Goal: Information Seeking & Learning: Learn about a topic

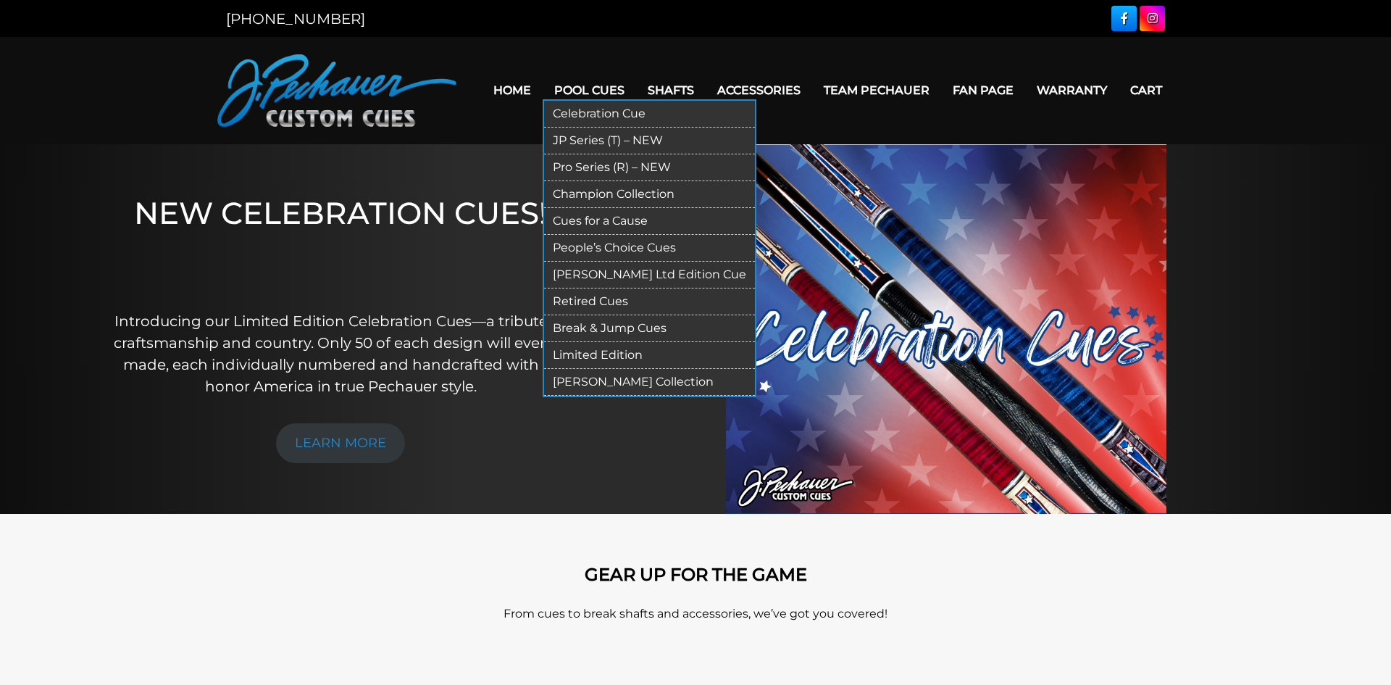
click at [584, 296] on link "Retired Cues" at bounding box center [649, 301] width 211 height 27
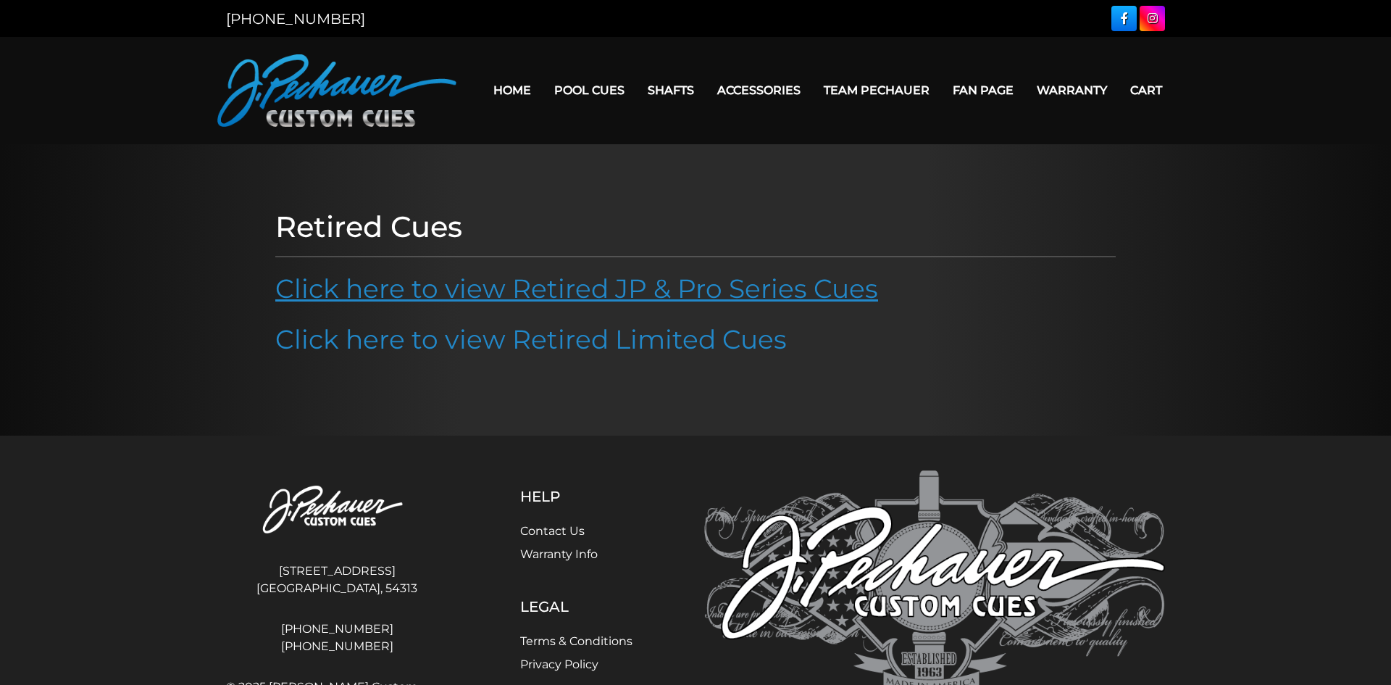
click at [553, 295] on link "Click here to view Retired JP & Pro Series Cues" at bounding box center [576, 288] width 603 height 32
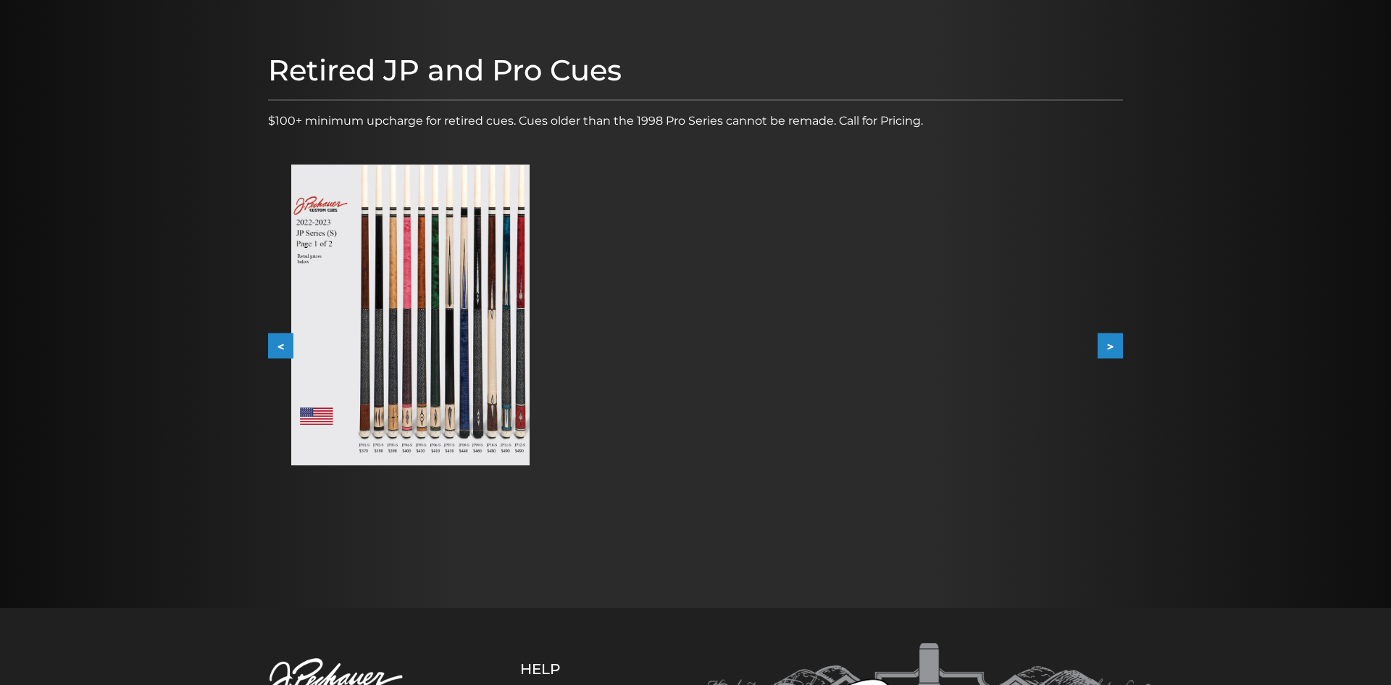
scroll to position [151, 0]
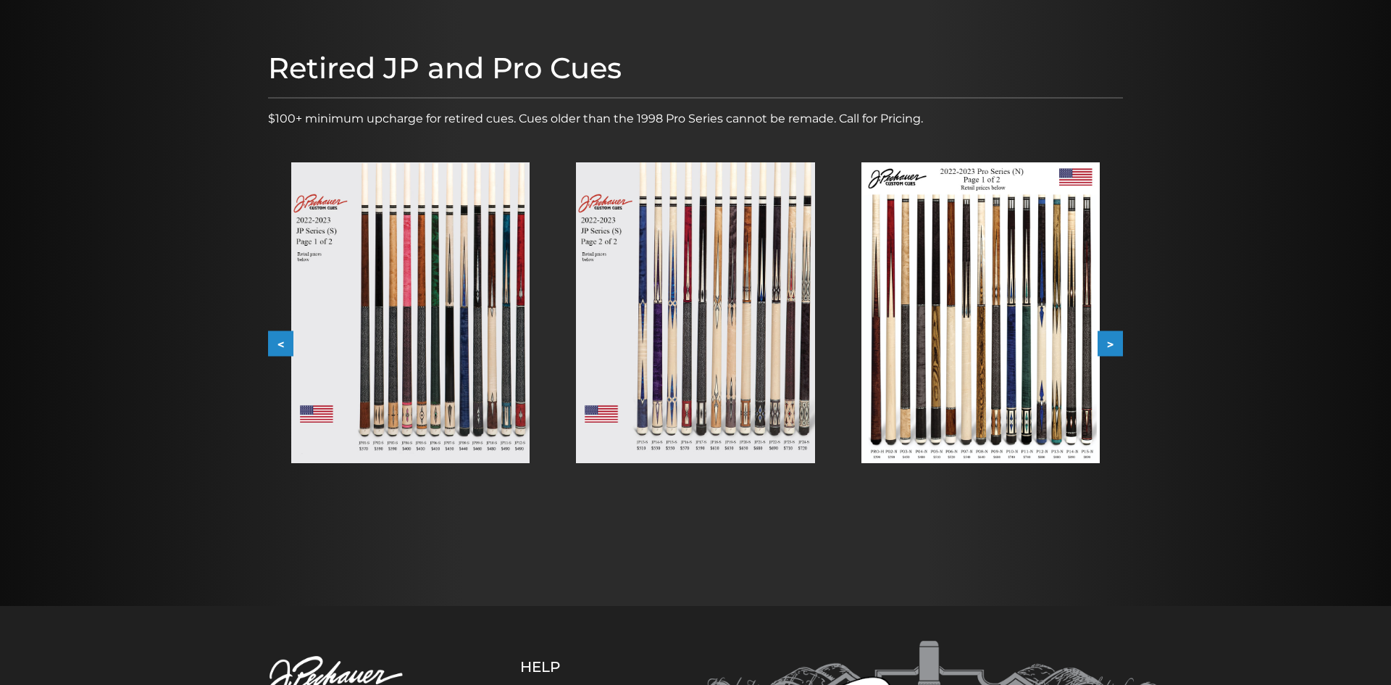
click at [1118, 340] on button ">" at bounding box center [1110, 343] width 25 height 25
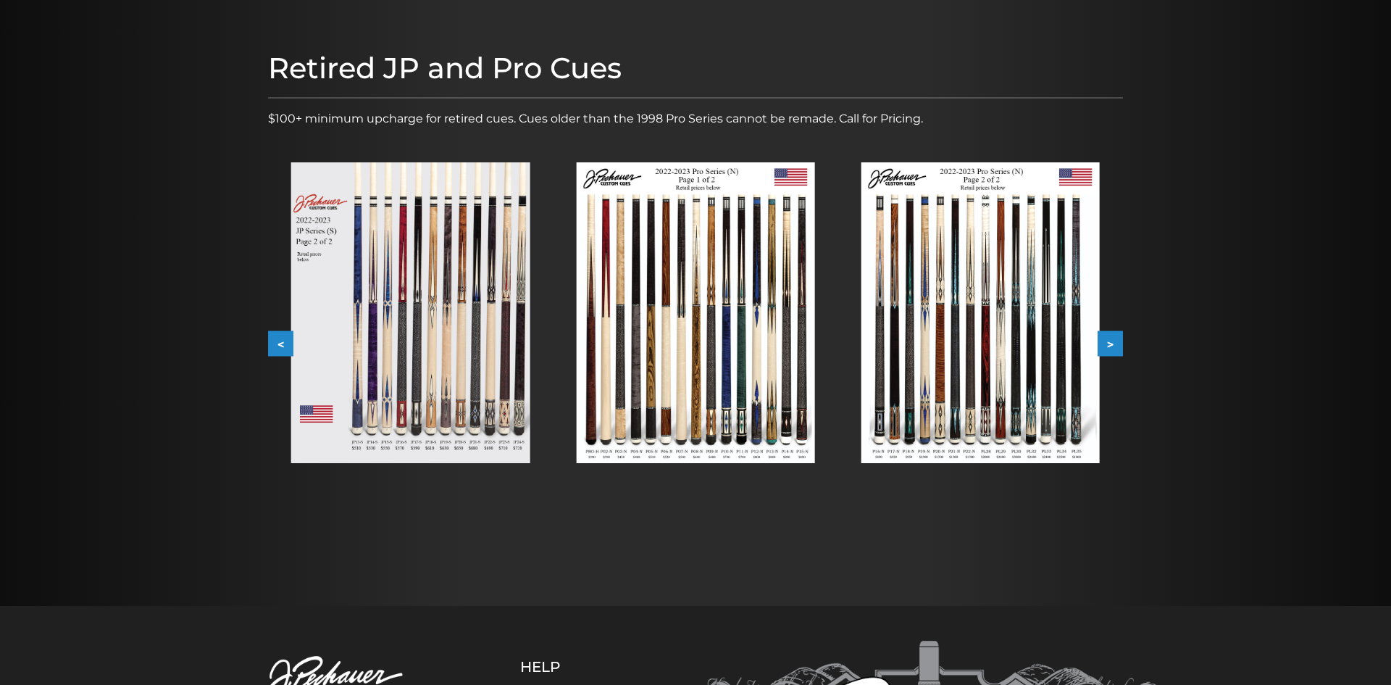
click at [1118, 340] on button ">" at bounding box center [1110, 343] width 25 height 25
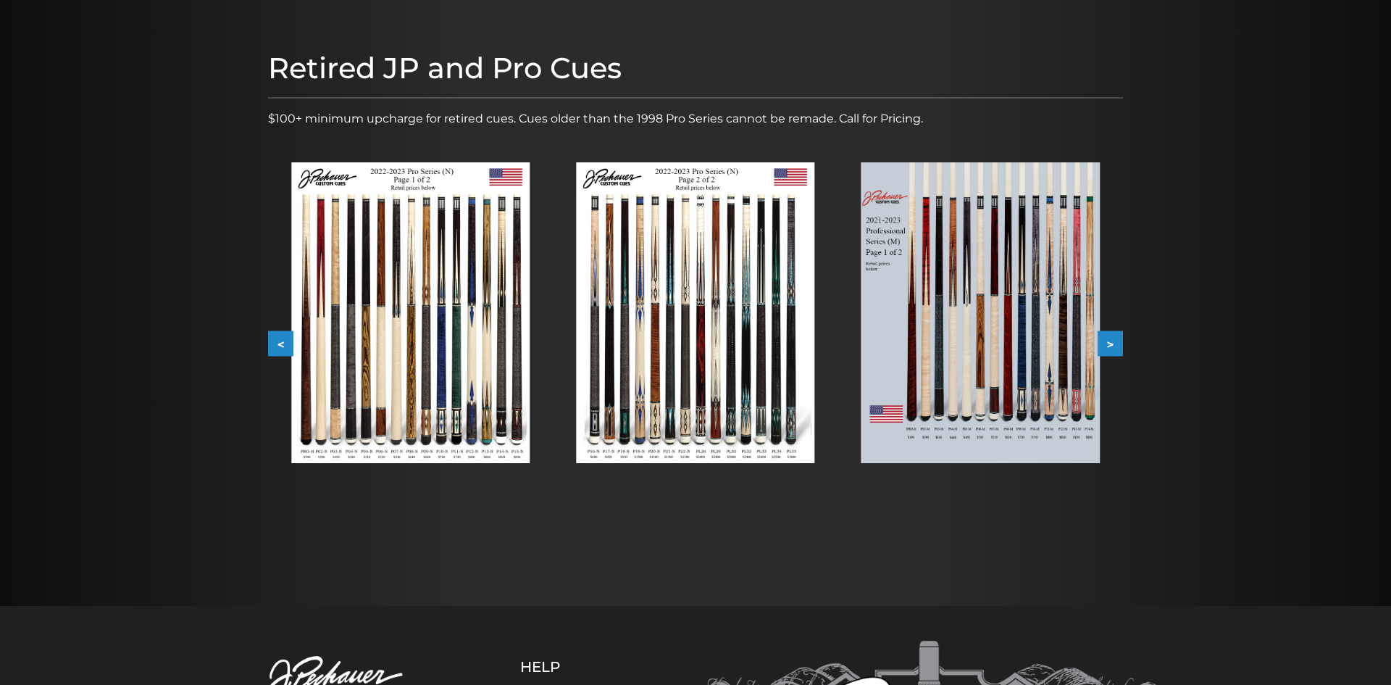
click at [1118, 340] on button ">" at bounding box center [1110, 343] width 25 height 25
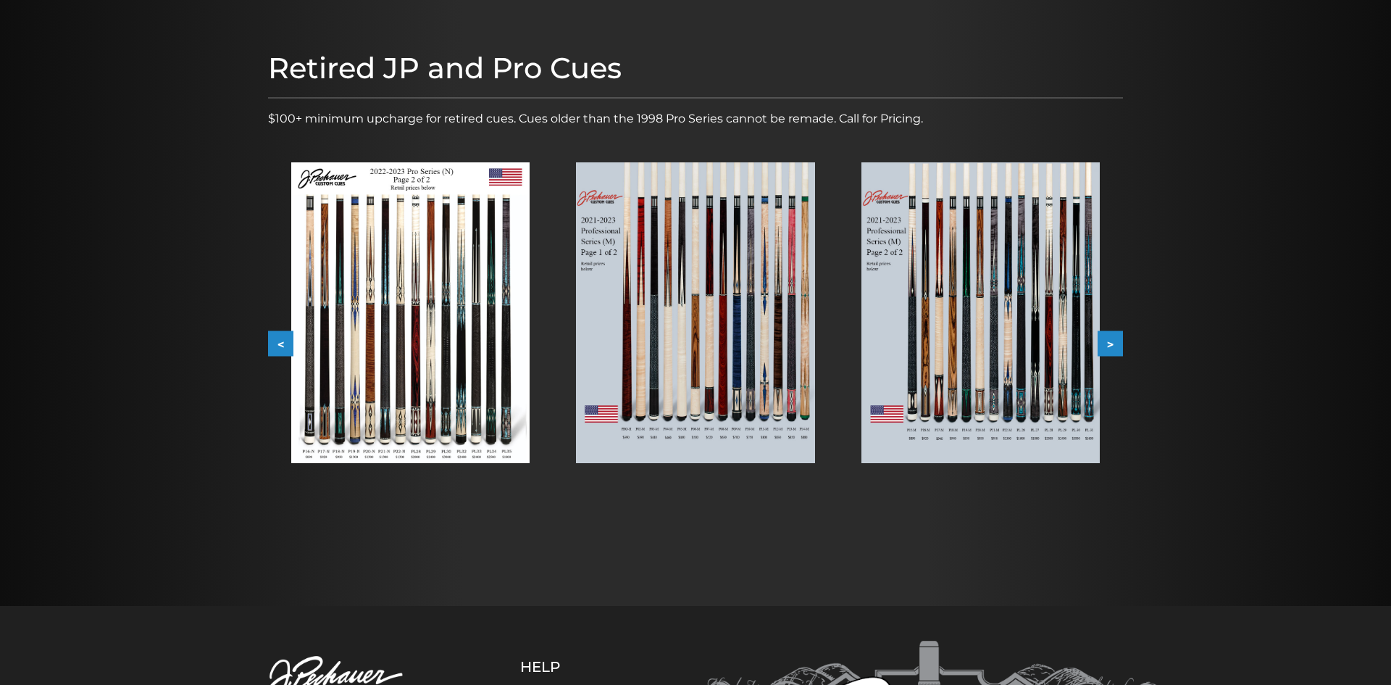
click at [708, 332] on img at bounding box center [695, 312] width 238 height 301
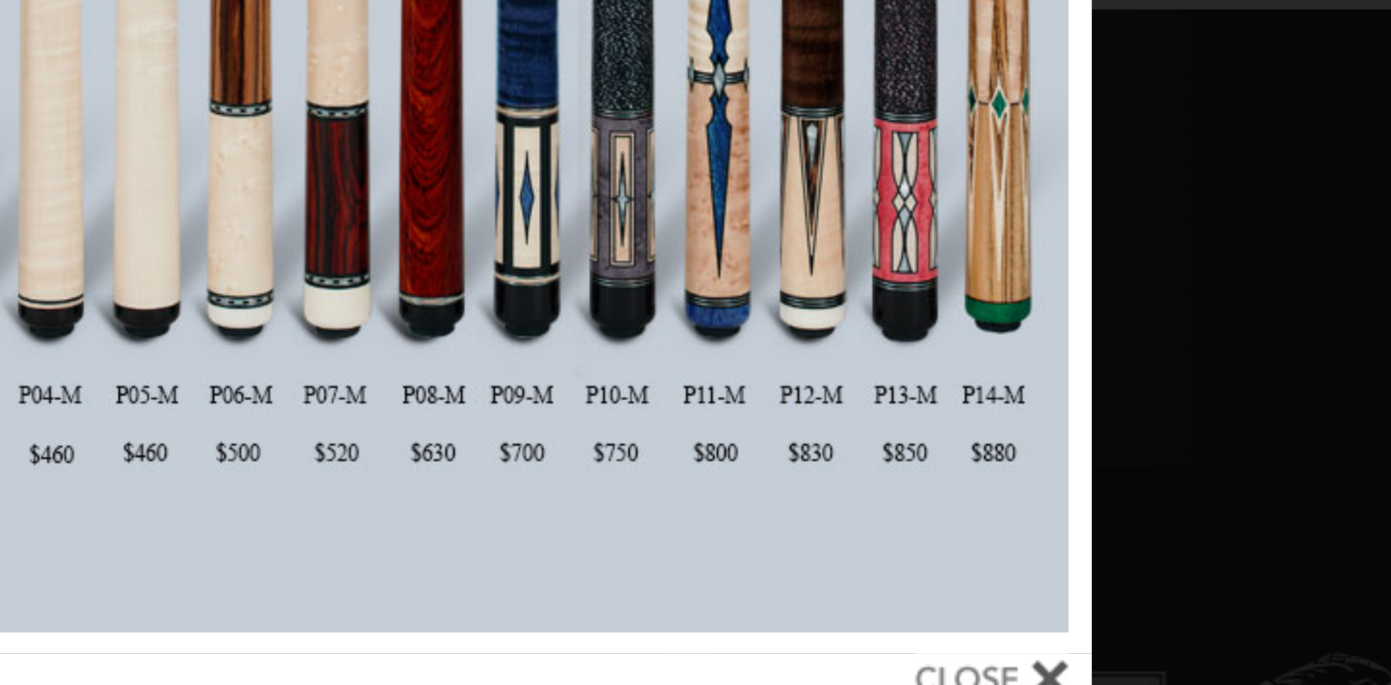
scroll to position [141, 0]
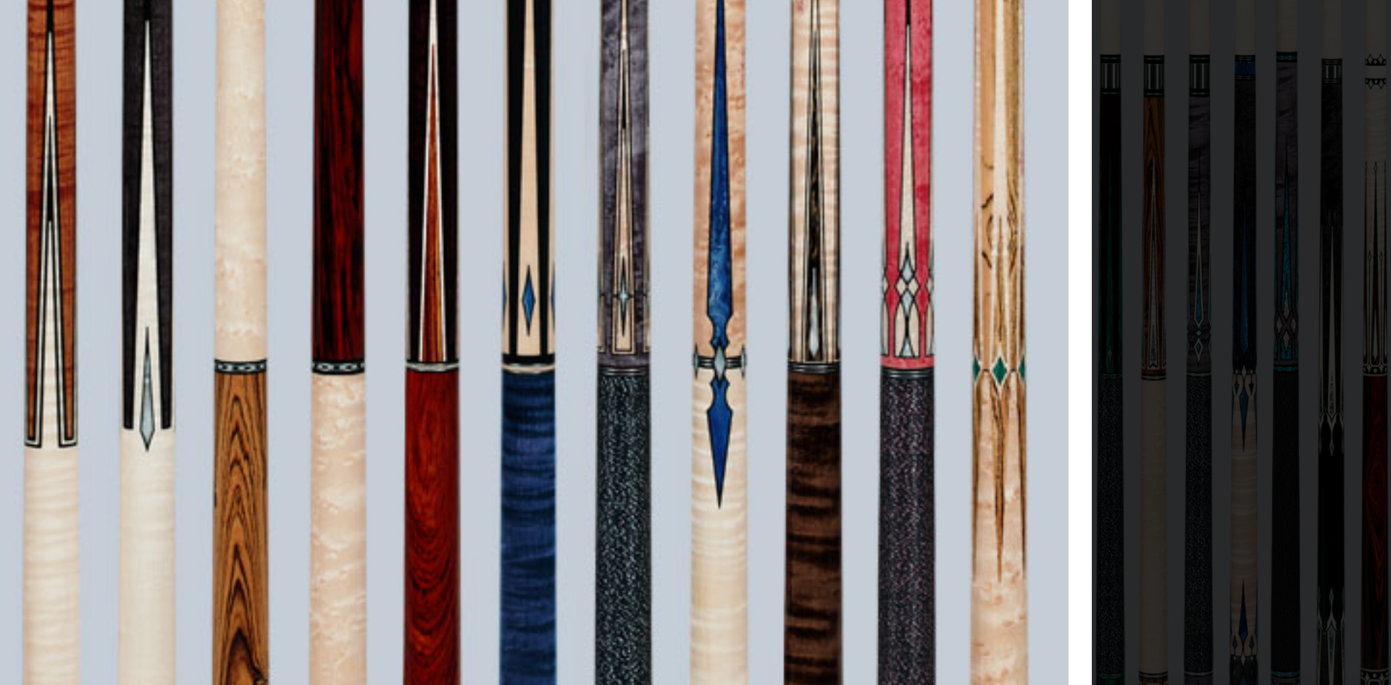
click at [969, 320] on div "Image 8 of 53" at bounding box center [695, 352] width 1391 height 685
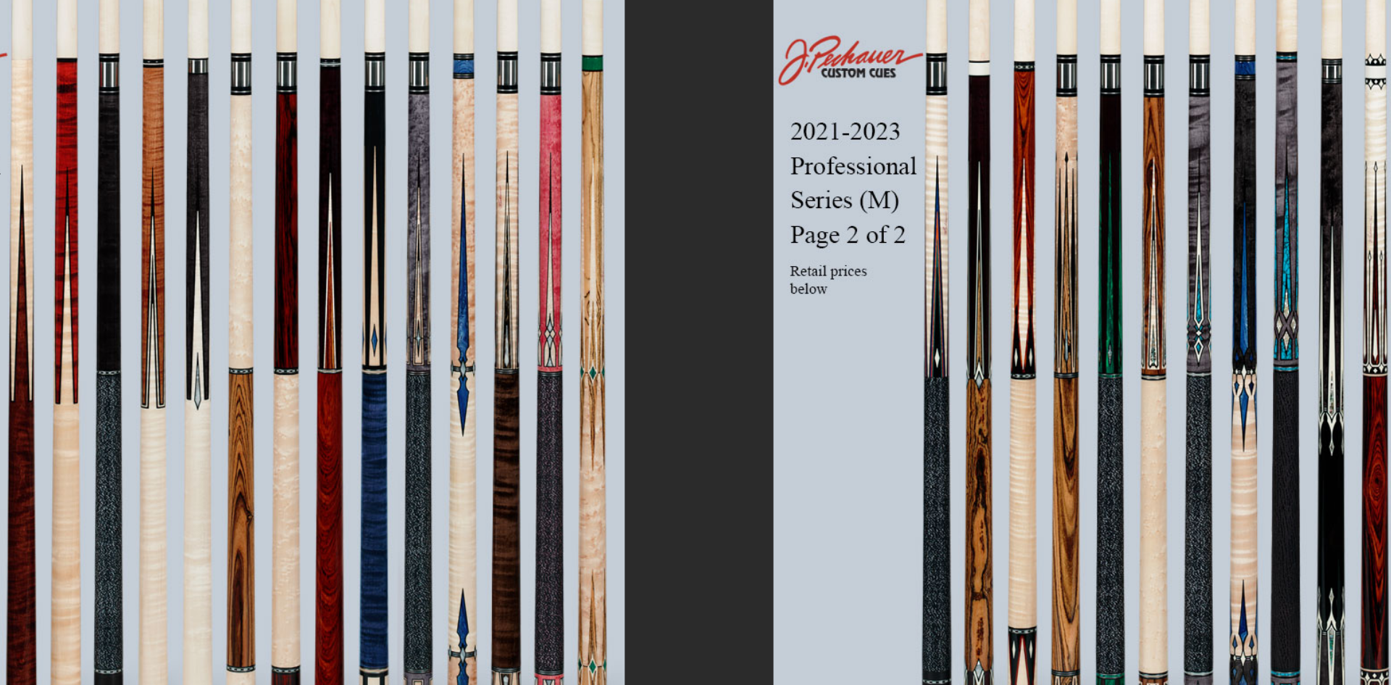
click at [945, 319] on img at bounding box center [980, 322] width 238 height 301
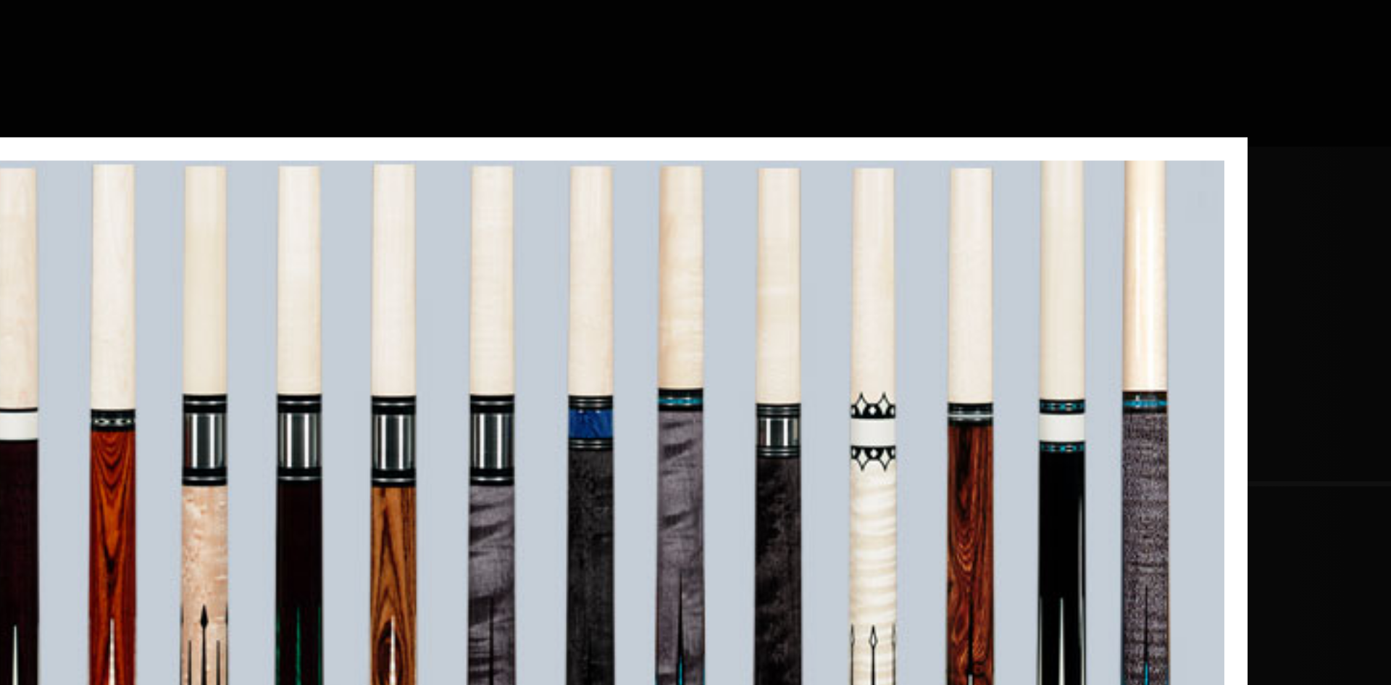
scroll to position [93, 0]
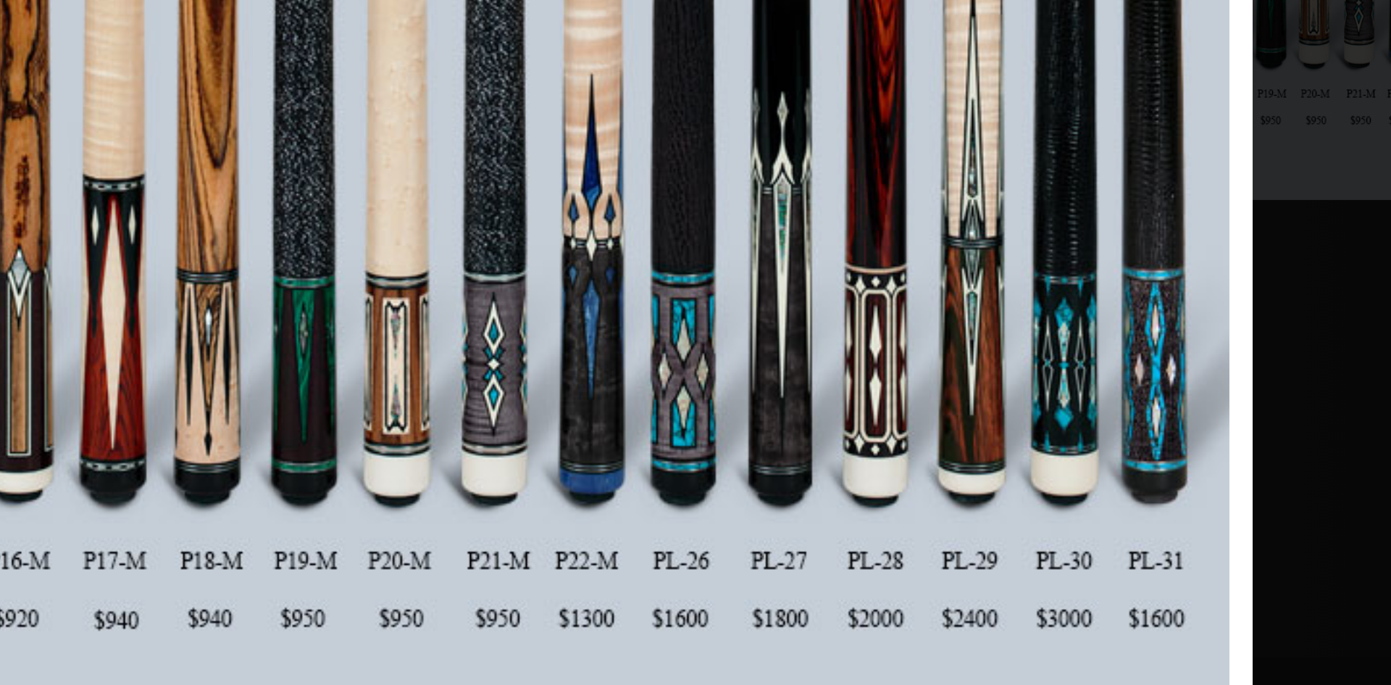
click at [830, 617] on link at bounding box center [841, 381] width 238 height 664
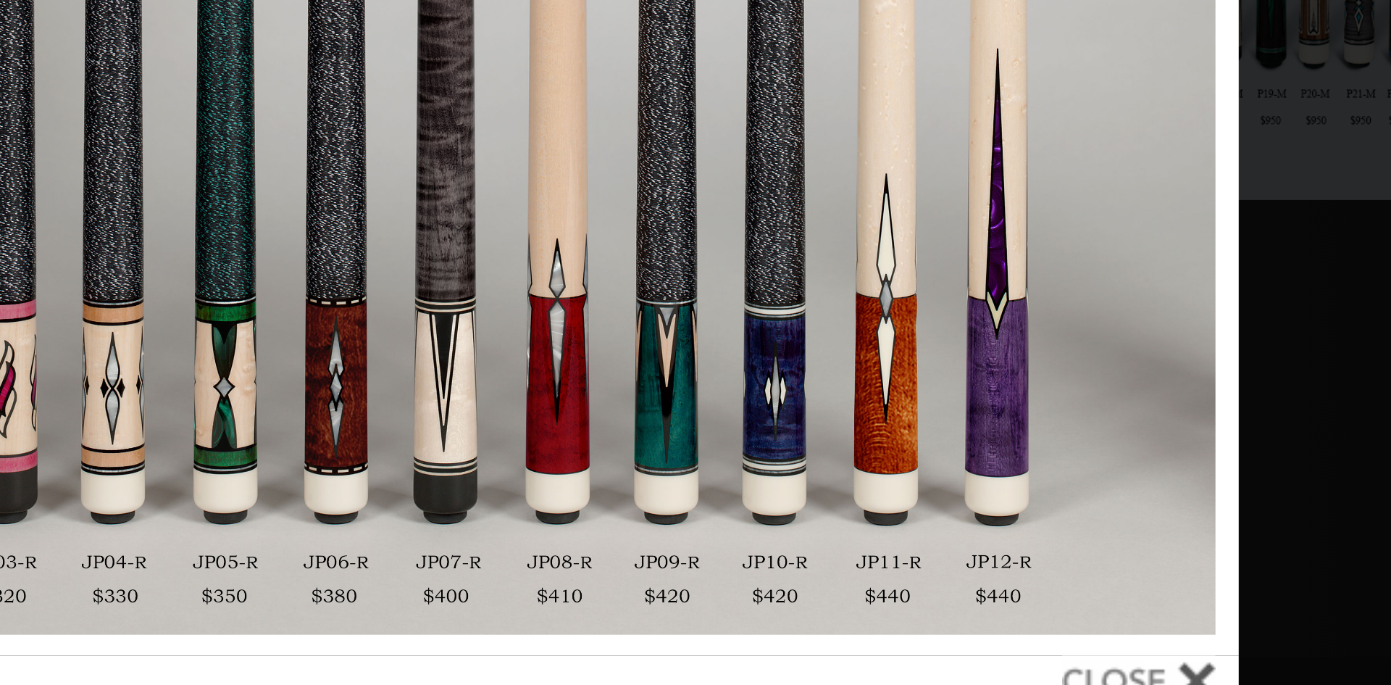
click at [576, 554] on link at bounding box center [552, 332] width 235 height 664
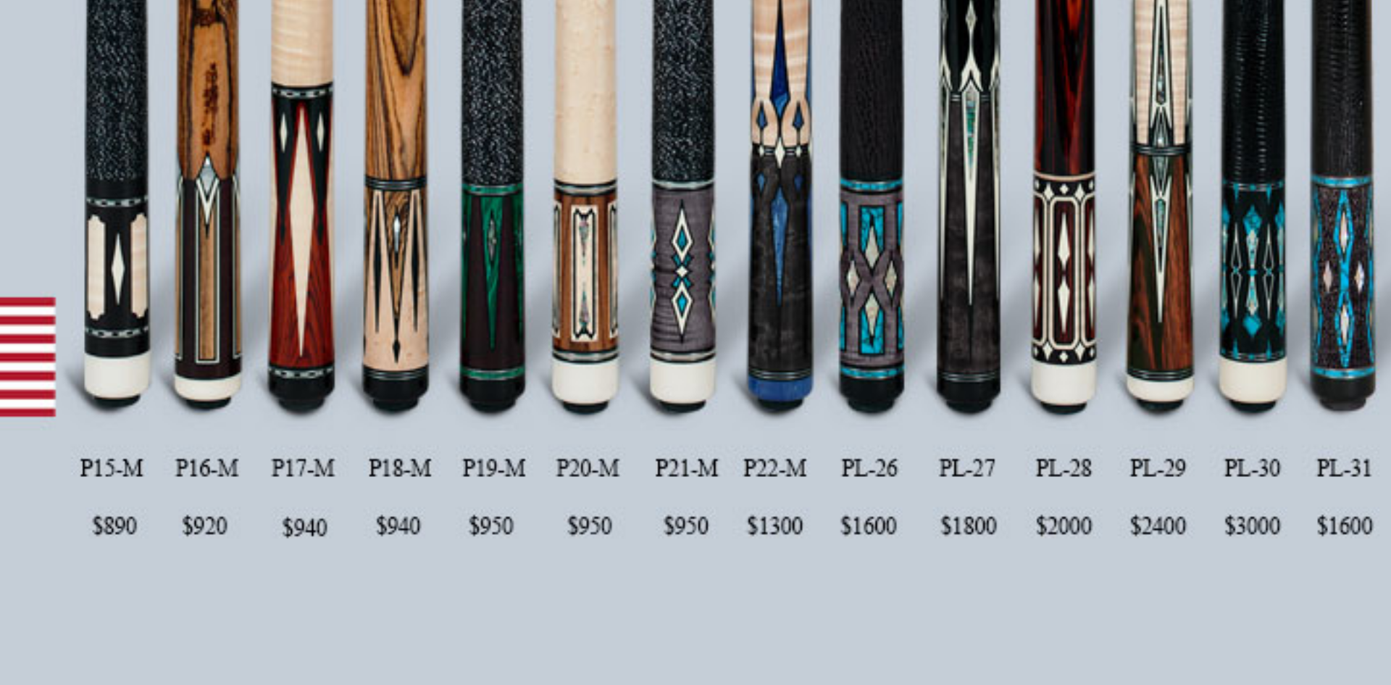
scroll to position [63, 0]
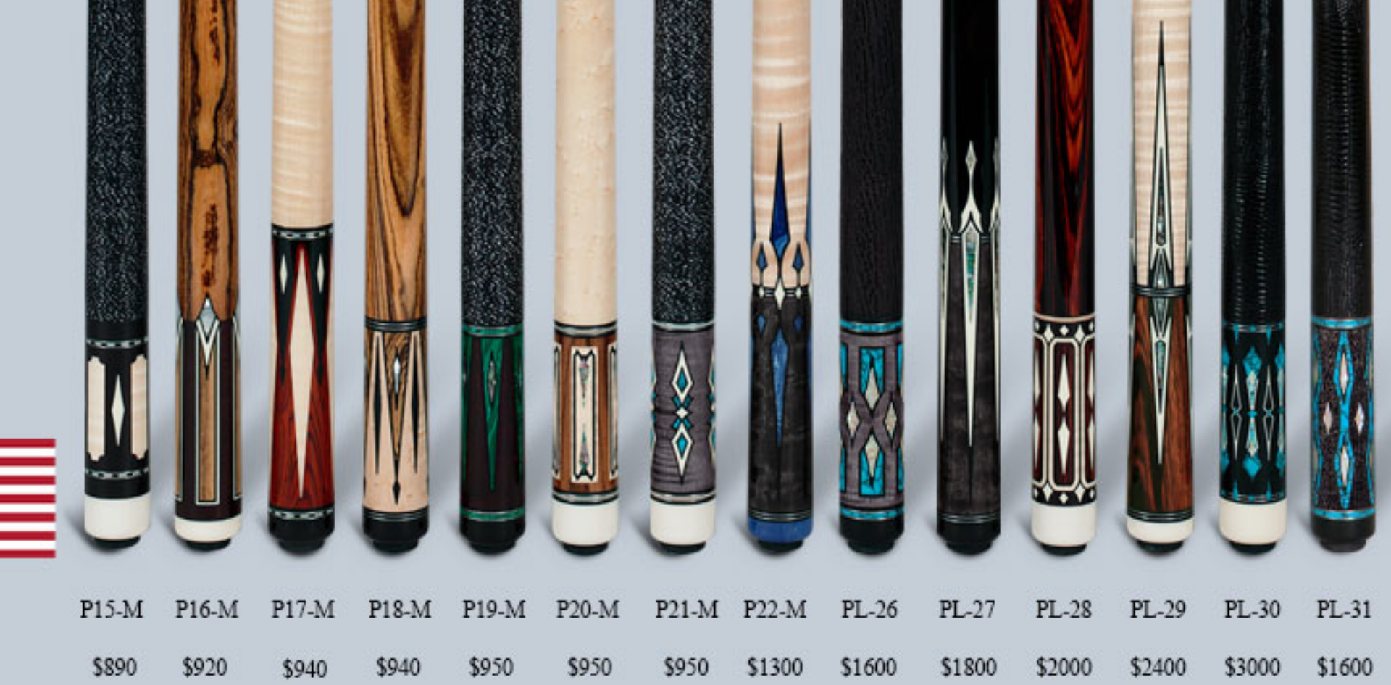
click at [525, 457] on link at bounding box center [549, 362] width 238 height 664
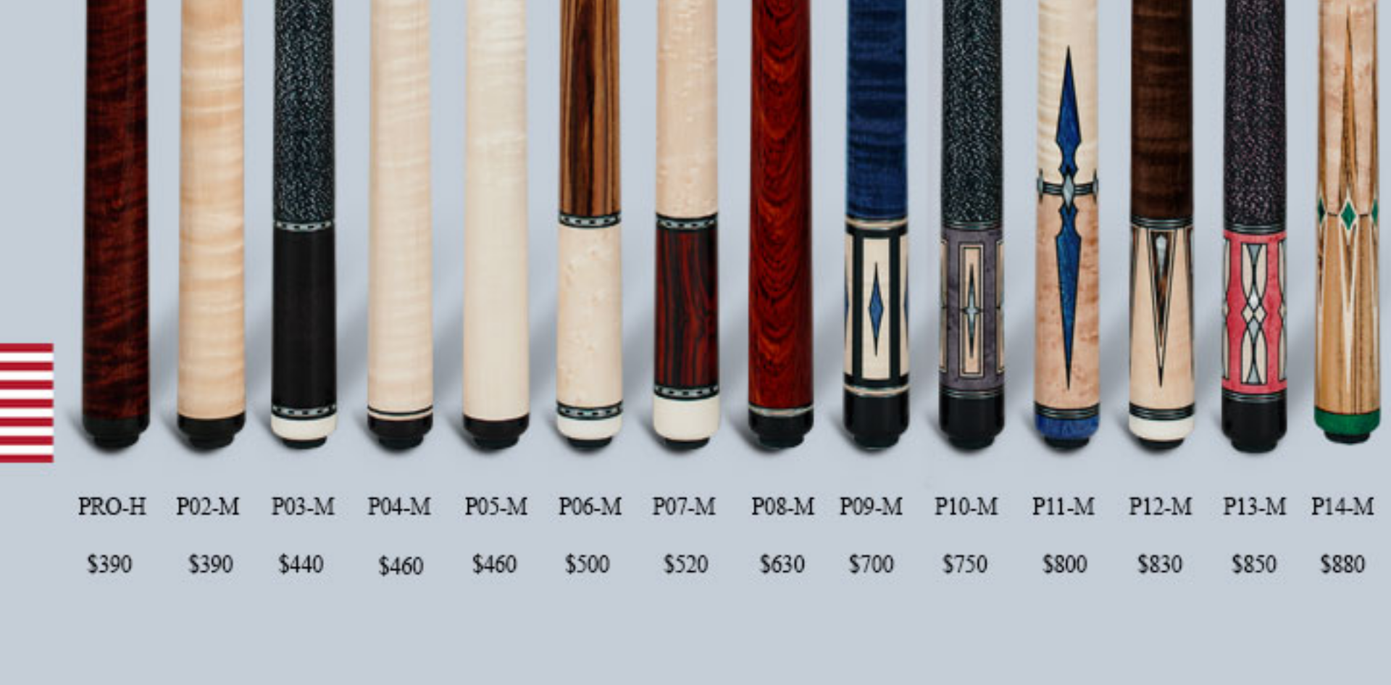
click at [525, 457] on link at bounding box center [549, 332] width 238 height 664
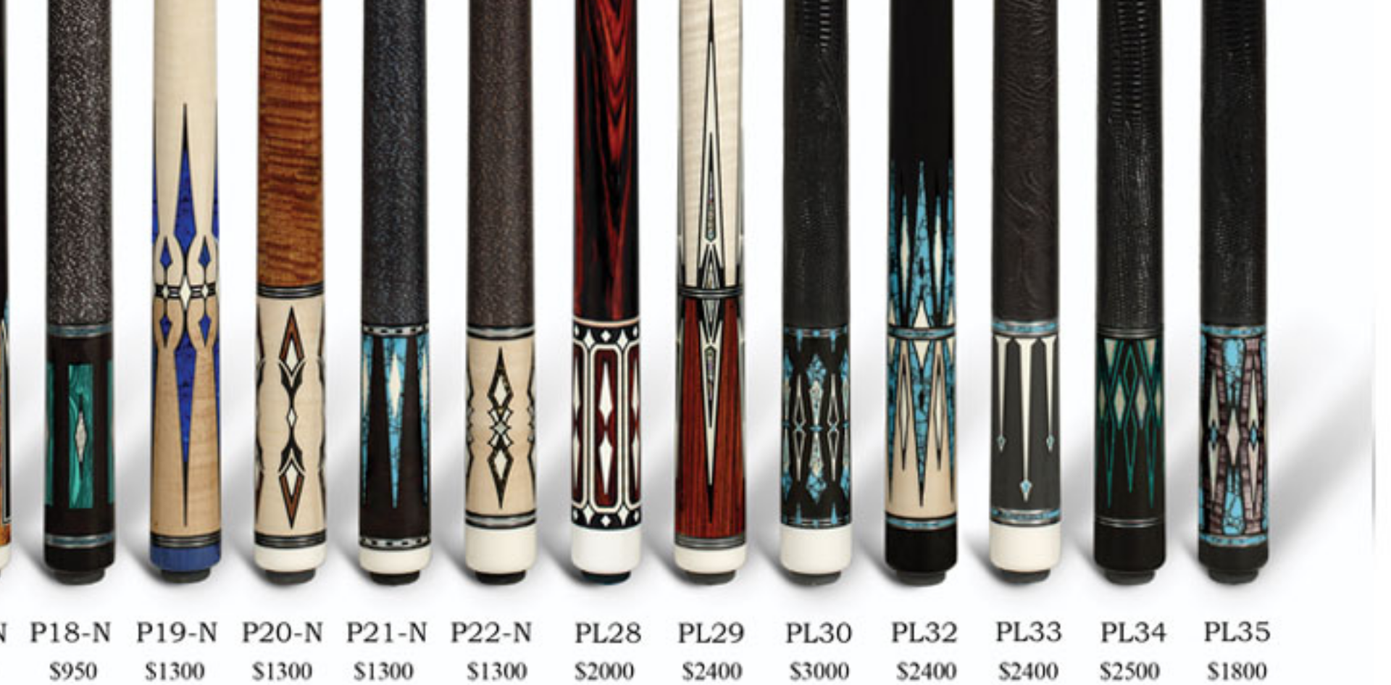
click at [525, 530] on link at bounding box center [549, 332] width 238 height 664
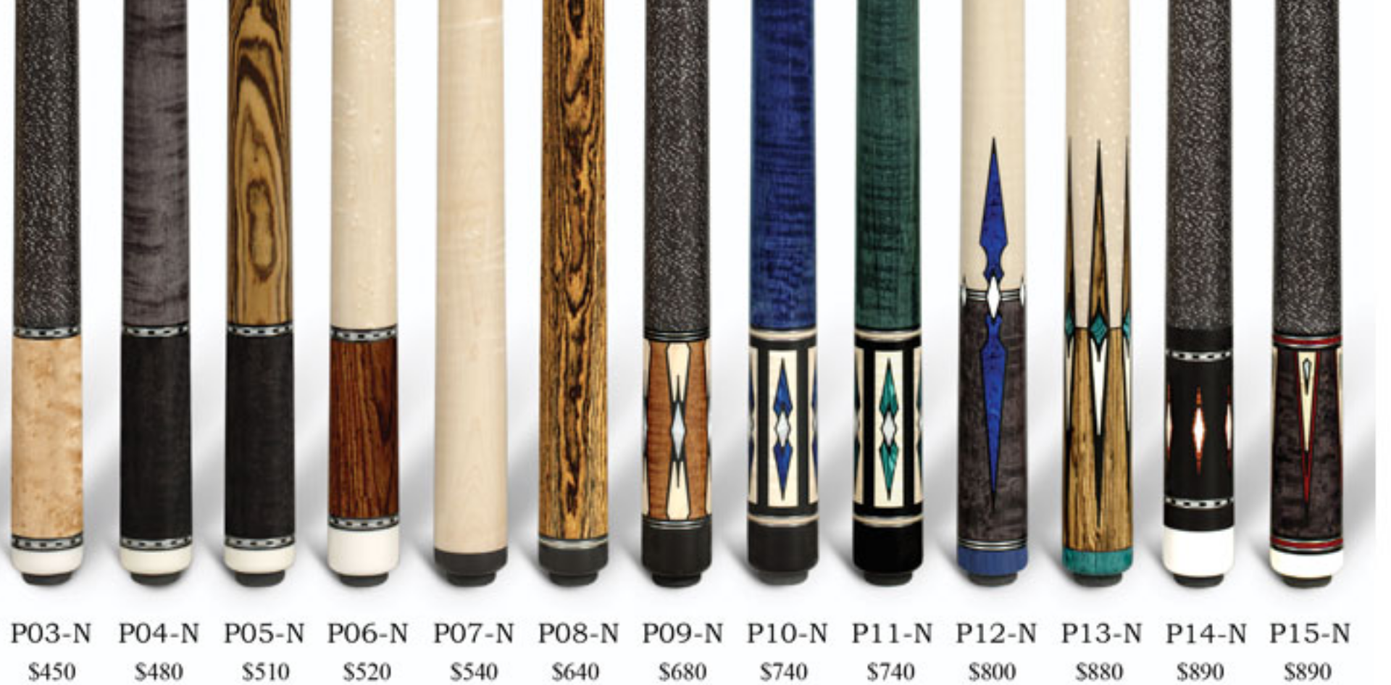
click at [525, 530] on link at bounding box center [549, 332] width 238 height 664
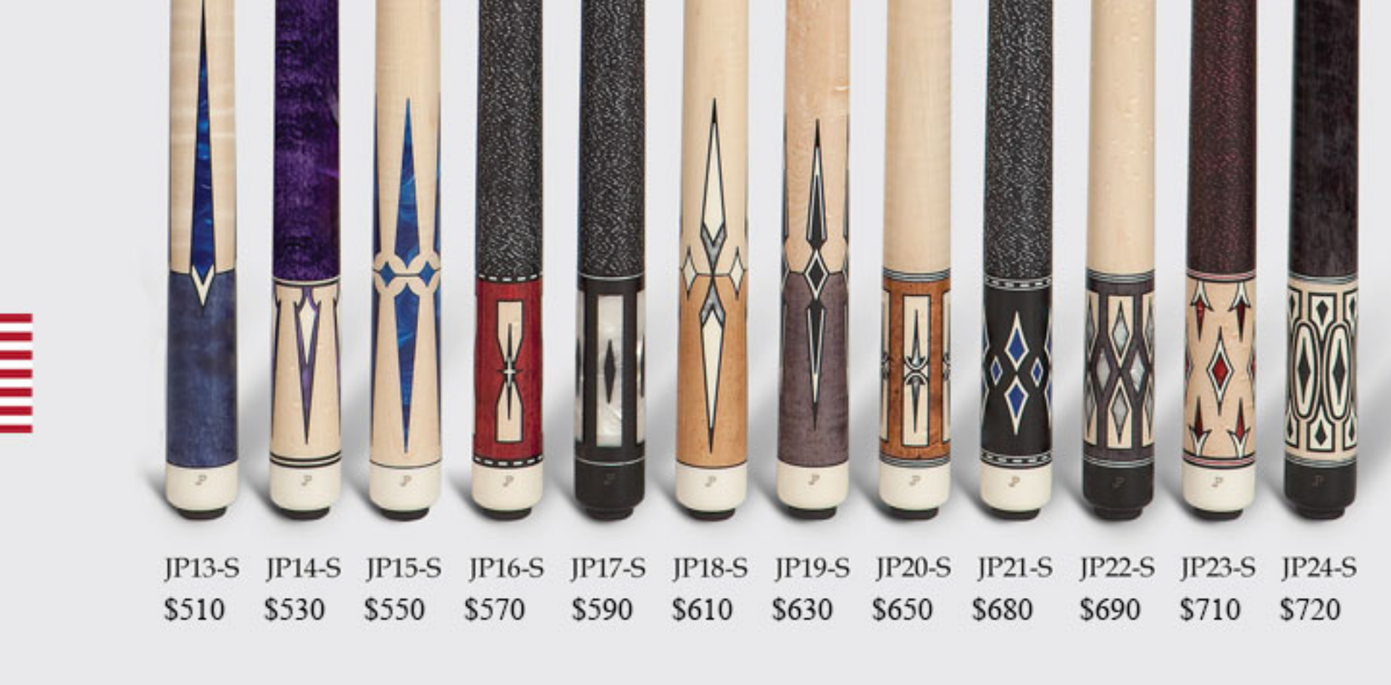
click at [948, 532] on link at bounding box center [841, 332] width 238 height 664
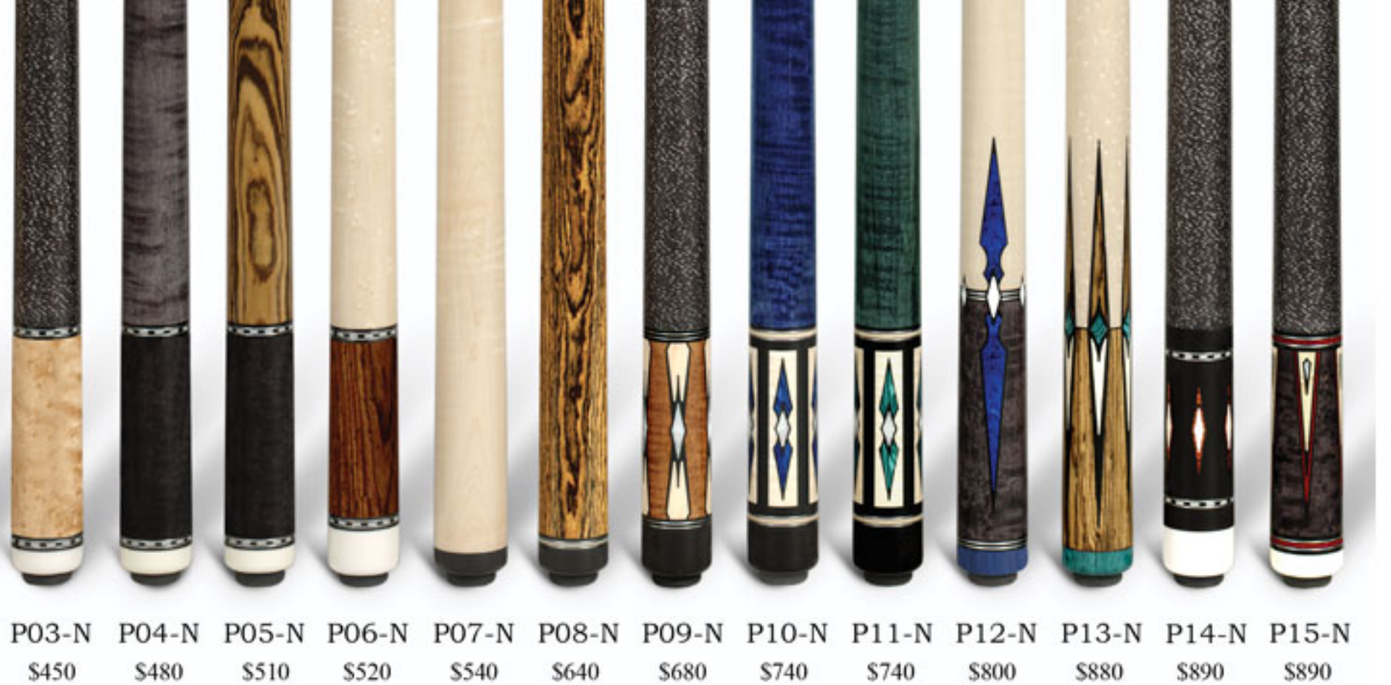
click at [948, 532] on link at bounding box center [841, 332] width 238 height 664
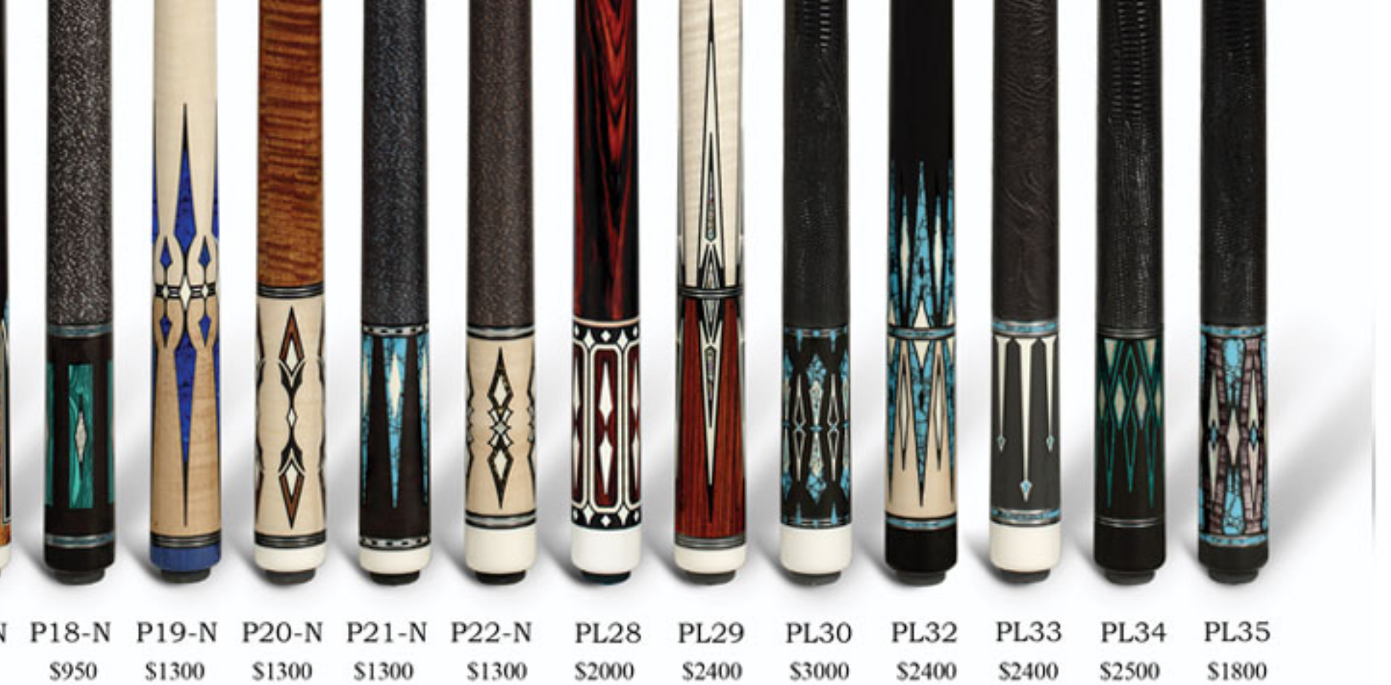
click at [948, 532] on link at bounding box center [841, 332] width 238 height 664
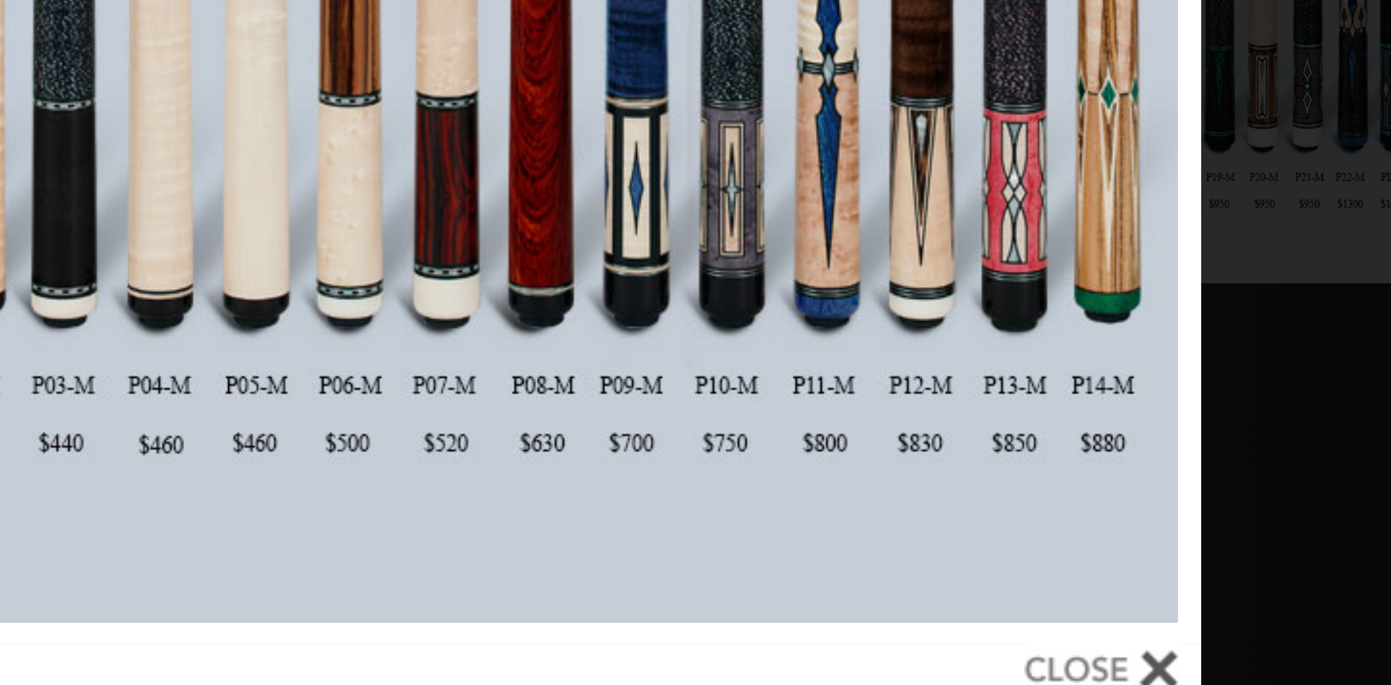
scroll to position [59, 0]
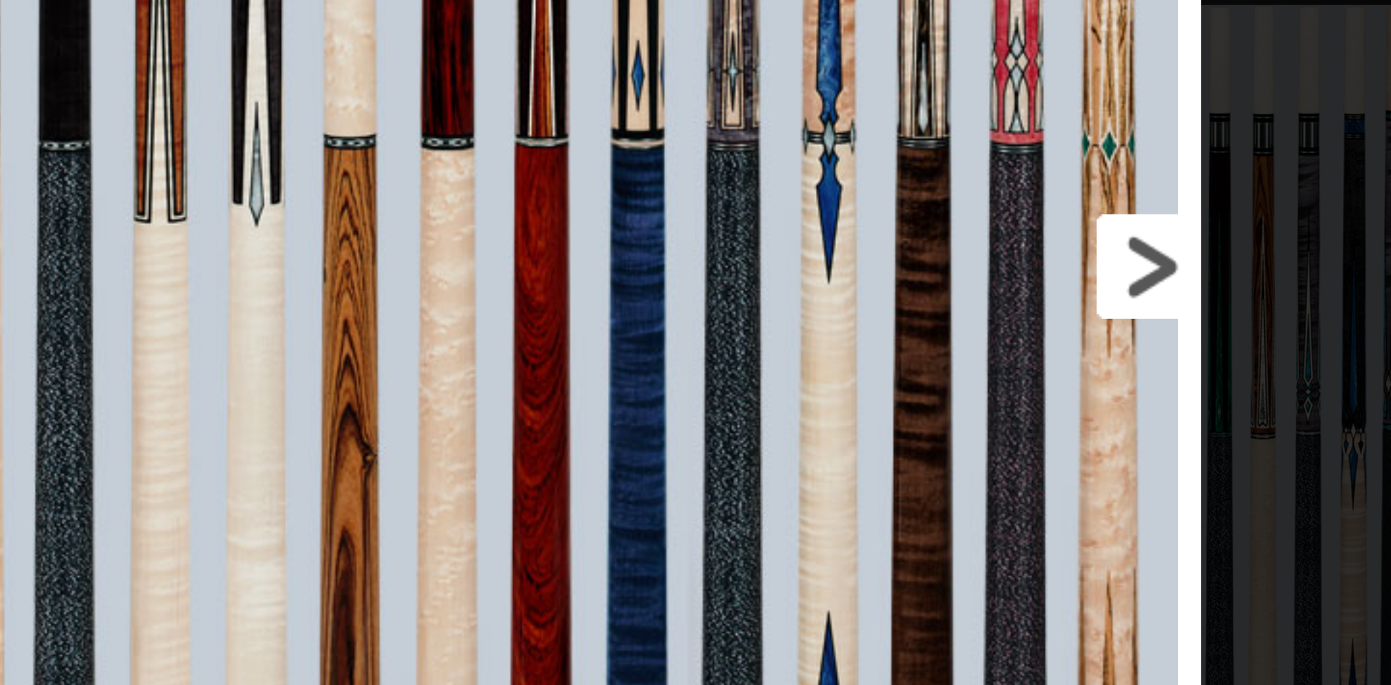
click at [960, 328] on link at bounding box center [841, 336] width 238 height 664
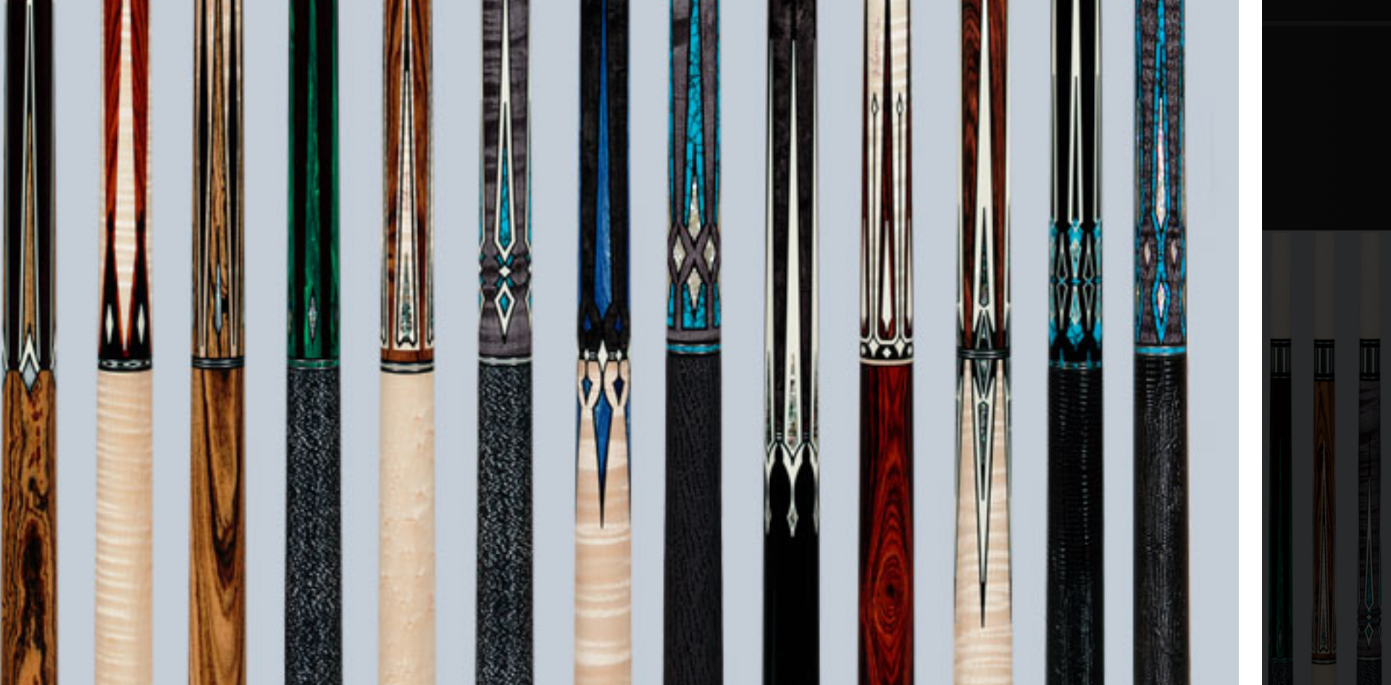
click at [577, 292] on link at bounding box center [549, 332] width 238 height 664
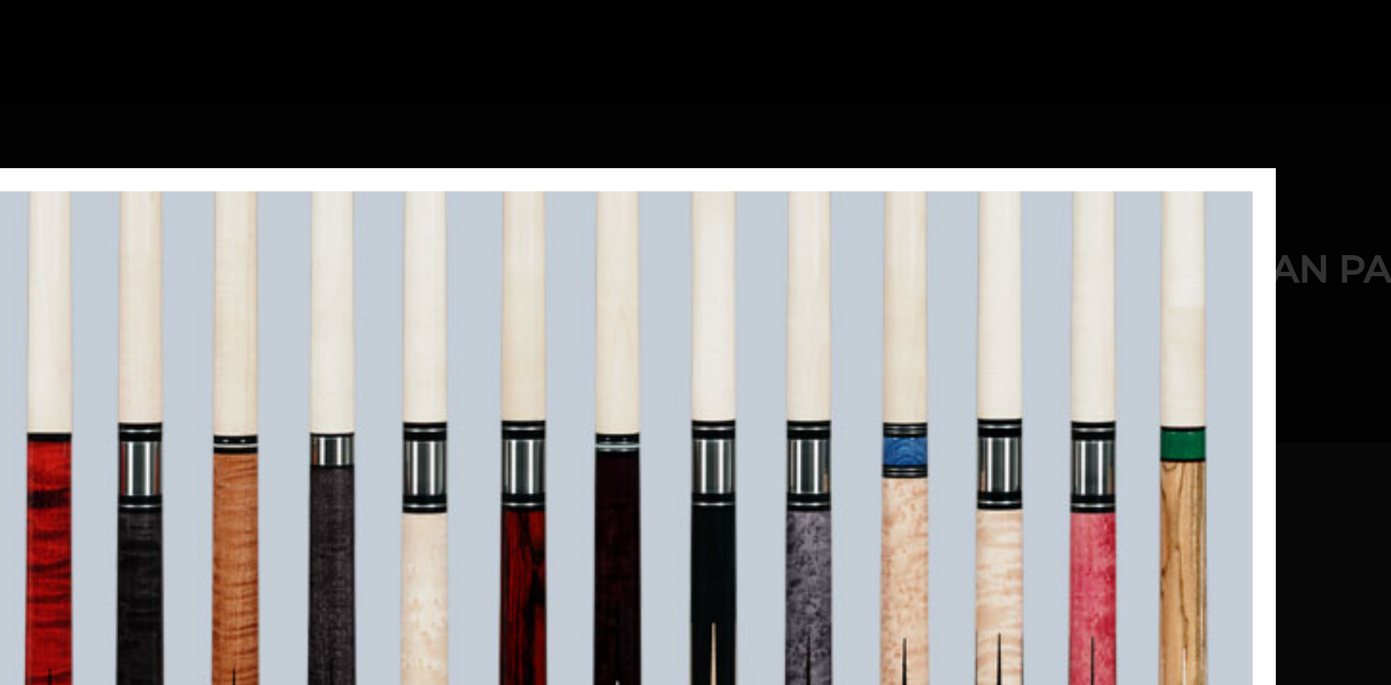
scroll to position [0, 0]
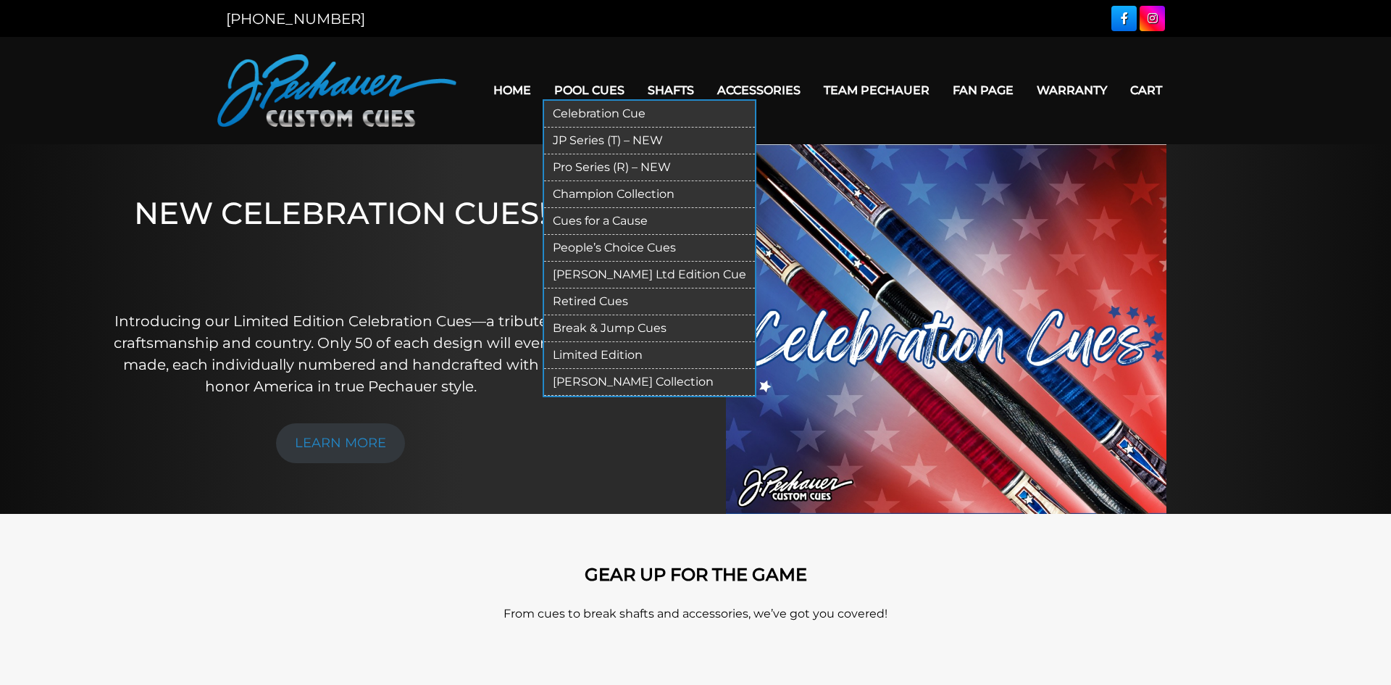
click at [584, 301] on link "Retired Cues" at bounding box center [649, 301] width 211 height 27
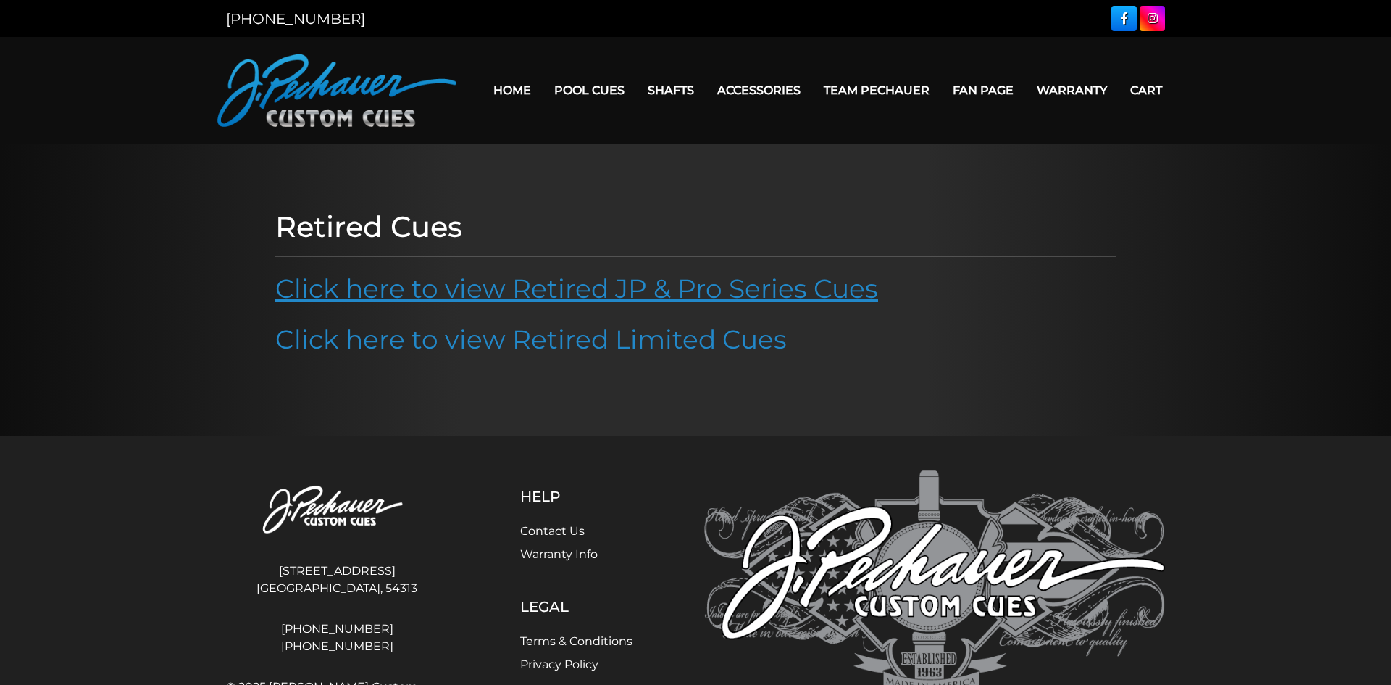
click at [584, 295] on link "Click here to view Retired JP & Pro Series Cues" at bounding box center [576, 288] width 603 height 32
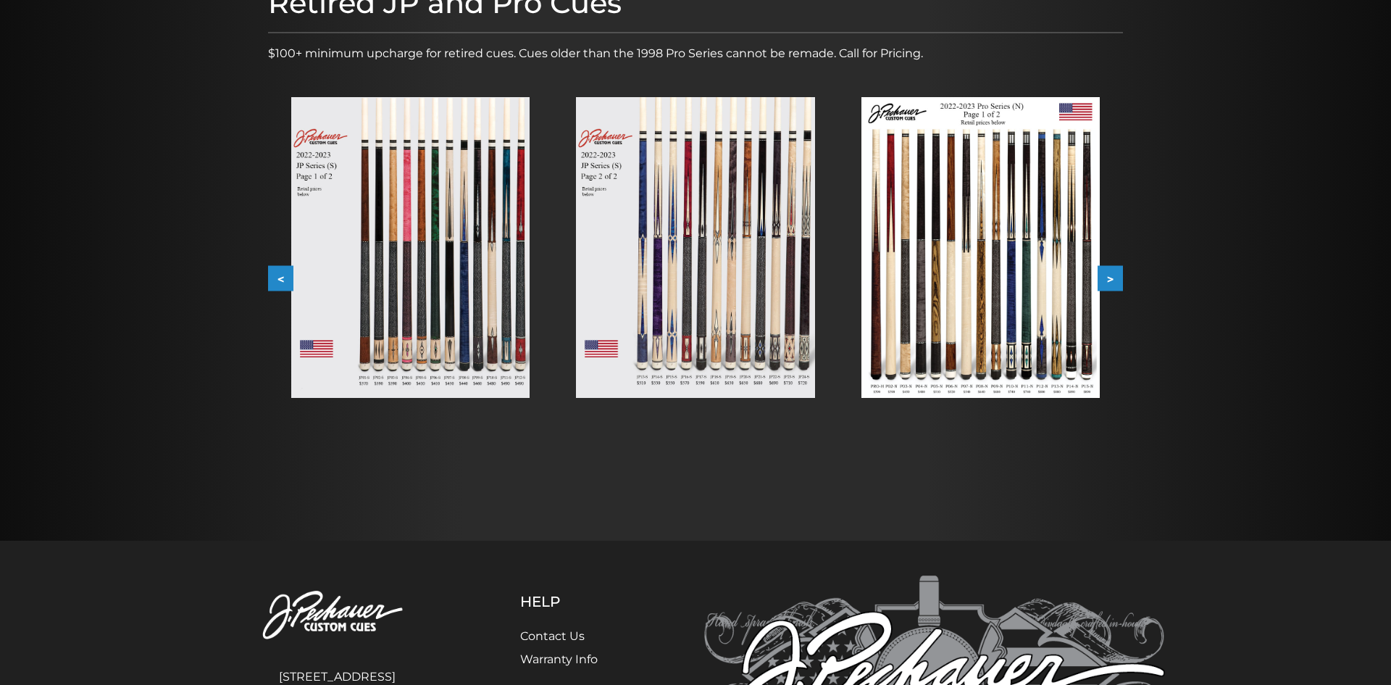
scroll to position [220, 0]
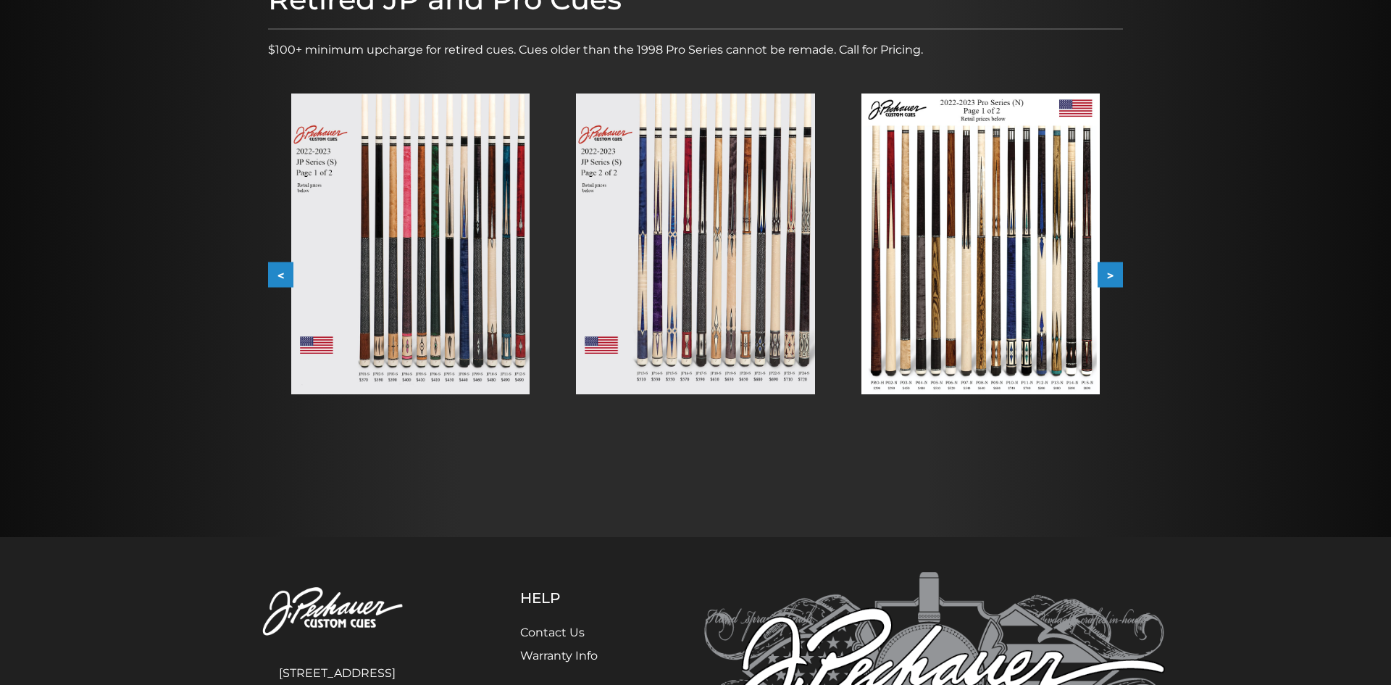
click at [1111, 268] on button ">" at bounding box center [1110, 274] width 25 height 25
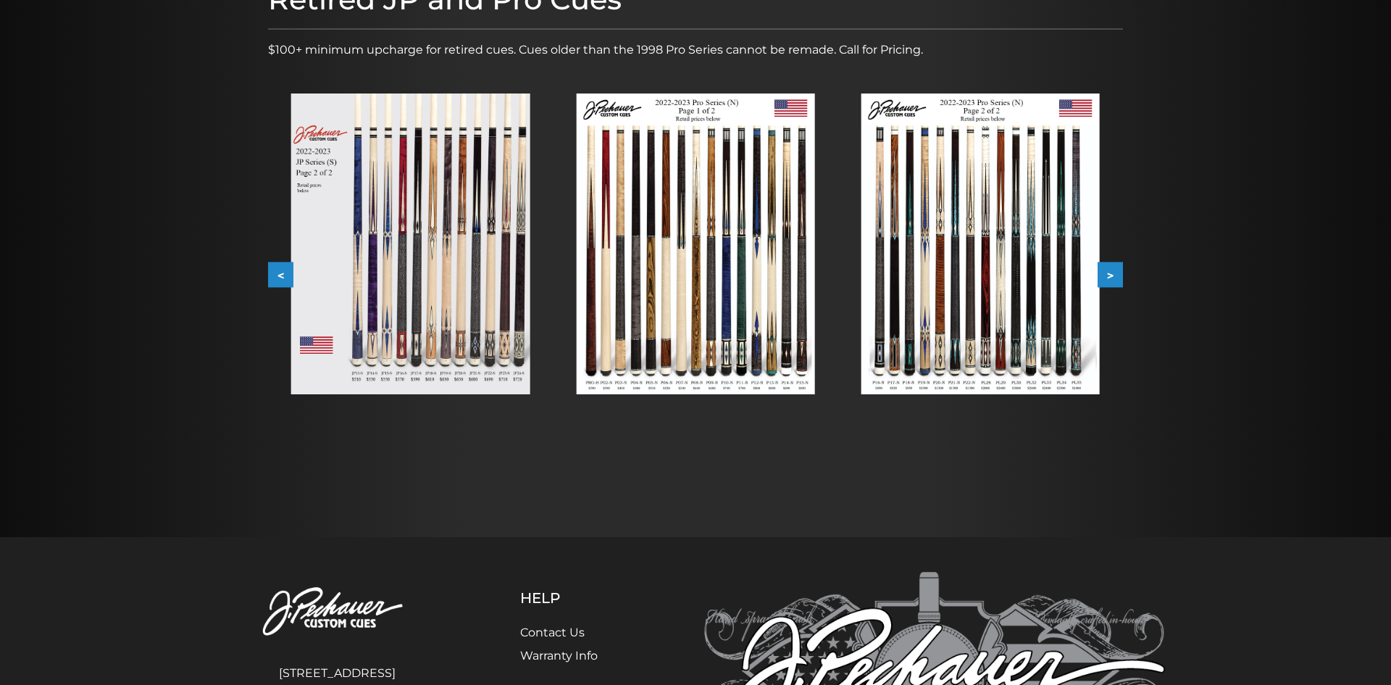
click at [1111, 268] on button ">" at bounding box center [1110, 274] width 25 height 25
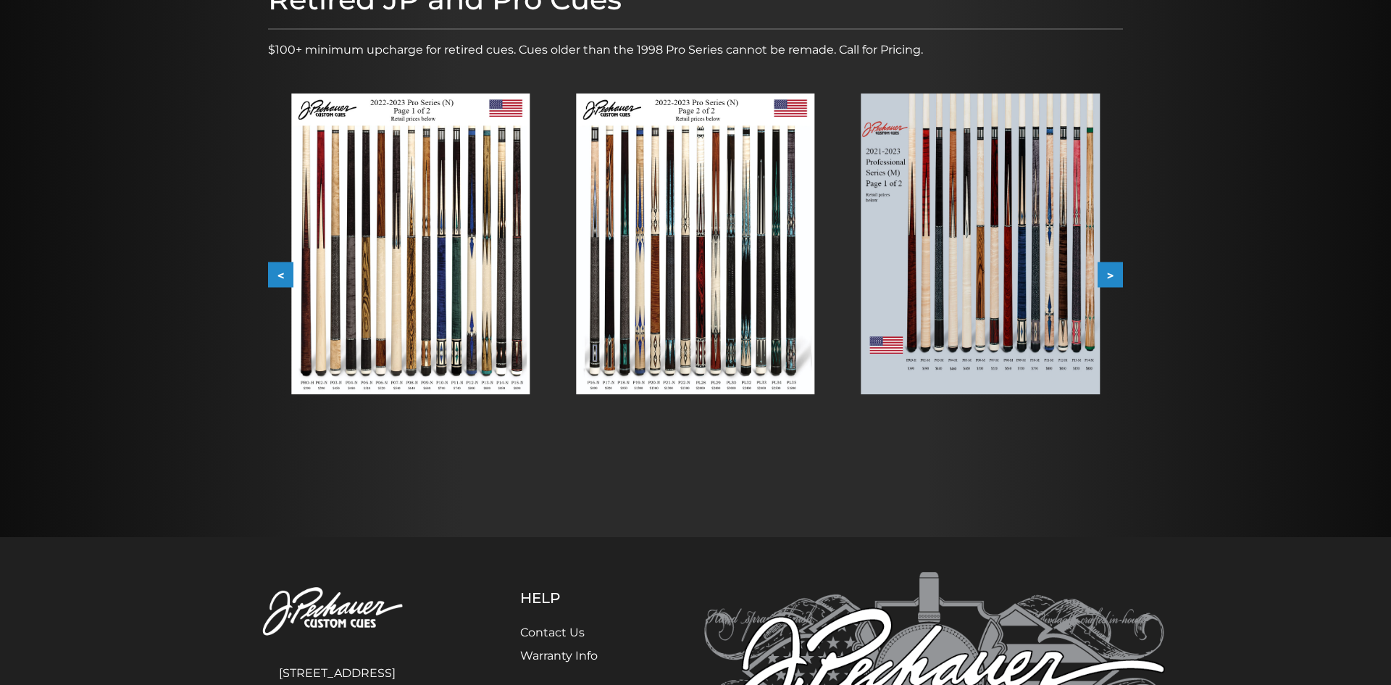
click at [1111, 268] on button ">" at bounding box center [1110, 274] width 25 height 25
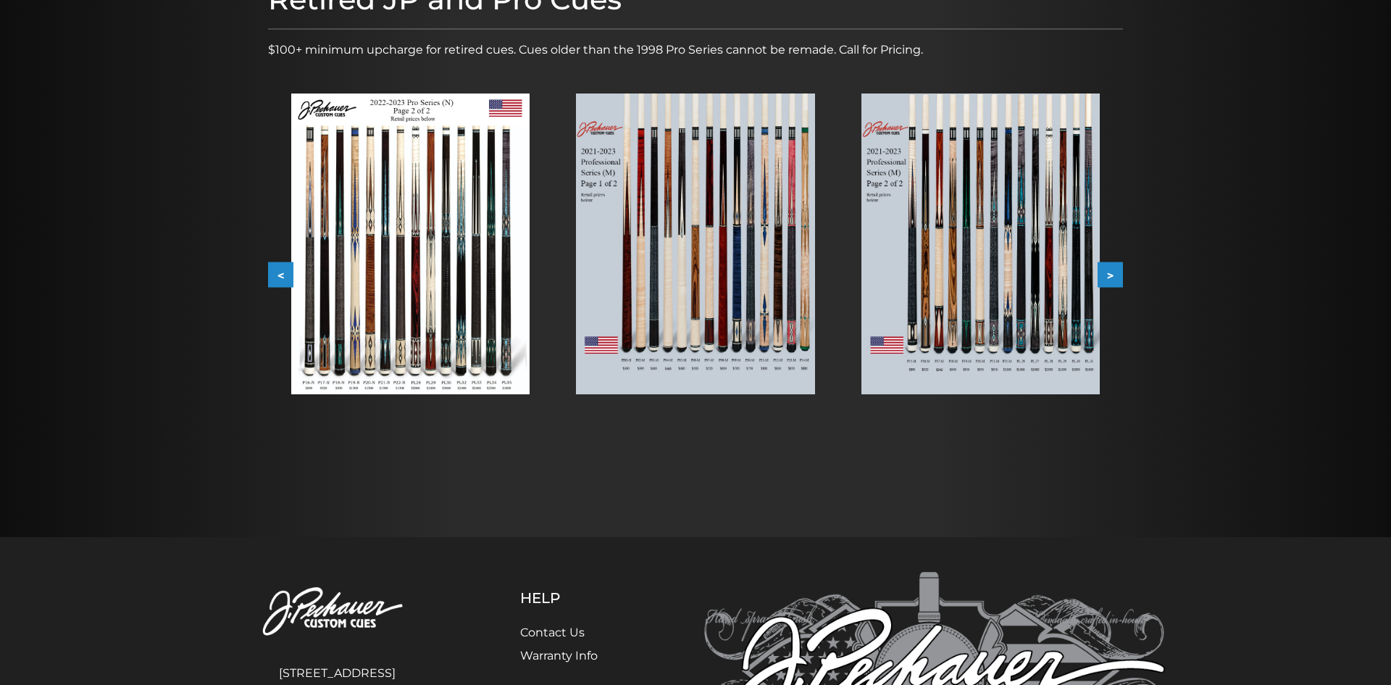
click at [1111, 268] on button ">" at bounding box center [1110, 274] width 25 height 25
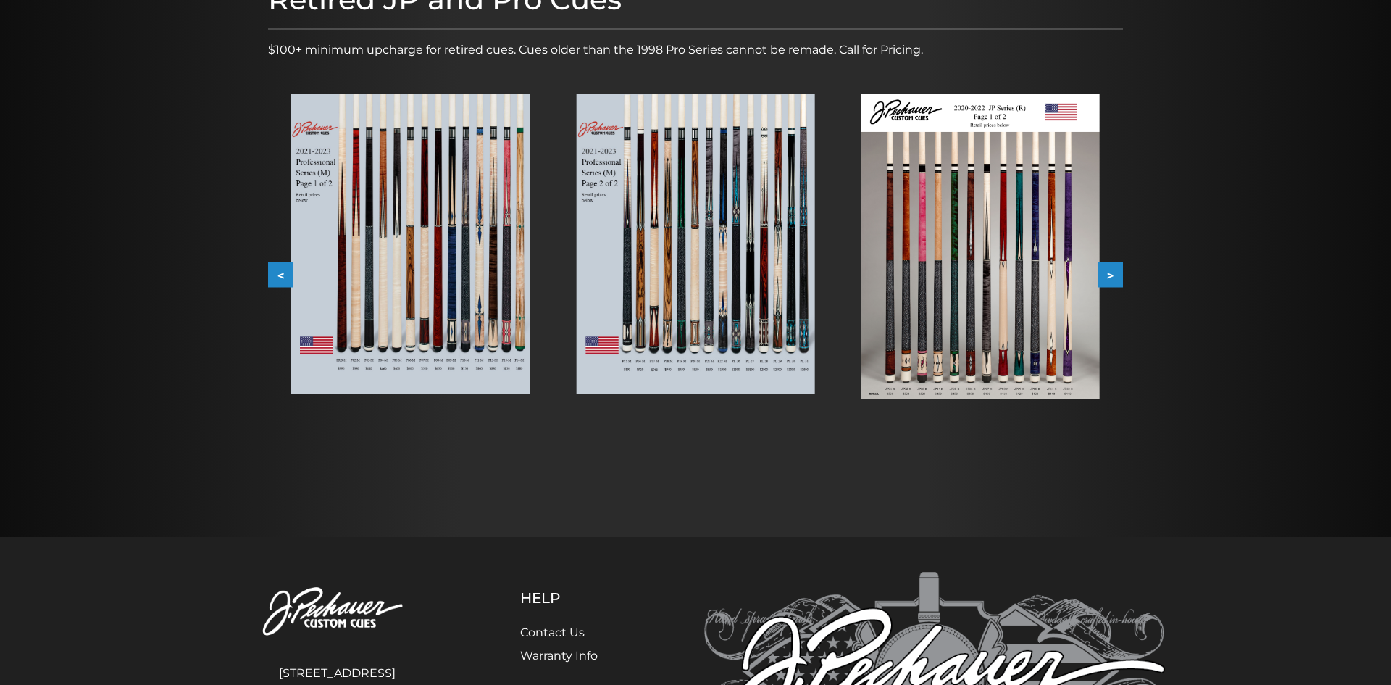
click at [1111, 268] on button ">" at bounding box center [1110, 274] width 25 height 25
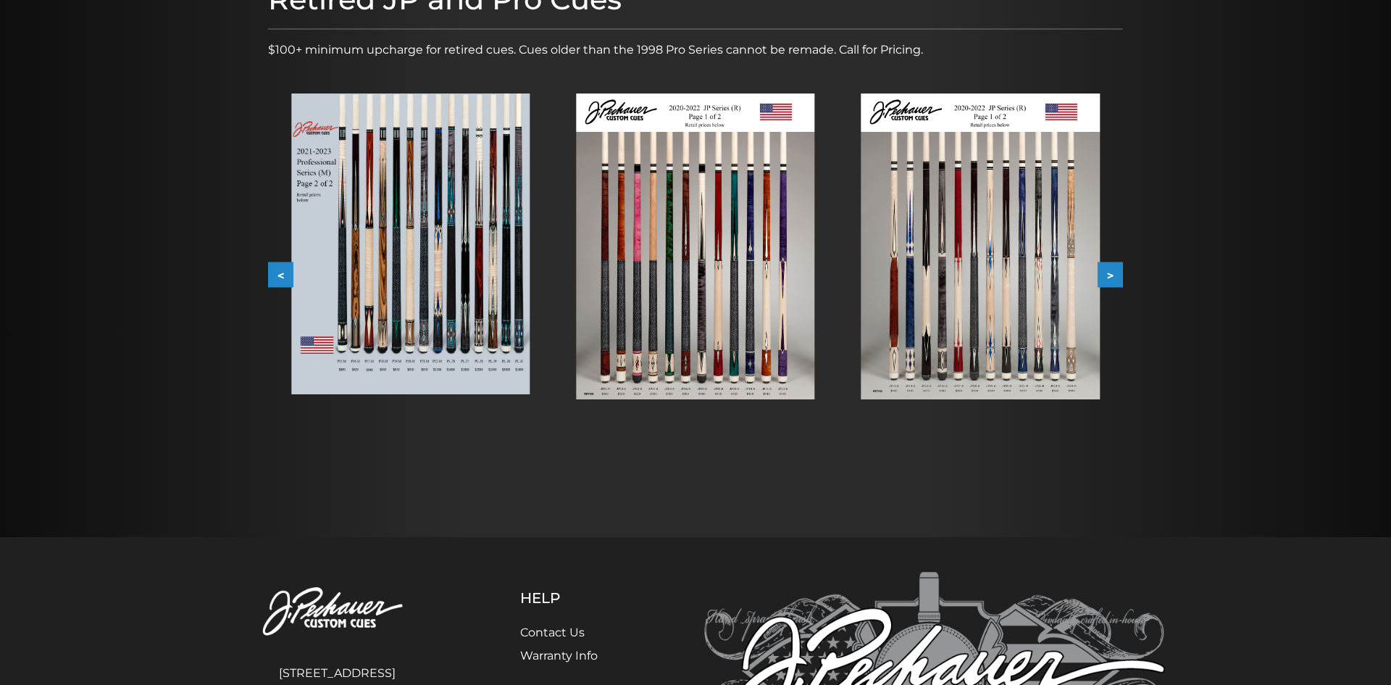
click at [1111, 268] on button ">" at bounding box center [1110, 274] width 25 height 25
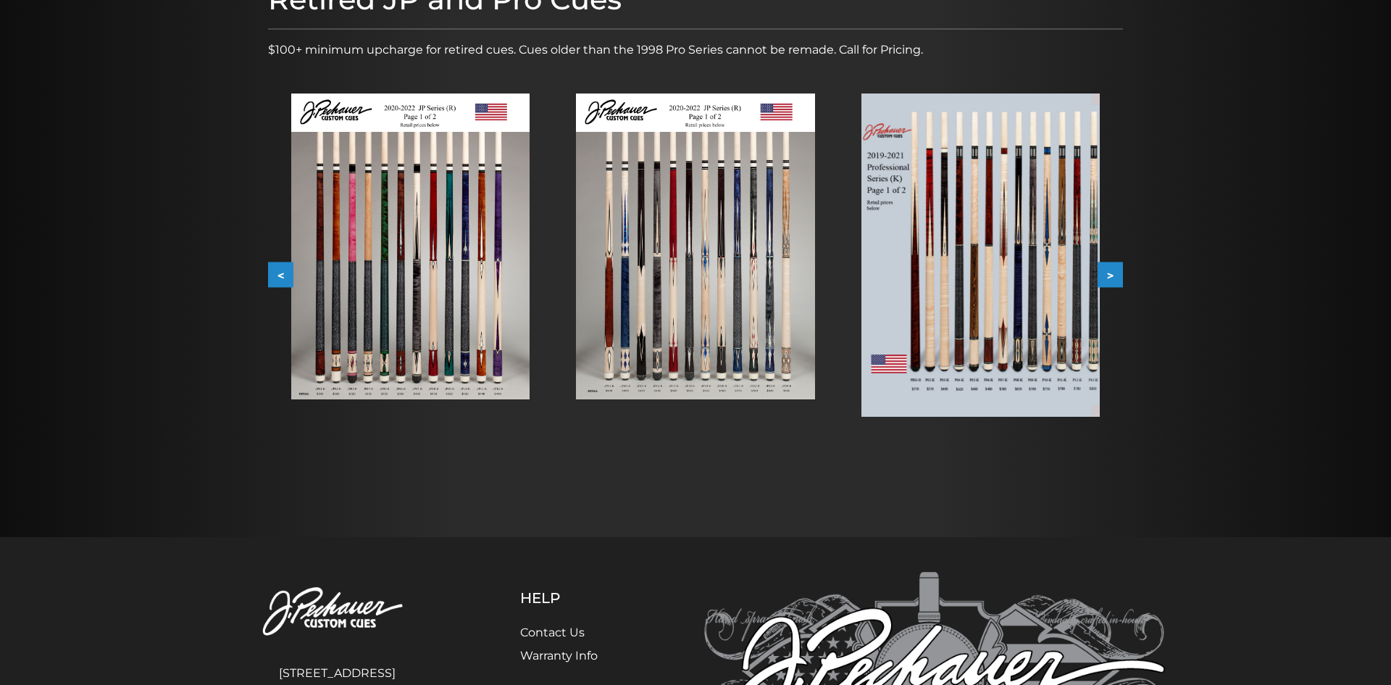
click at [1111, 268] on button ">" at bounding box center [1110, 274] width 25 height 25
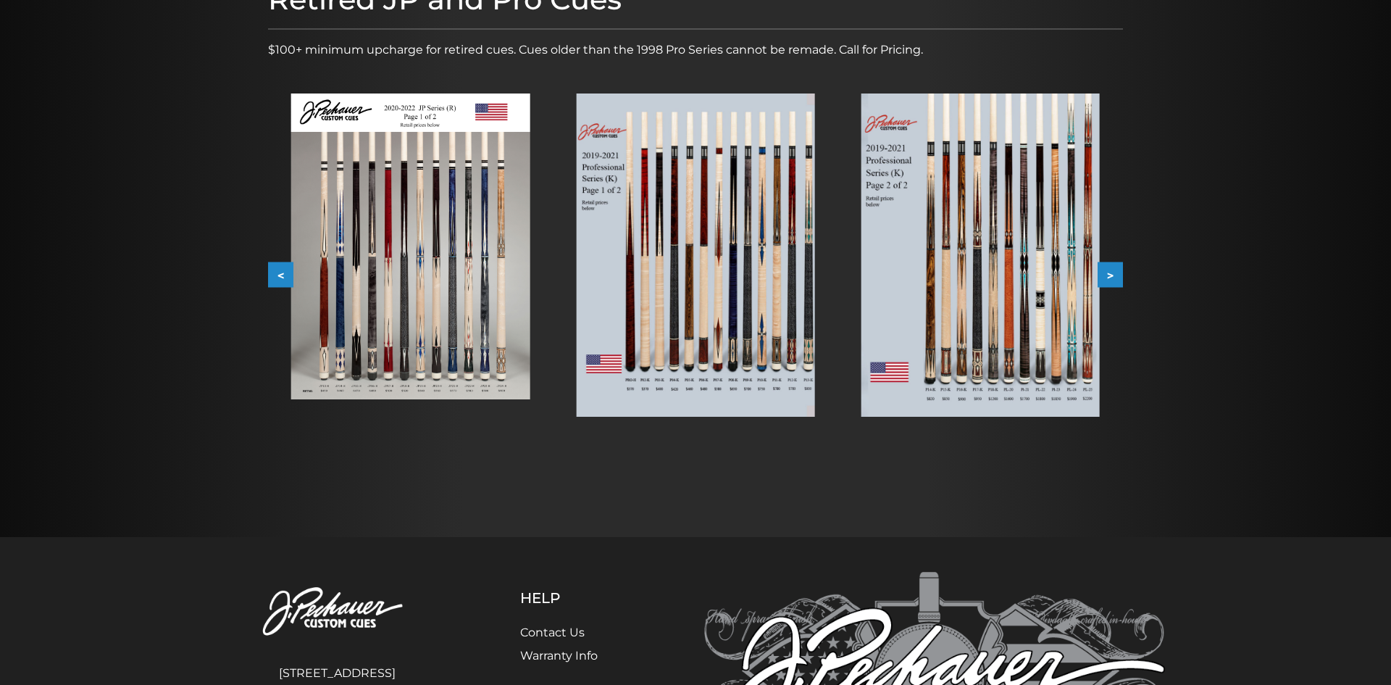
click at [1111, 268] on button ">" at bounding box center [1110, 274] width 25 height 25
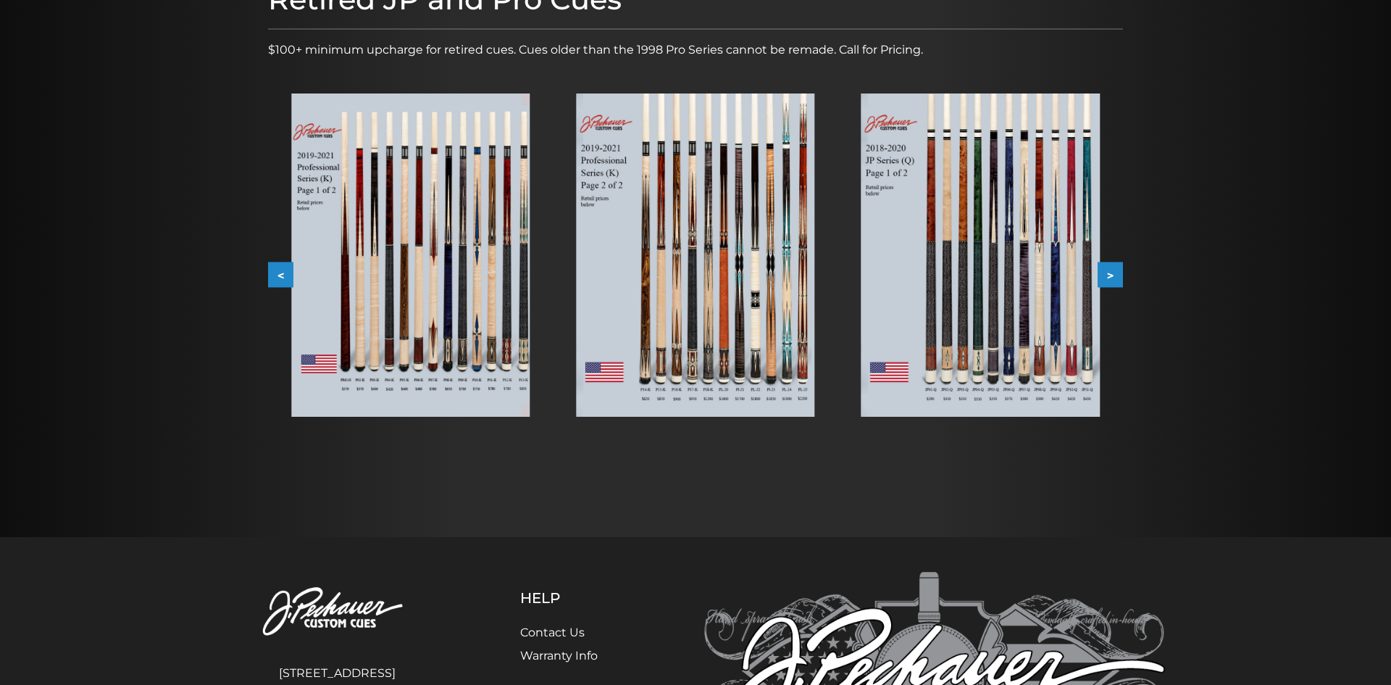
click at [1111, 268] on button ">" at bounding box center [1110, 274] width 25 height 25
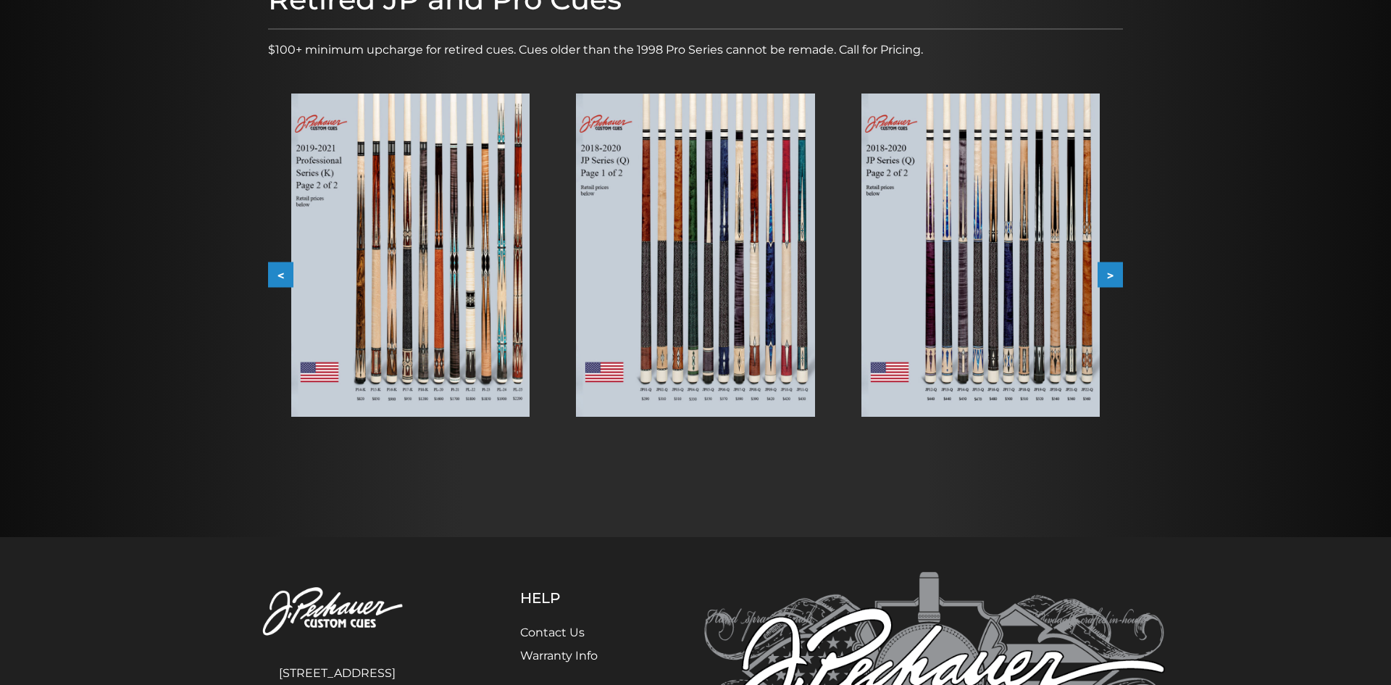
click at [1111, 268] on button ">" at bounding box center [1110, 274] width 25 height 25
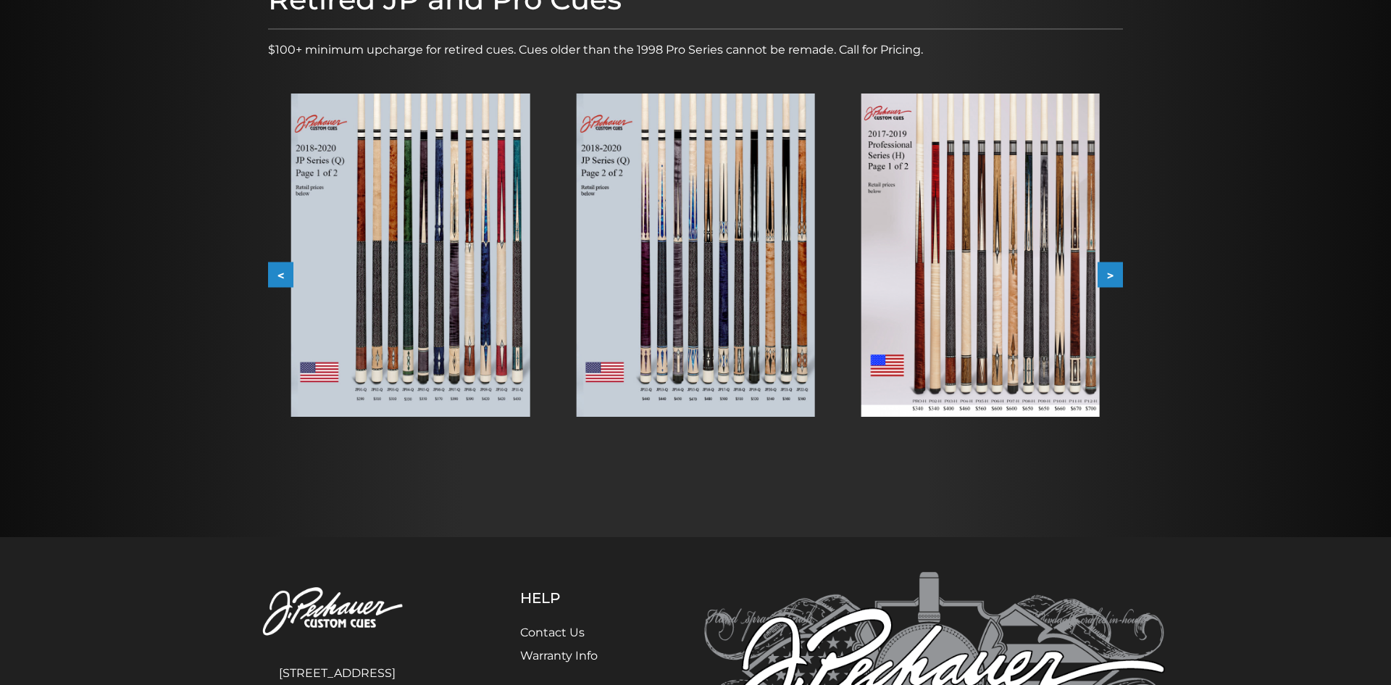
click at [999, 271] on img at bounding box center [980, 254] width 238 height 323
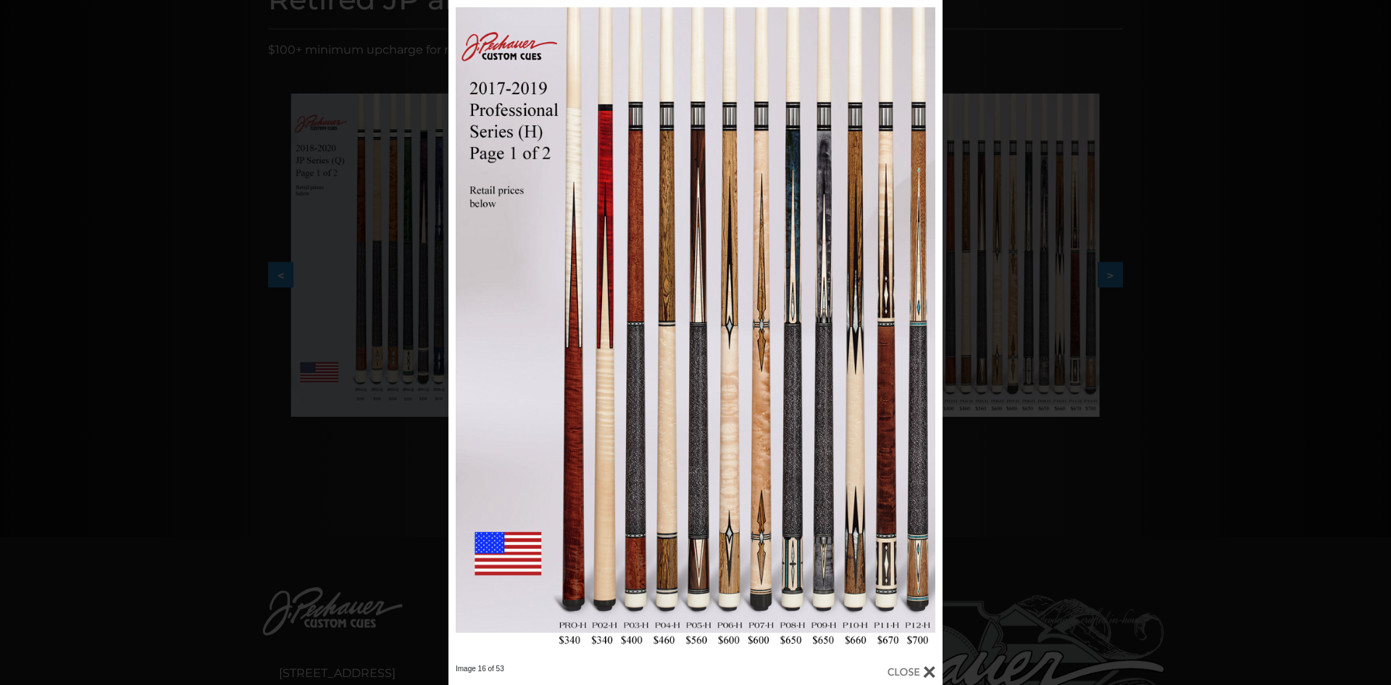
click at [701, 371] on div at bounding box center [695, 332] width 494 height 664
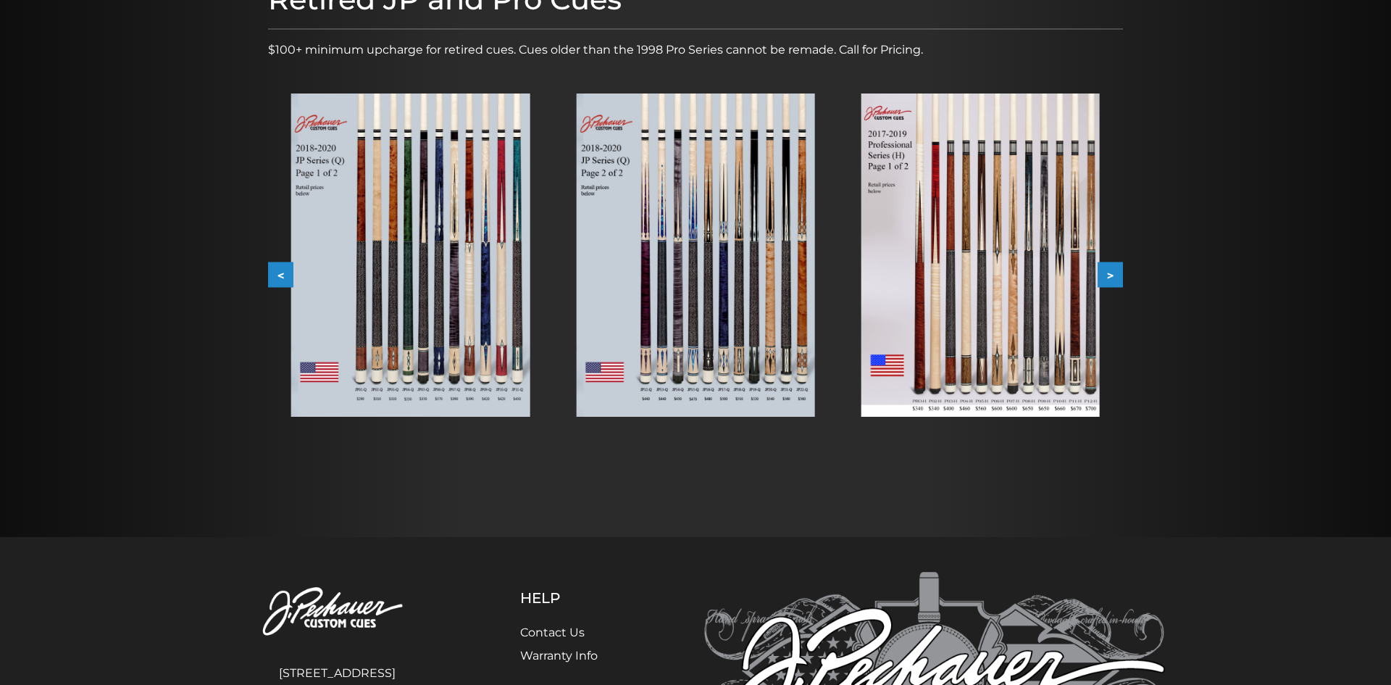
click at [1016, 275] on img at bounding box center [980, 254] width 238 height 323
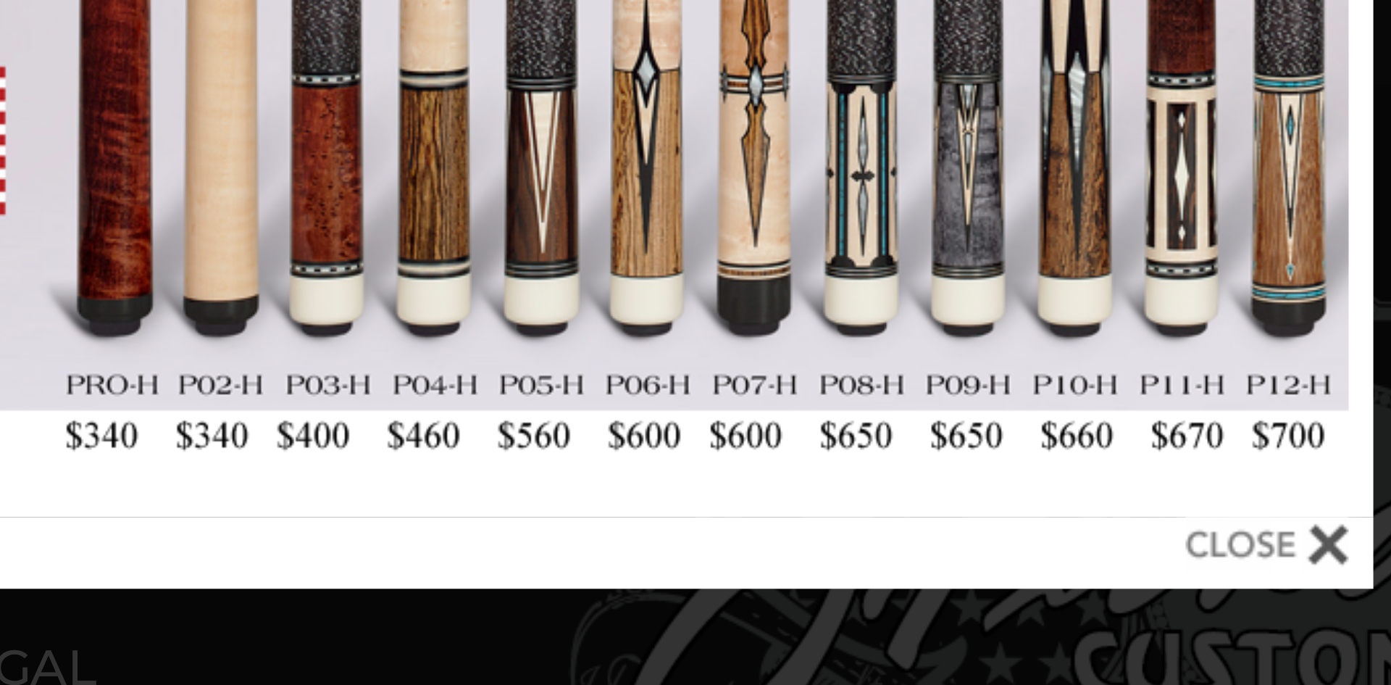
scroll to position [246, 0]
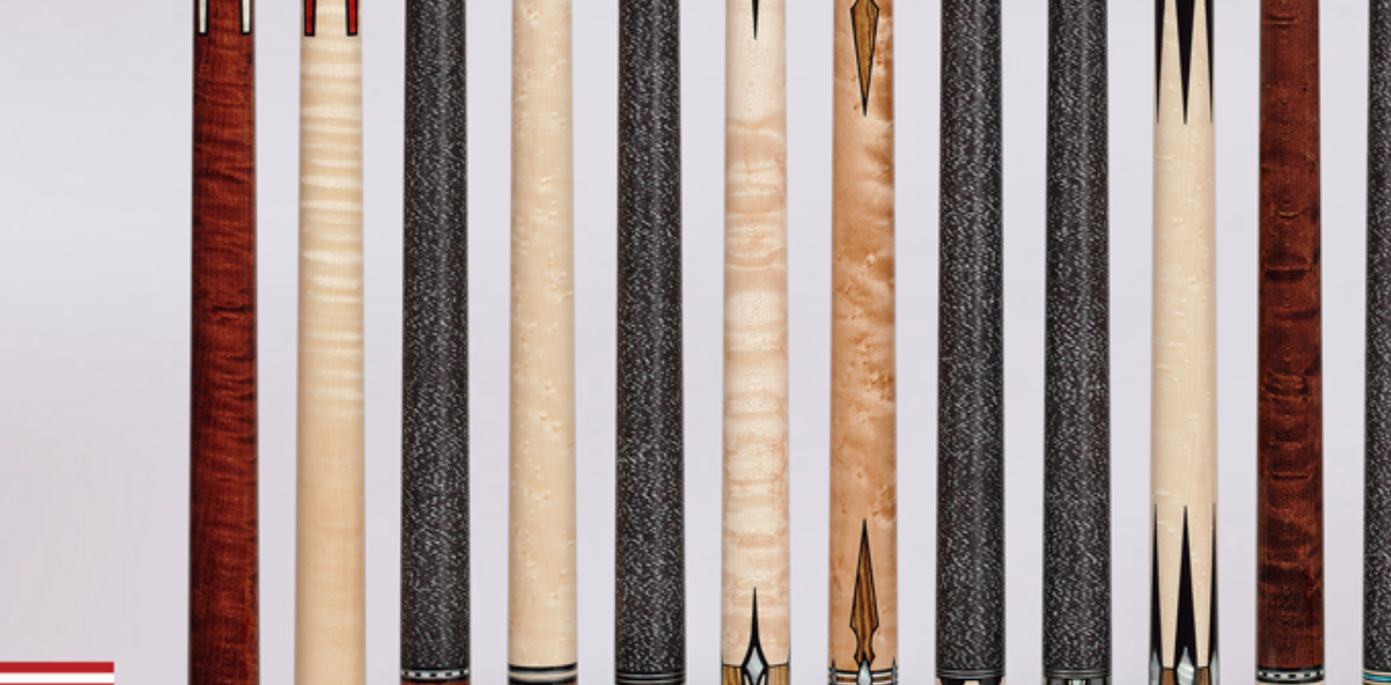
click at [514, 415] on link at bounding box center [559, 307] width 222 height 664
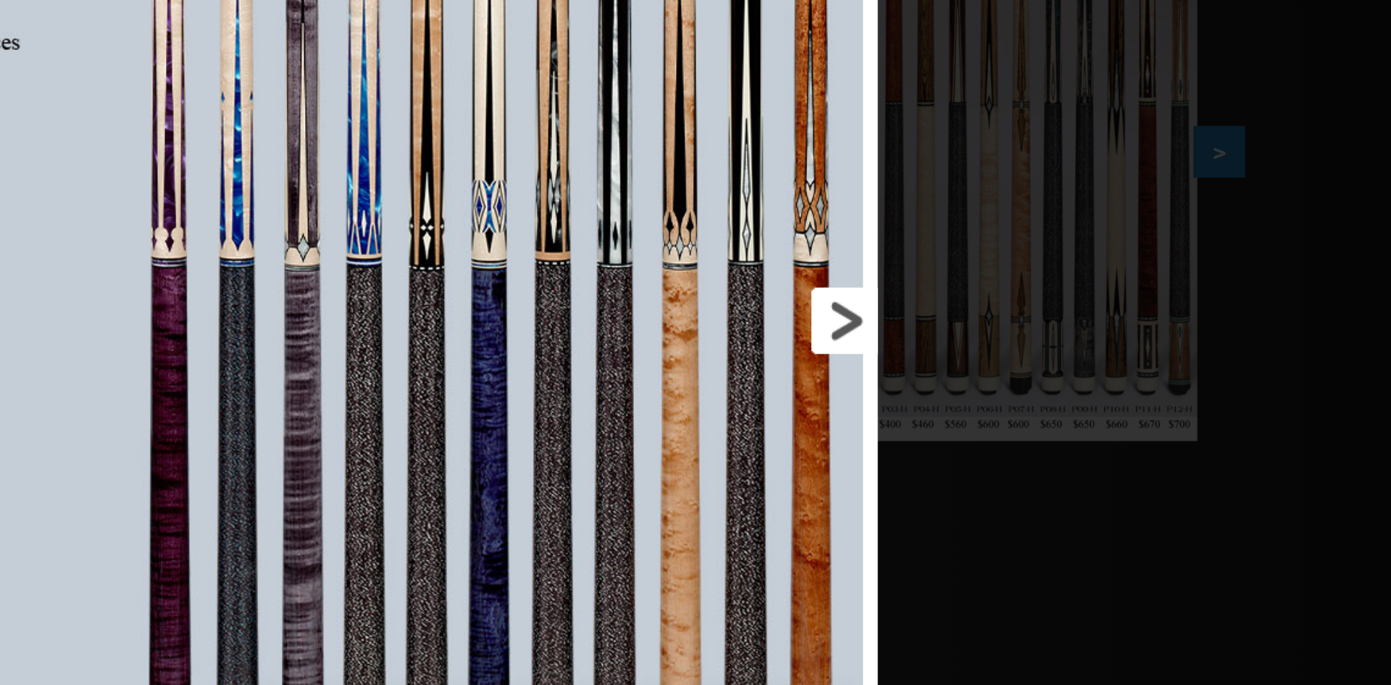
click at [932, 329] on link at bounding box center [831, 332] width 222 height 664
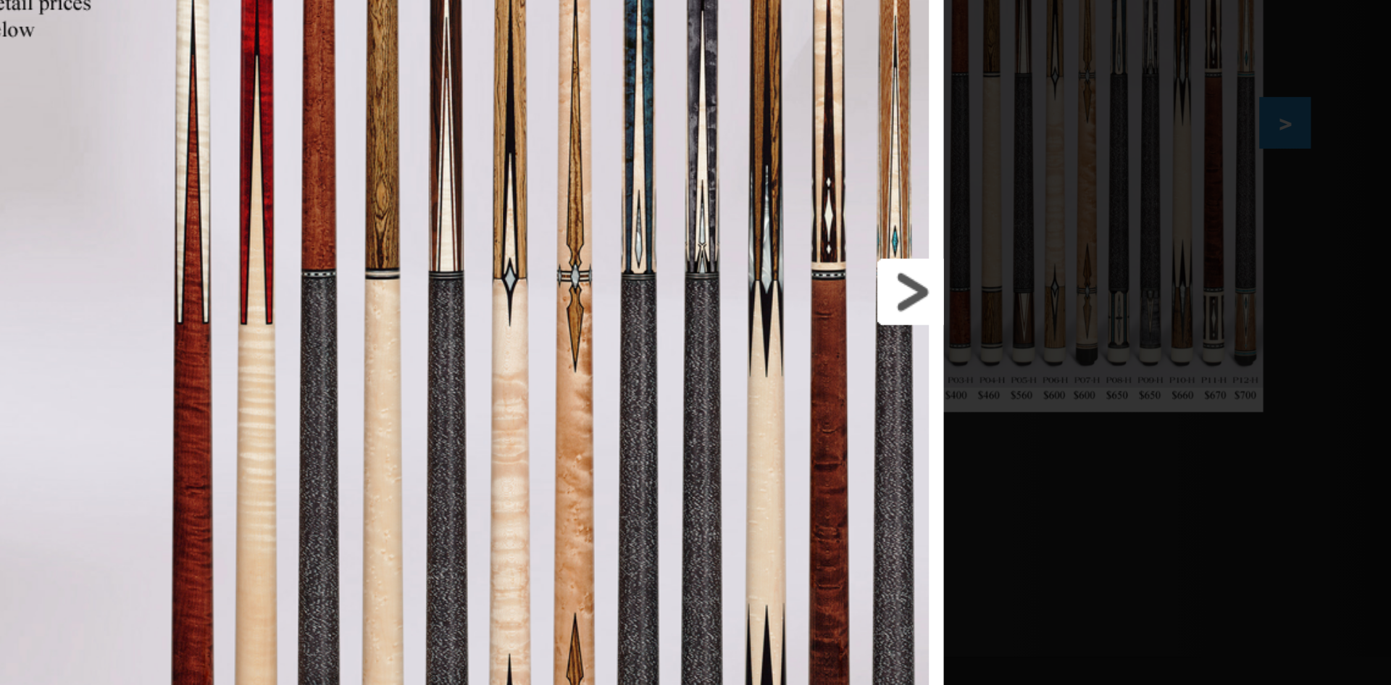
click at [925, 338] on link at bounding box center [831, 332] width 222 height 664
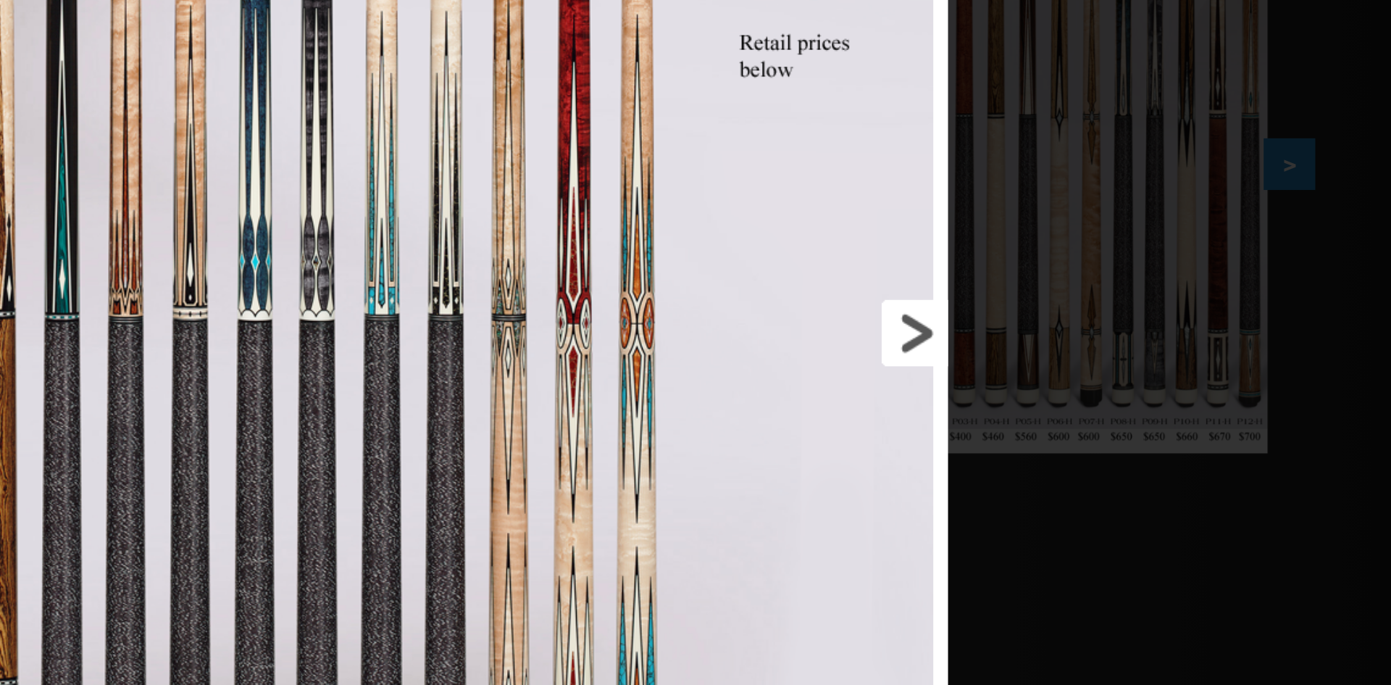
click at [932, 338] on link at bounding box center [831, 332] width 222 height 664
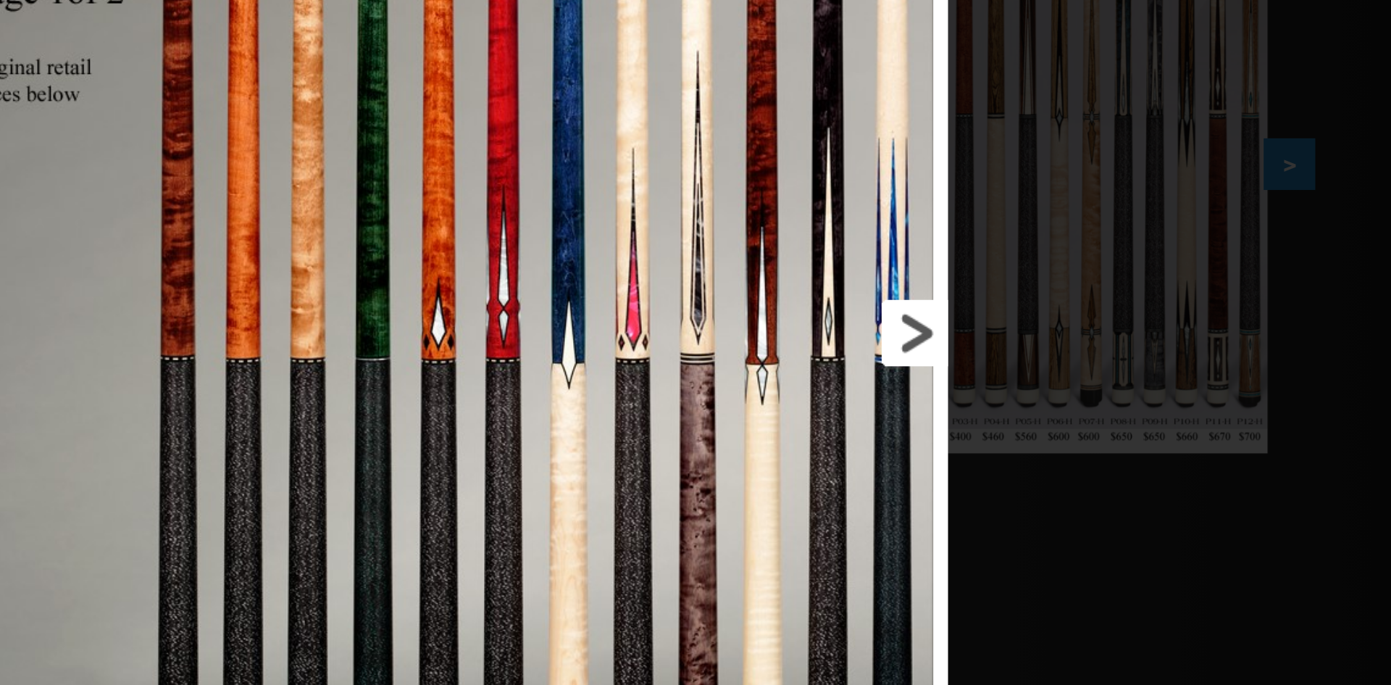
click at [932, 338] on link at bounding box center [831, 332] width 222 height 664
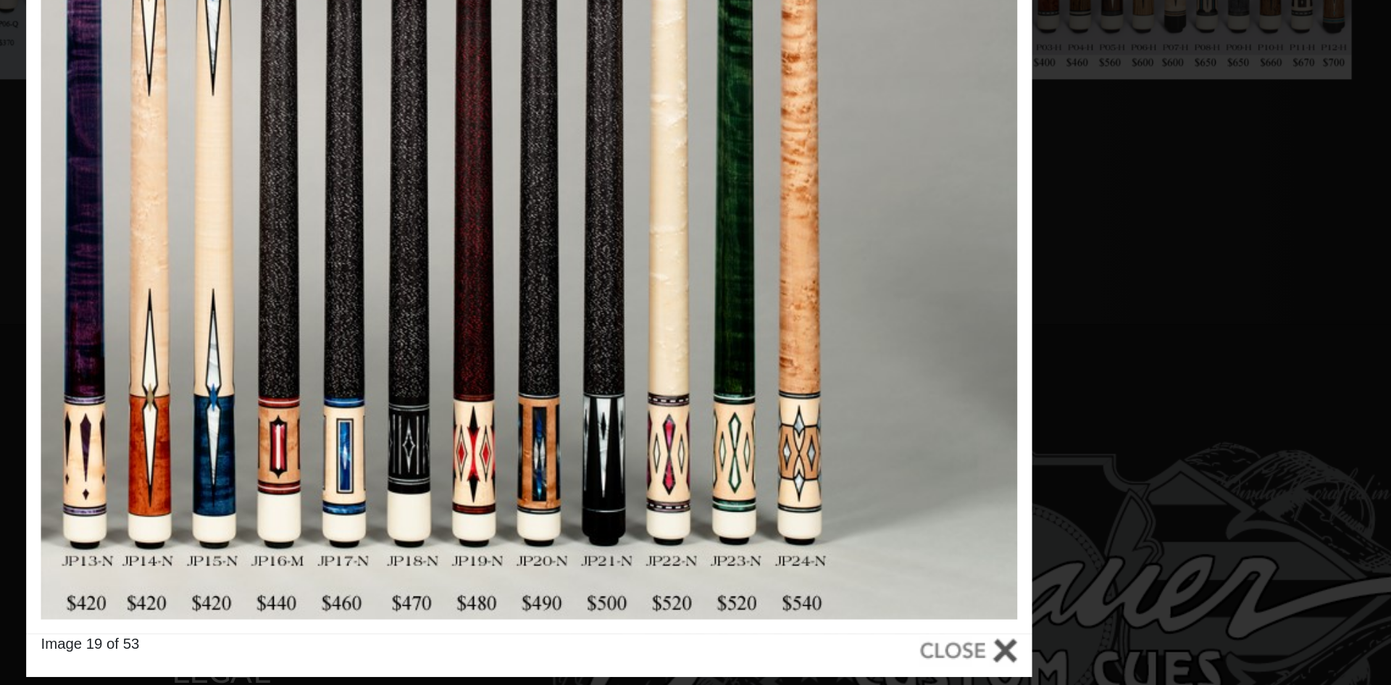
scroll to position [252, 0]
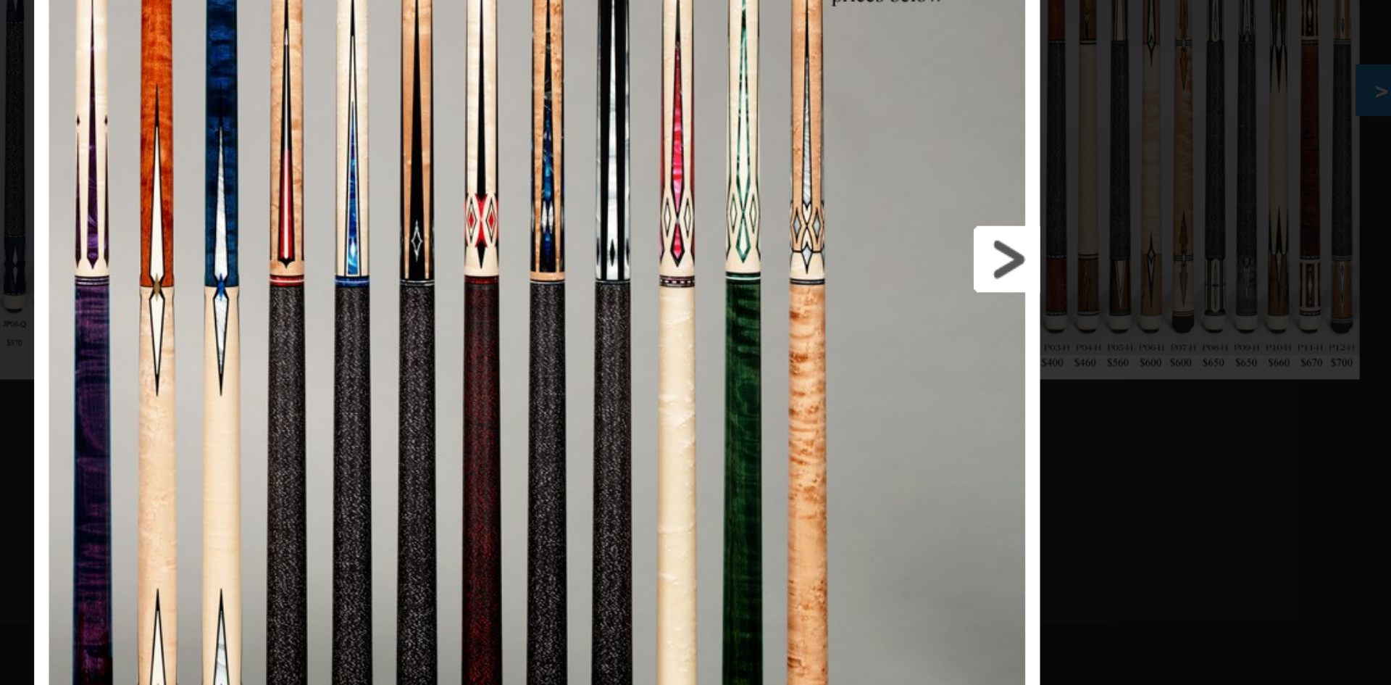
click at [919, 326] on link at bounding box center [831, 325] width 222 height 664
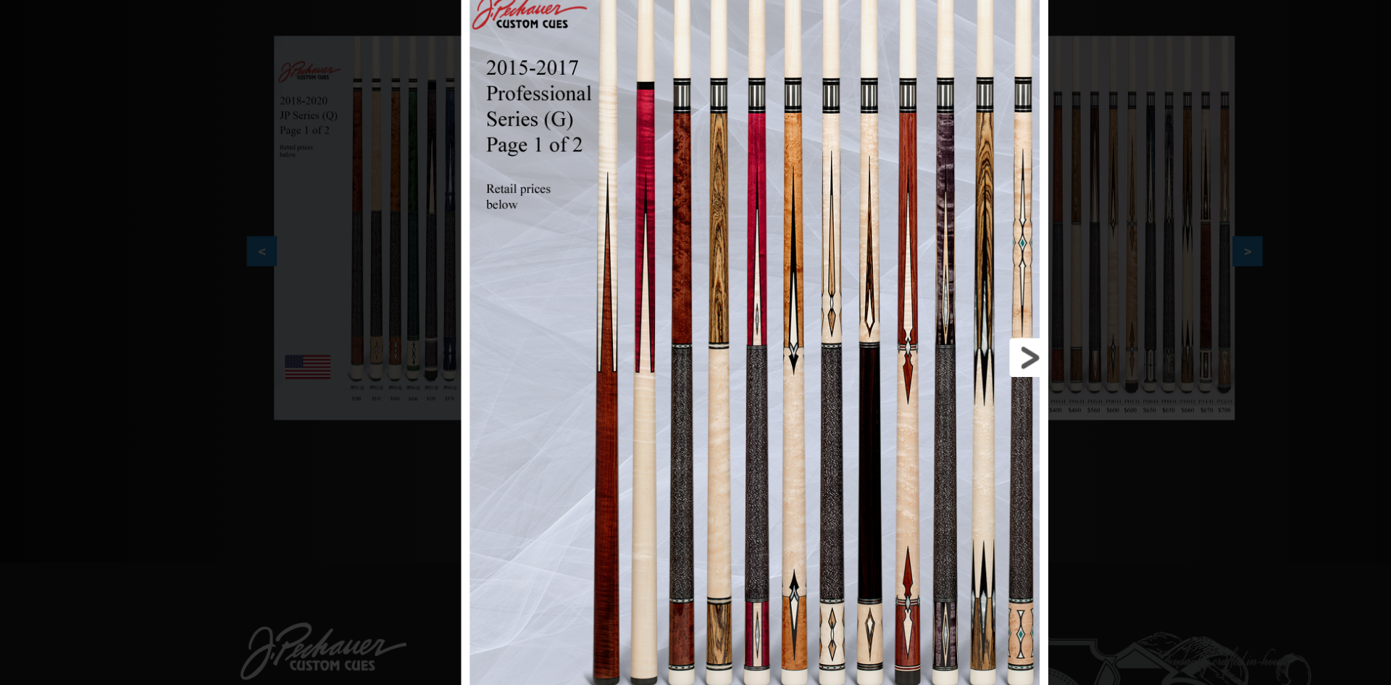
scroll to position [175, 0]
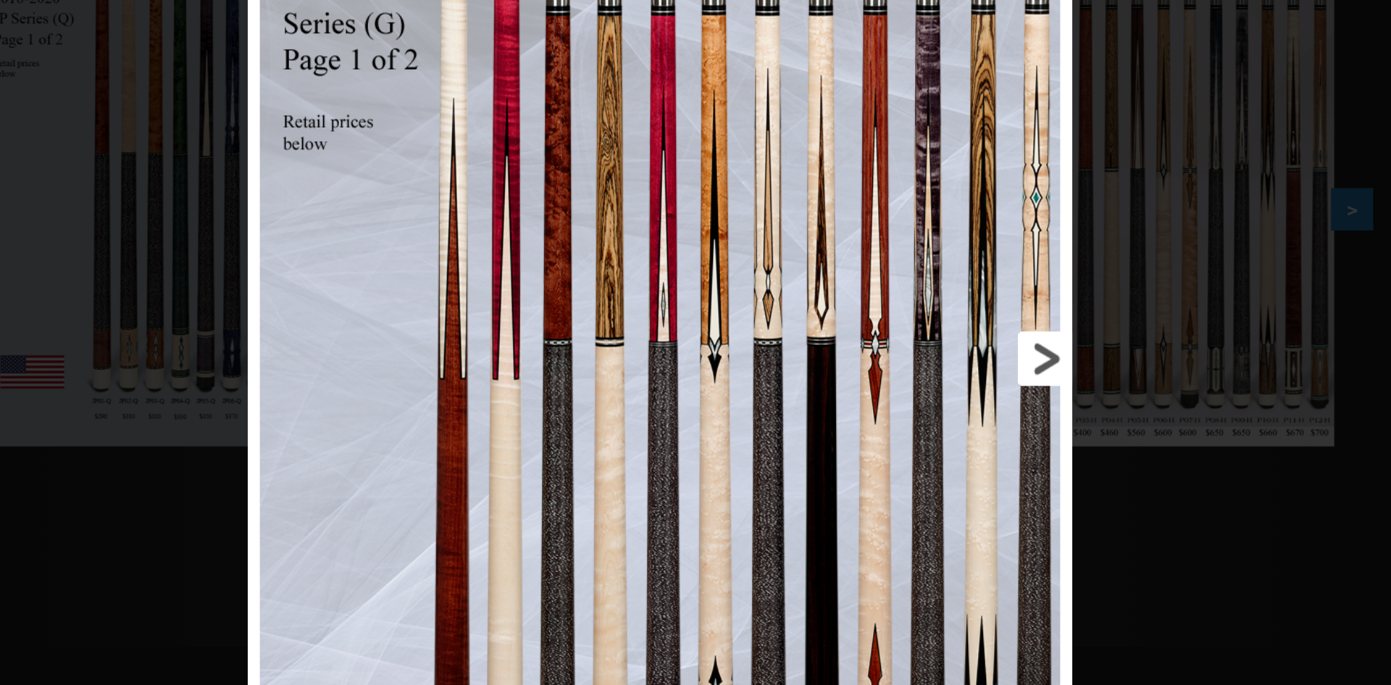
click at [927, 414] on link at bounding box center [831, 410] width 222 height 664
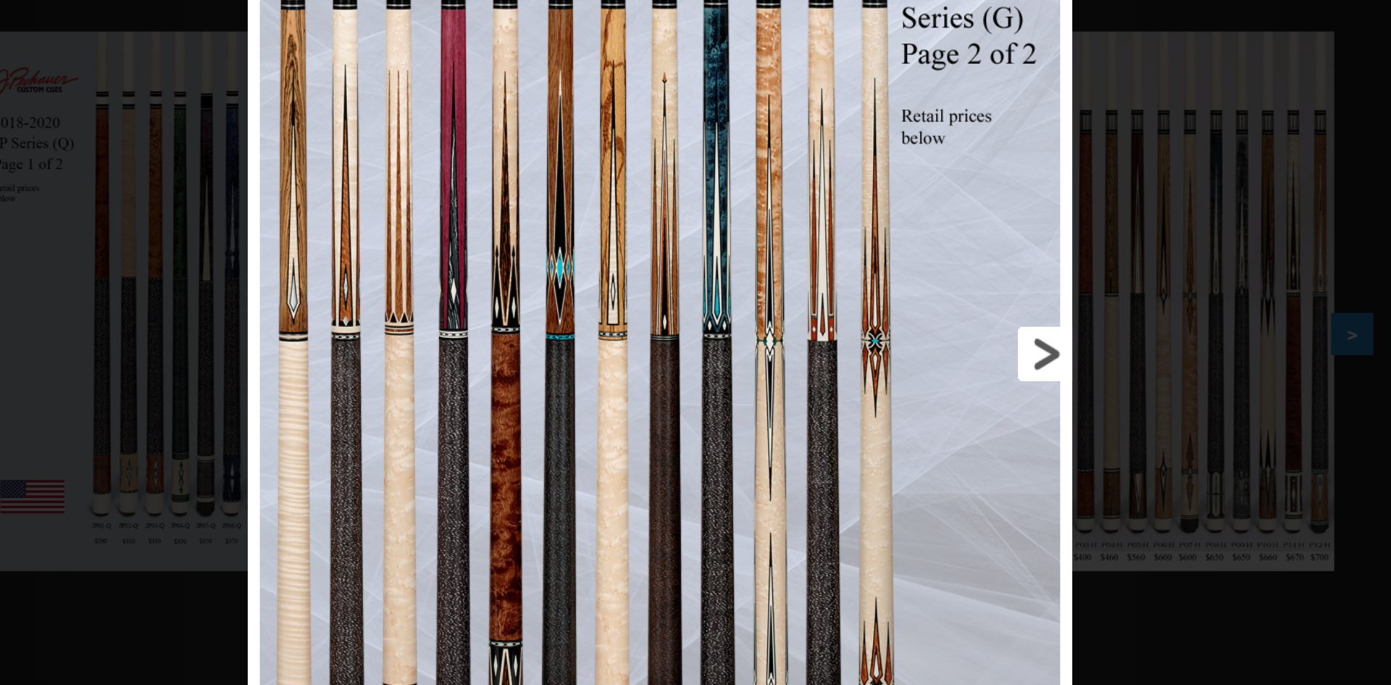
click at [927, 330] on link at bounding box center [831, 332] width 222 height 664
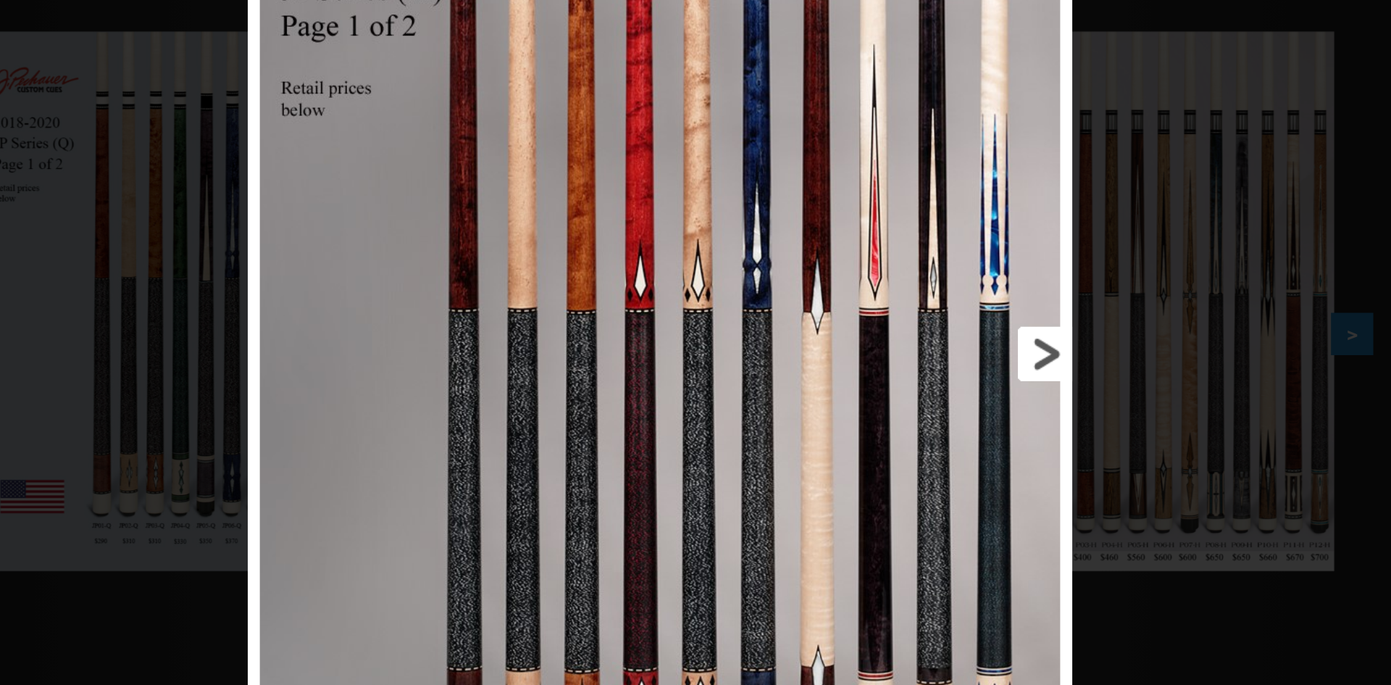
click at [927, 330] on link at bounding box center [831, 332] width 222 height 664
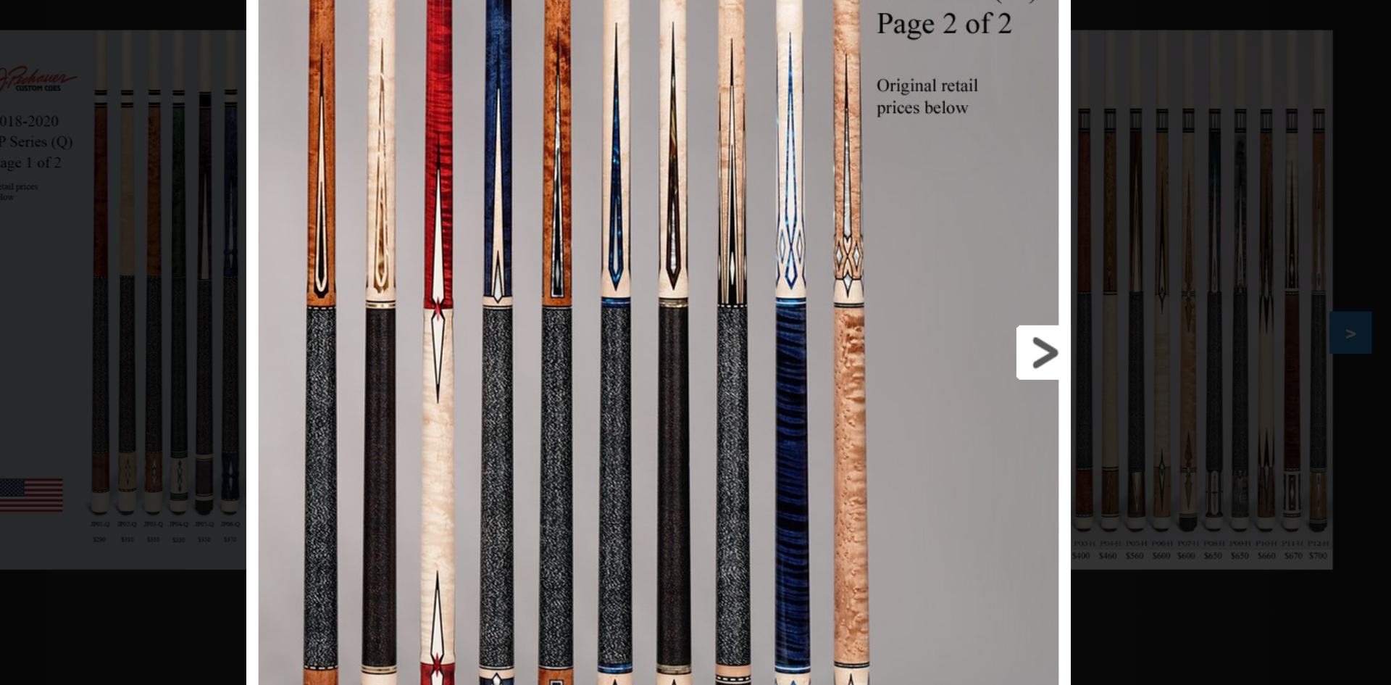
click at [928, 331] on link at bounding box center [831, 332] width 222 height 664
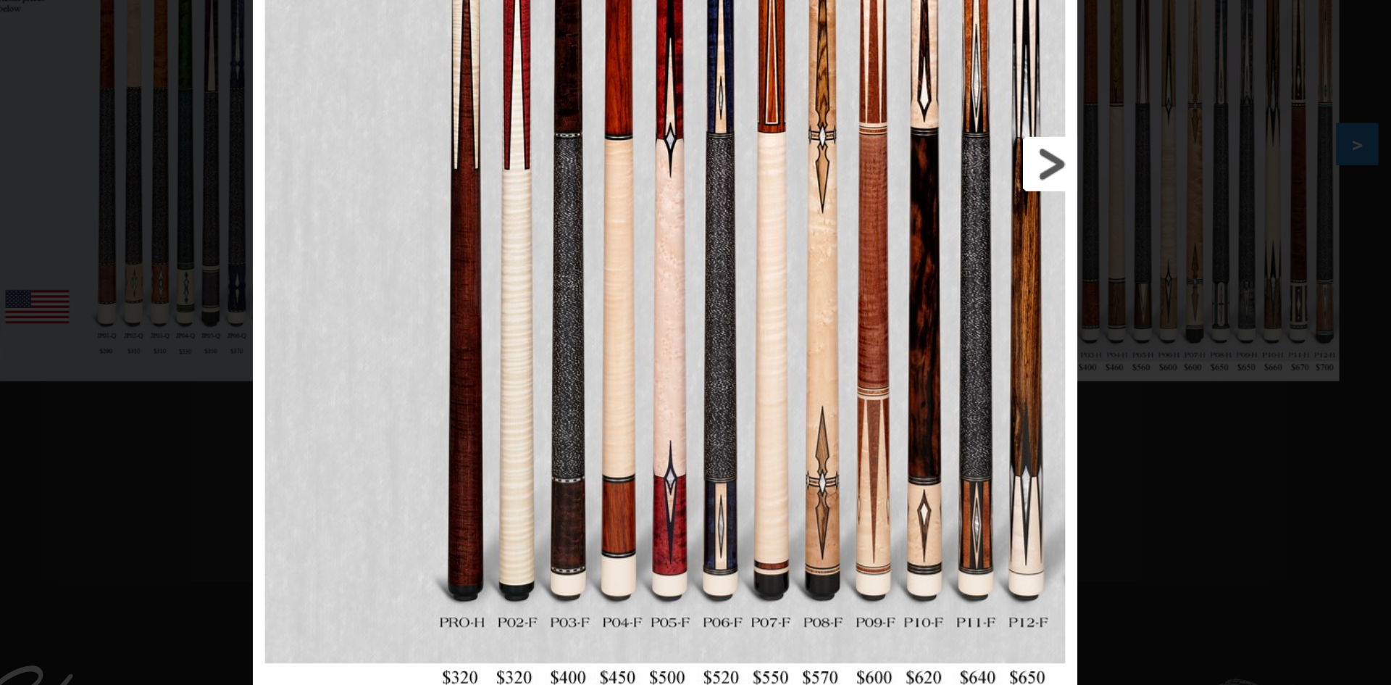
scroll to position [136, 0]
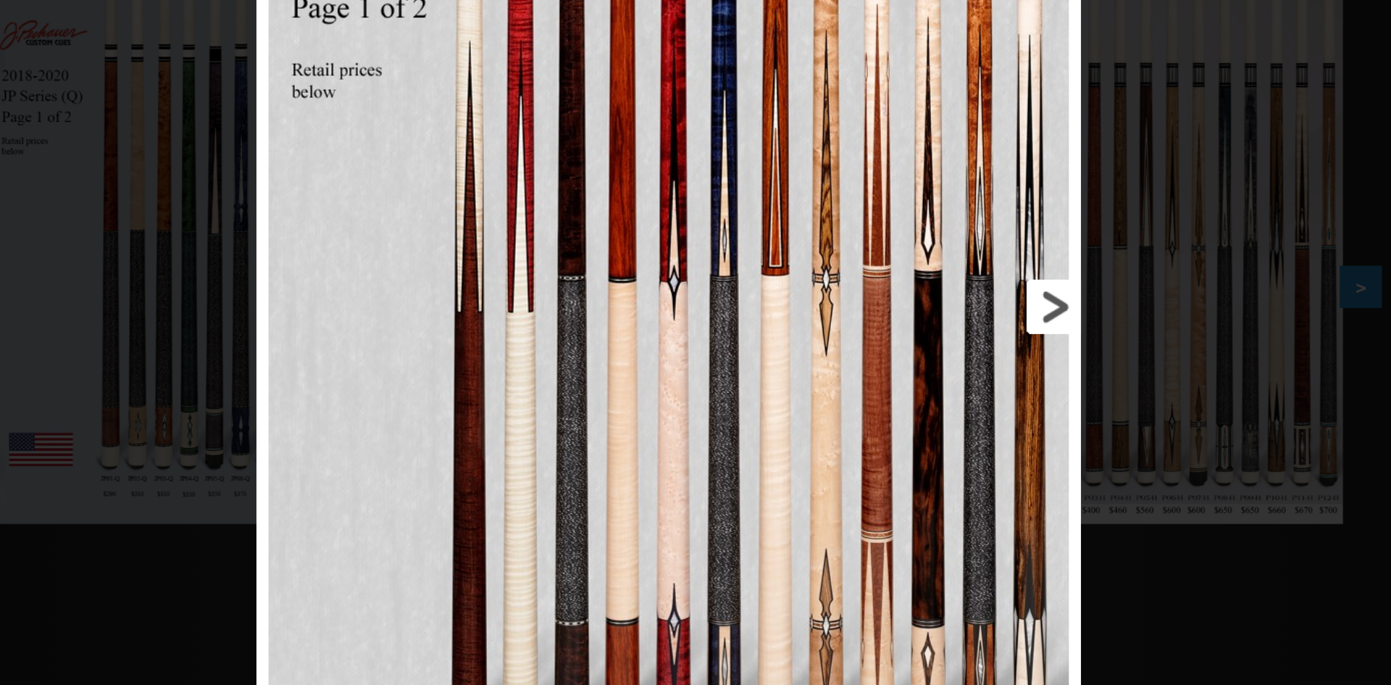
click at [790, 235] on link at bounding box center [831, 370] width 222 height 664
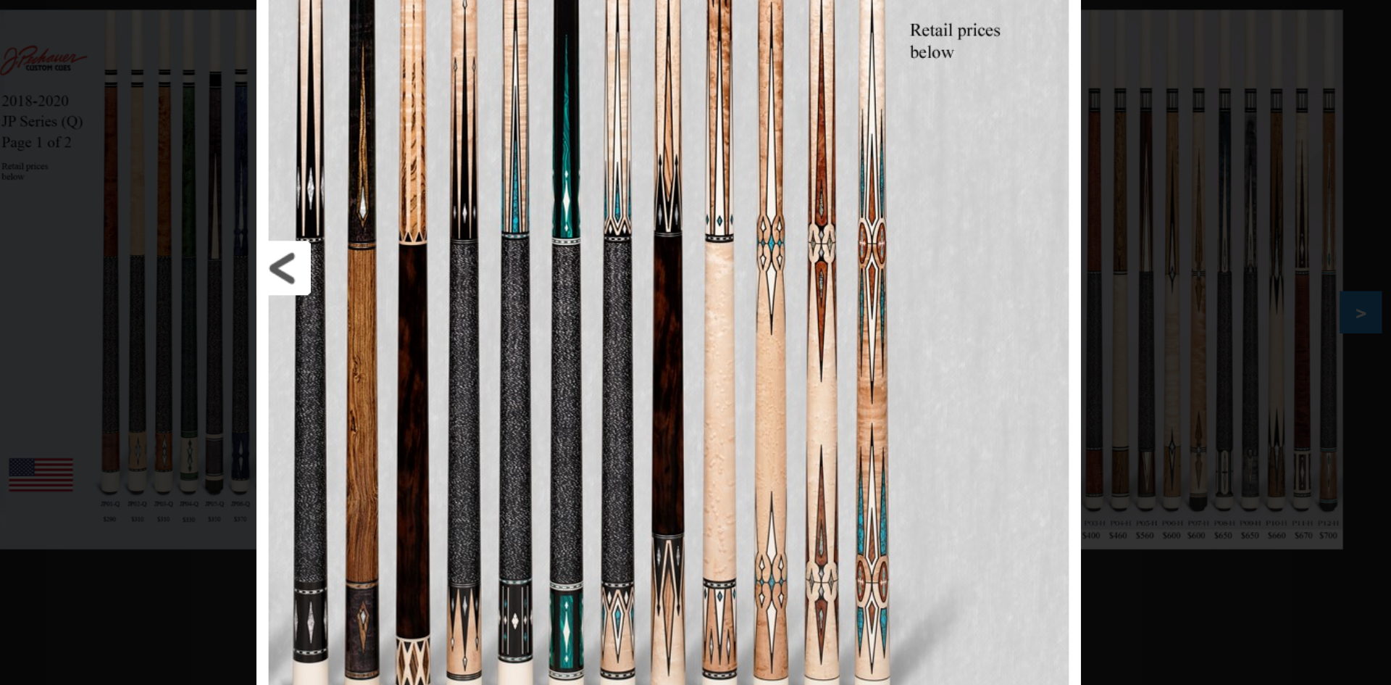
click at [471, 336] on link at bounding box center [559, 332] width 222 height 664
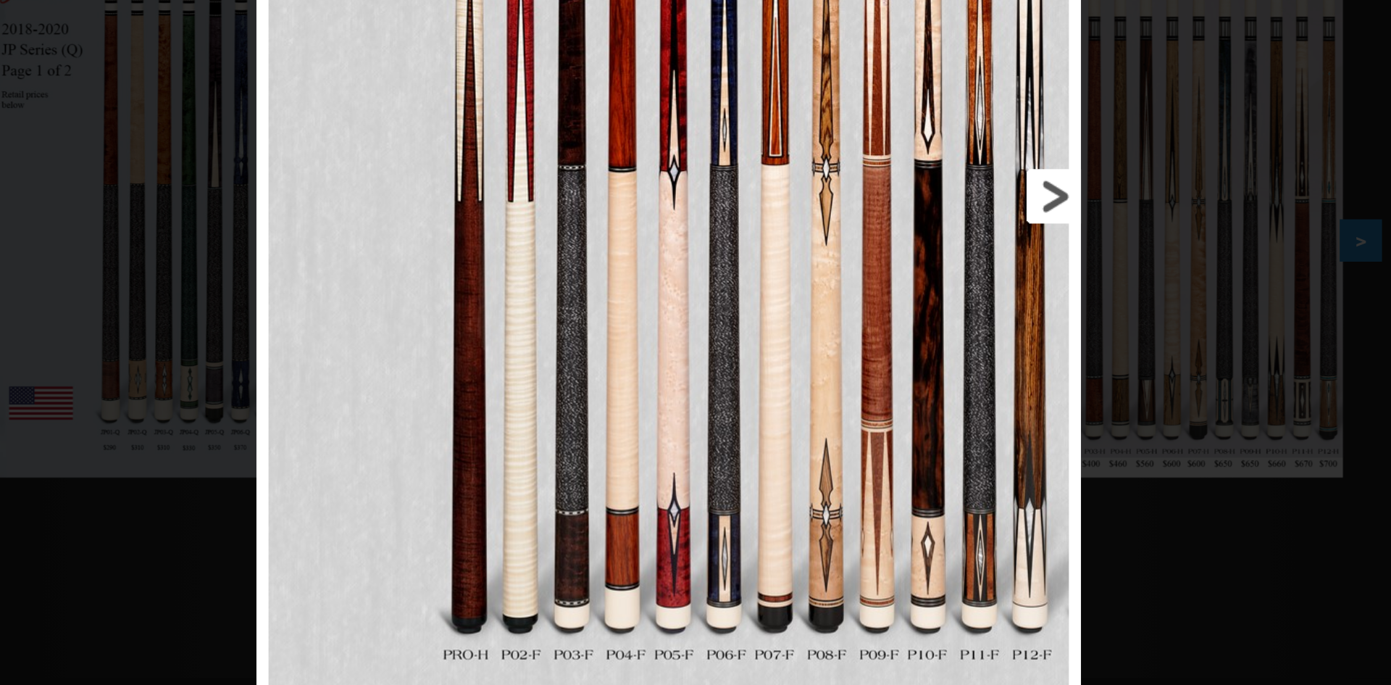
click at [927, 338] on link at bounding box center [831, 332] width 222 height 664
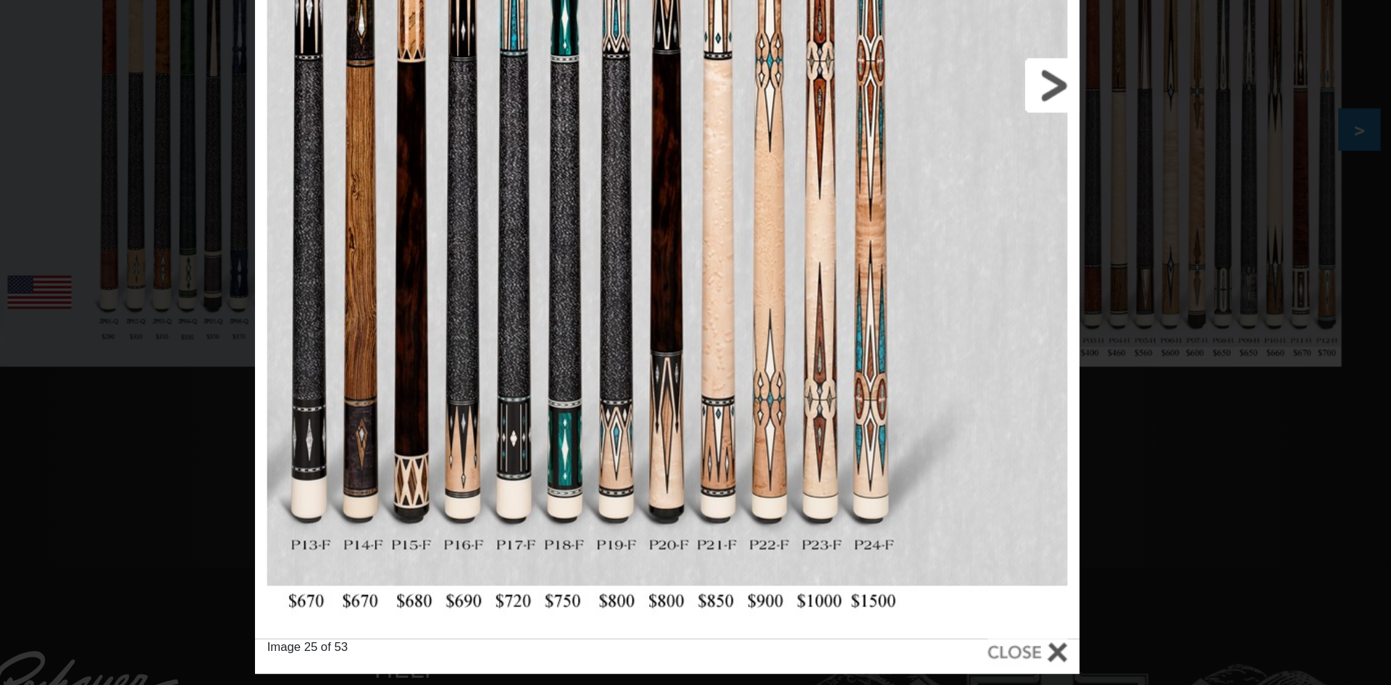
scroll to position [145, 0]
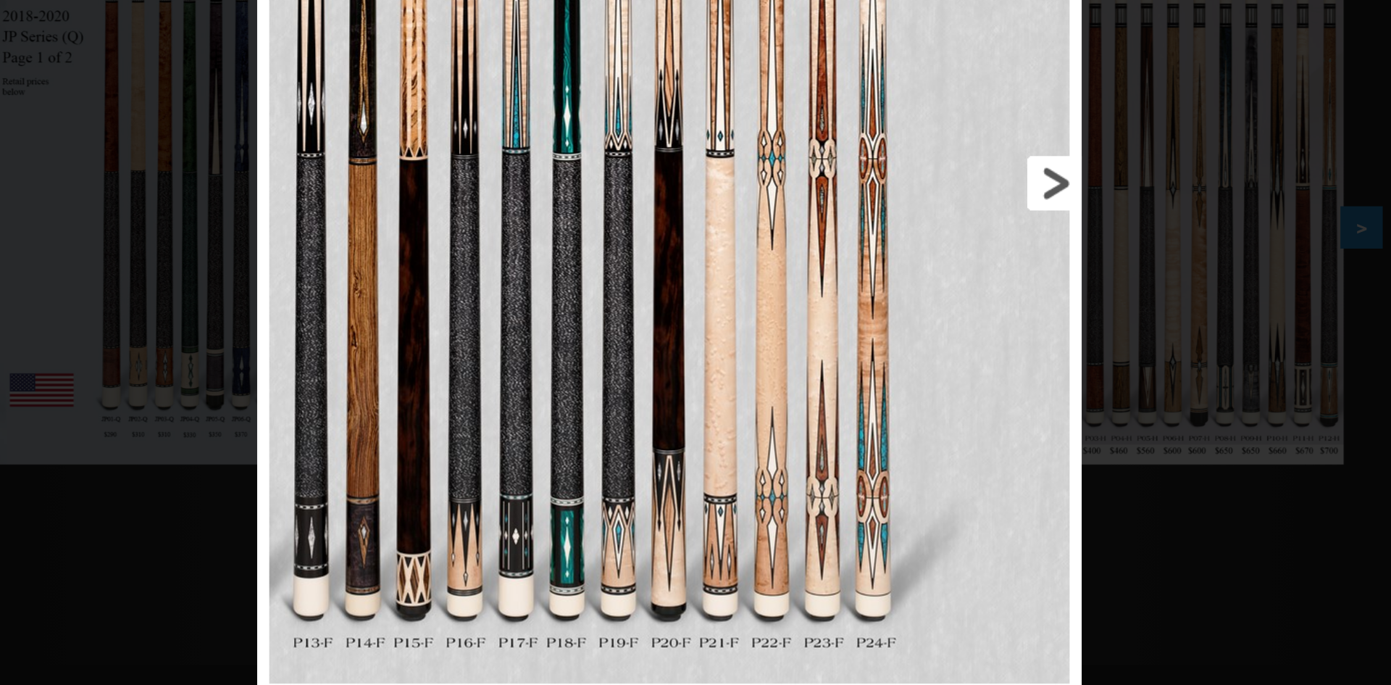
click at [916, 320] on link at bounding box center [831, 323] width 222 height 664
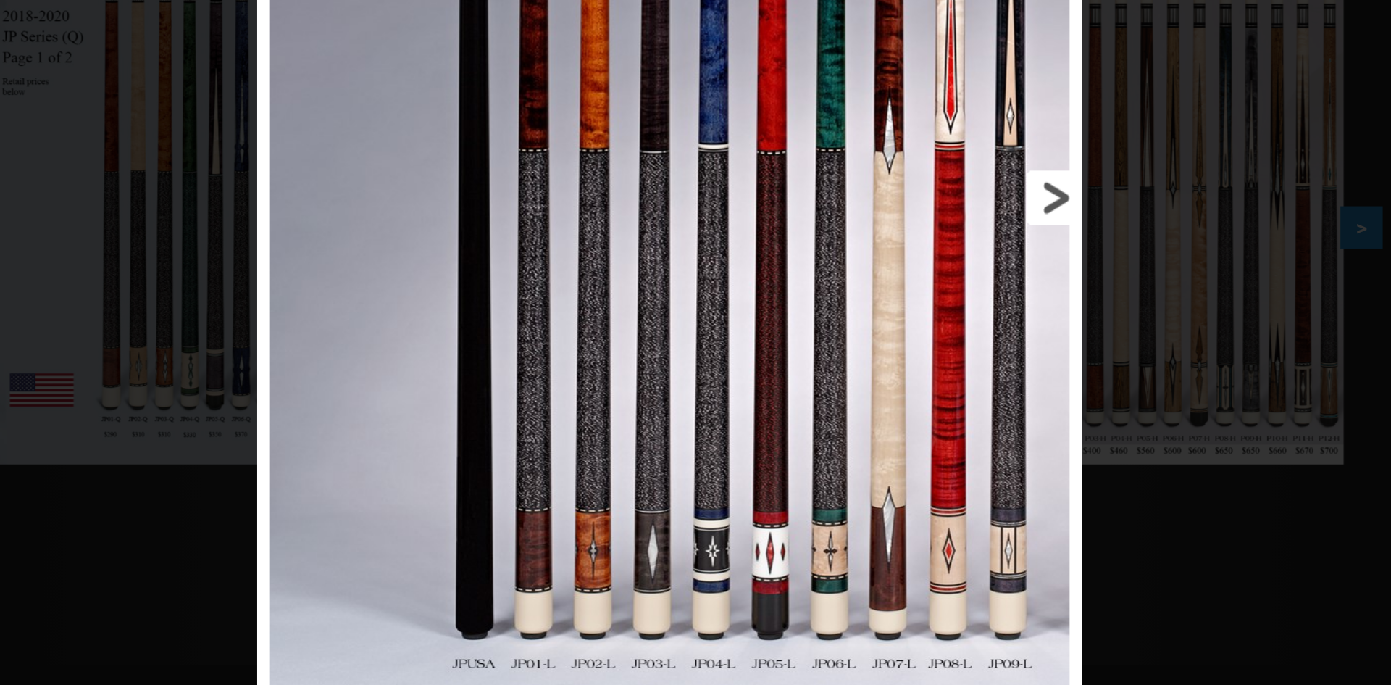
click at [920, 330] on link at bounding box center [831, 332] width 222 height 664
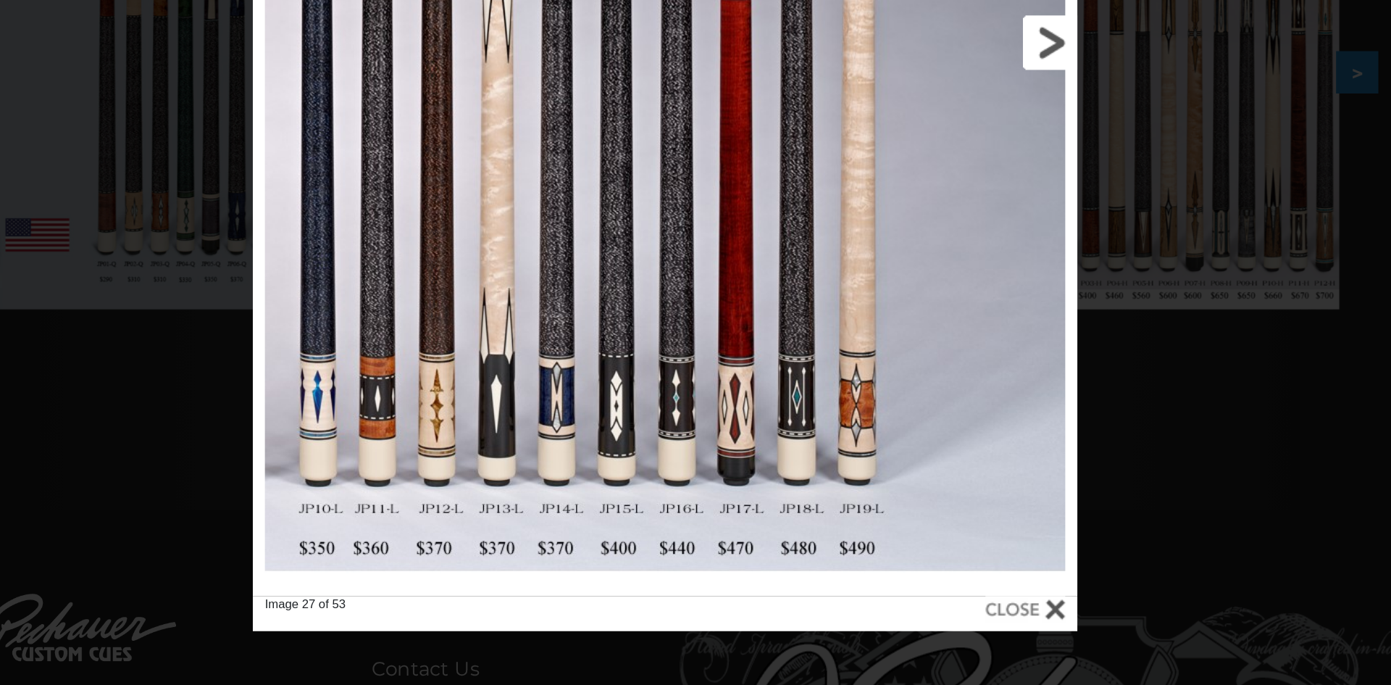
scroll to position [178, 0]
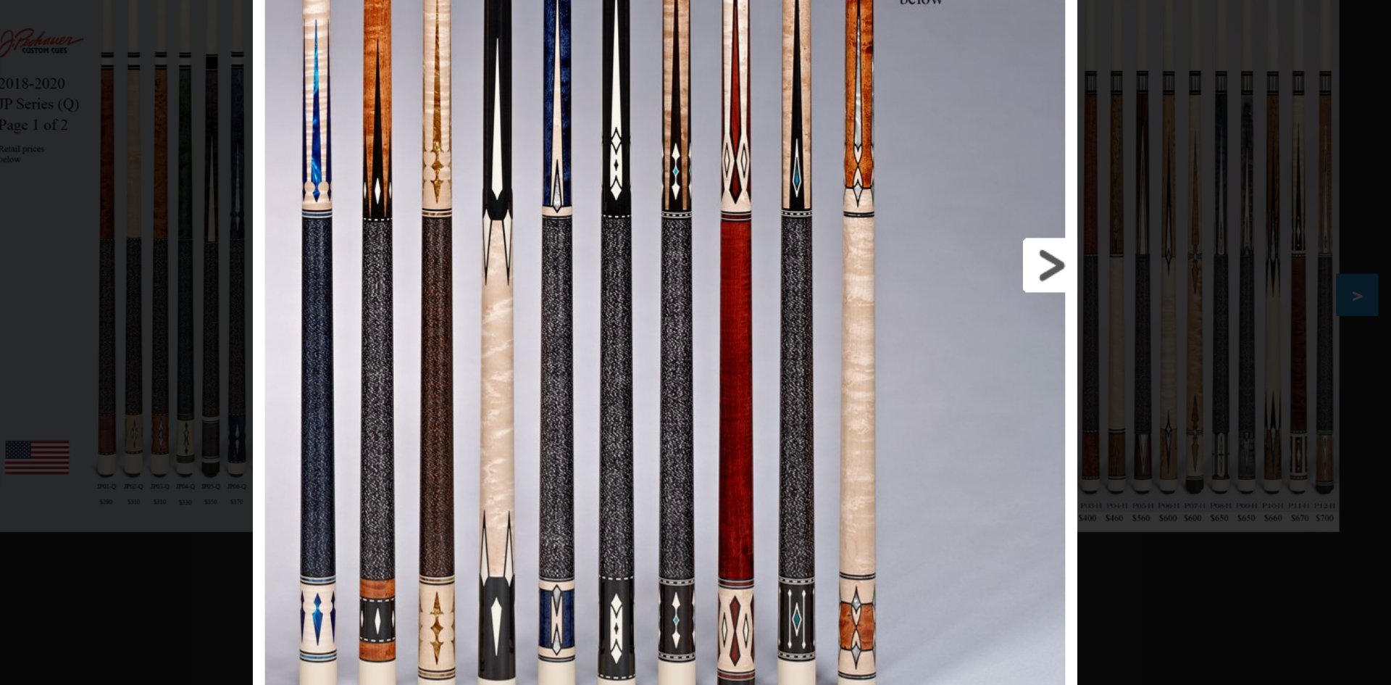
click at [923, 294] on link at bounding box center [831, 299] width 222 height 664
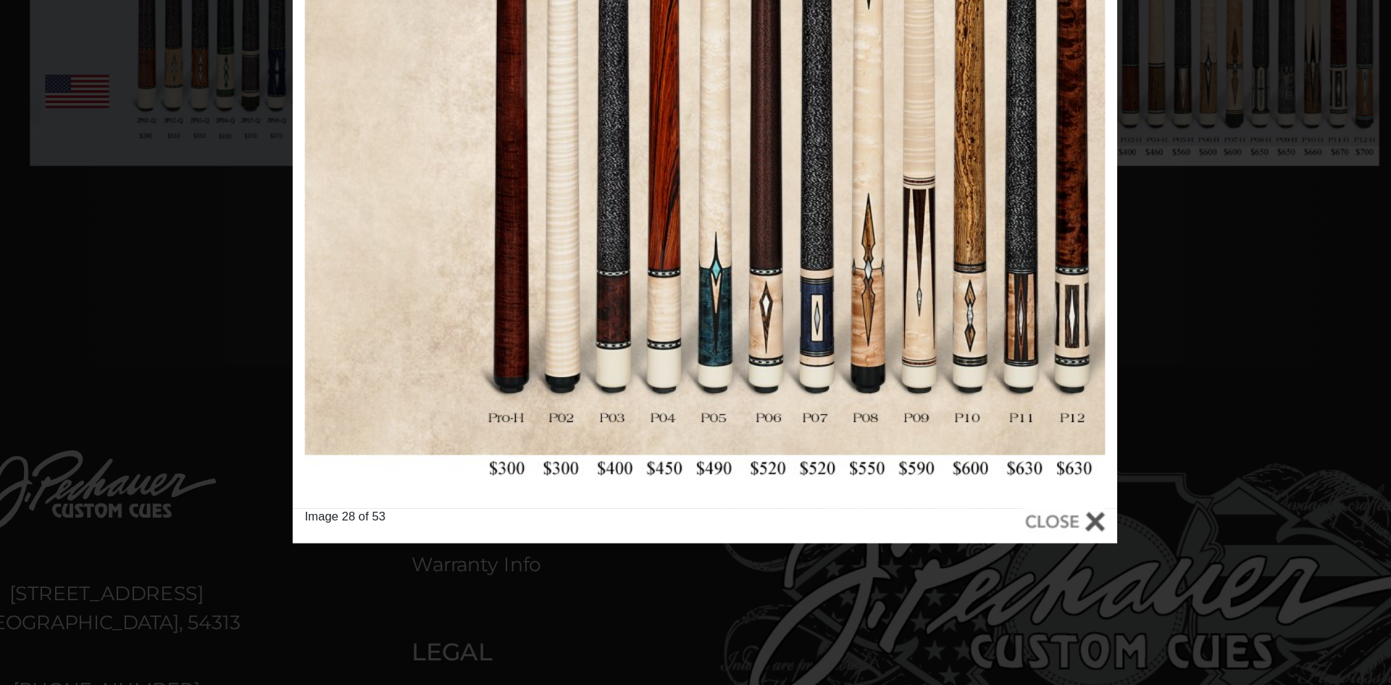
scroll to position [265, 0]
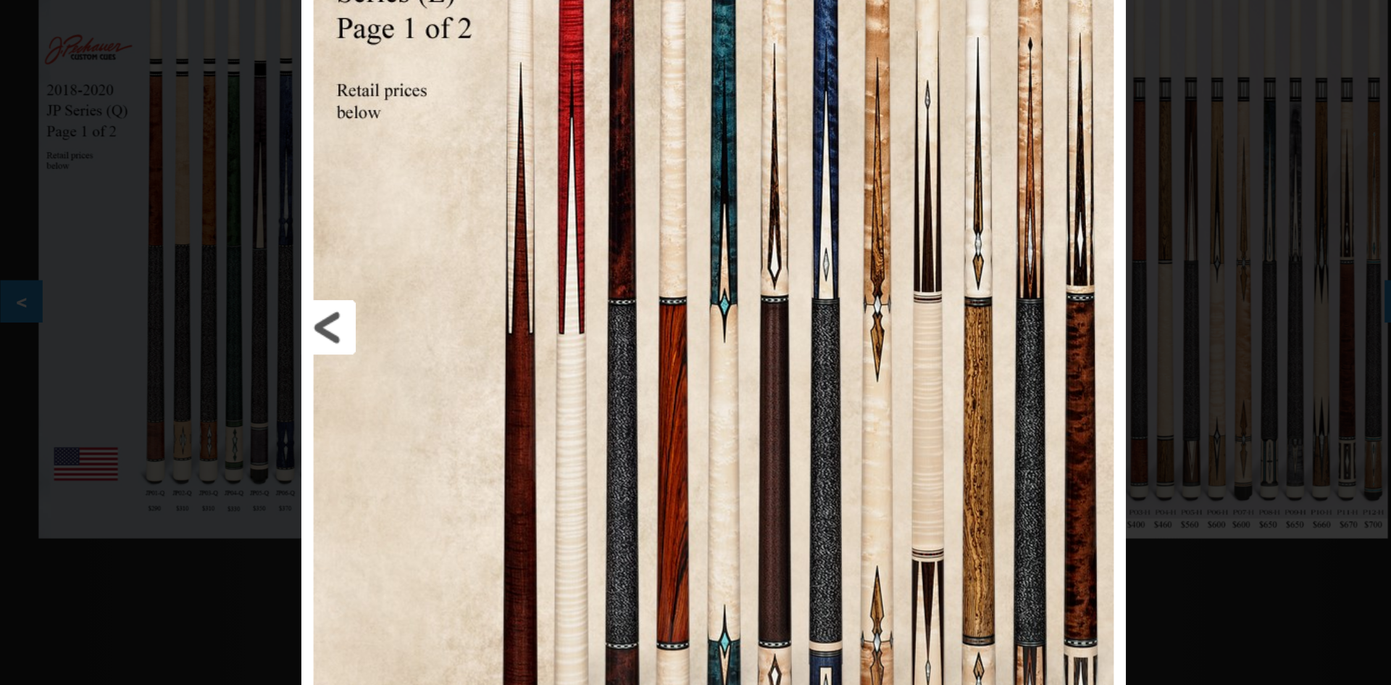
click at [480, 233] on link at bounding box center [559, 245] width 222 height 664
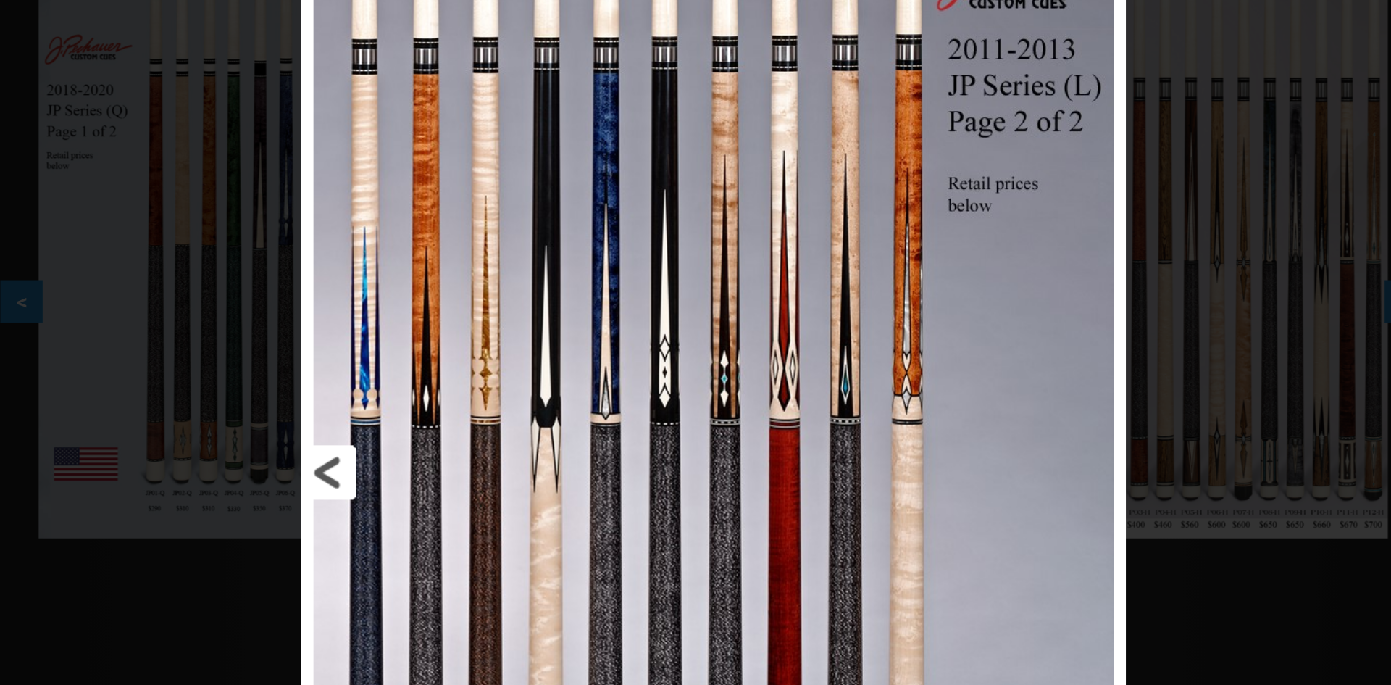
click at [476, 273] on link at bounding box center [559, 332] width 222 height 664
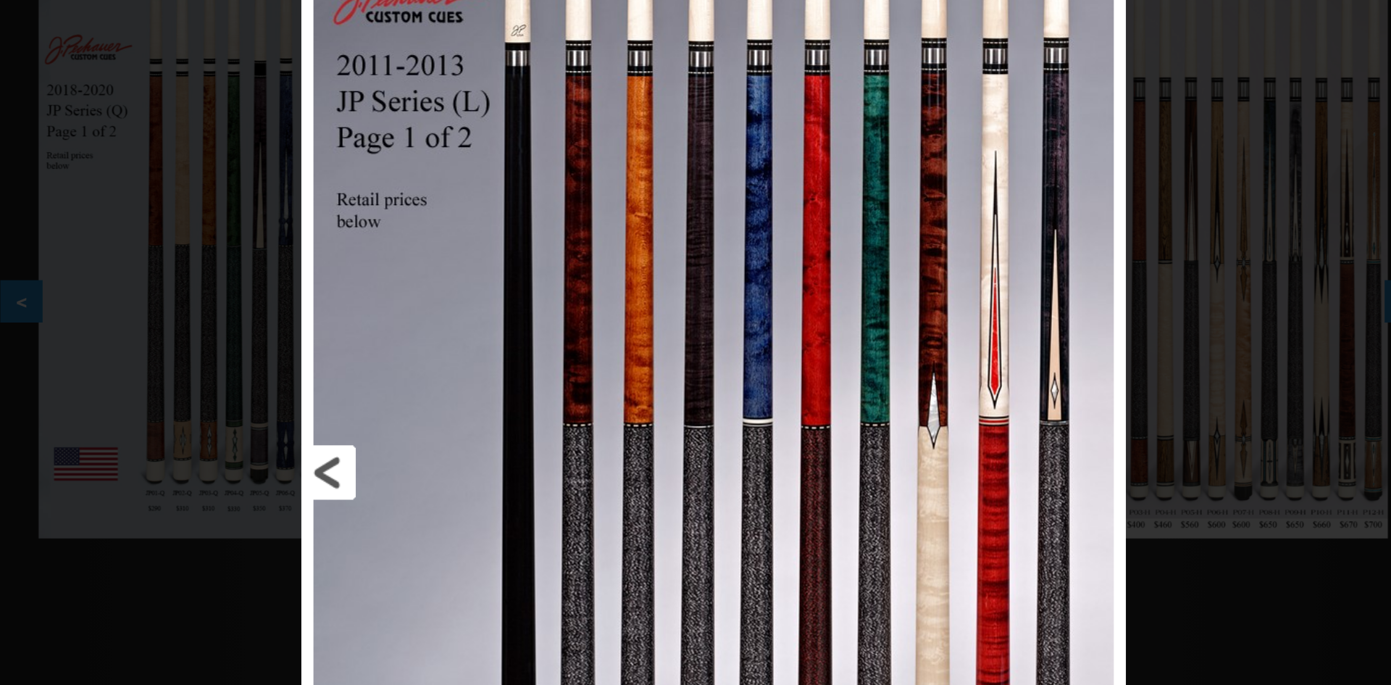
click at [476, 273] on link at bounding box center [559, 332] width 222 height 664
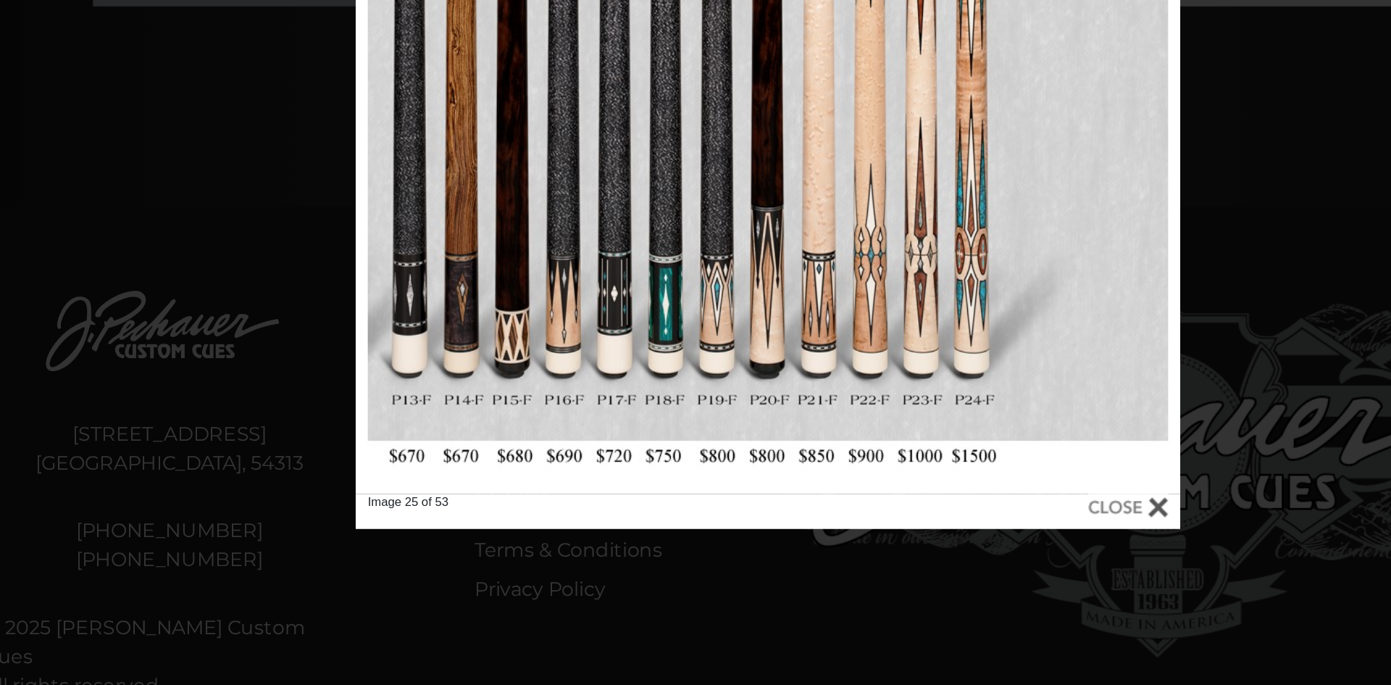
scroll to position [362, 0]
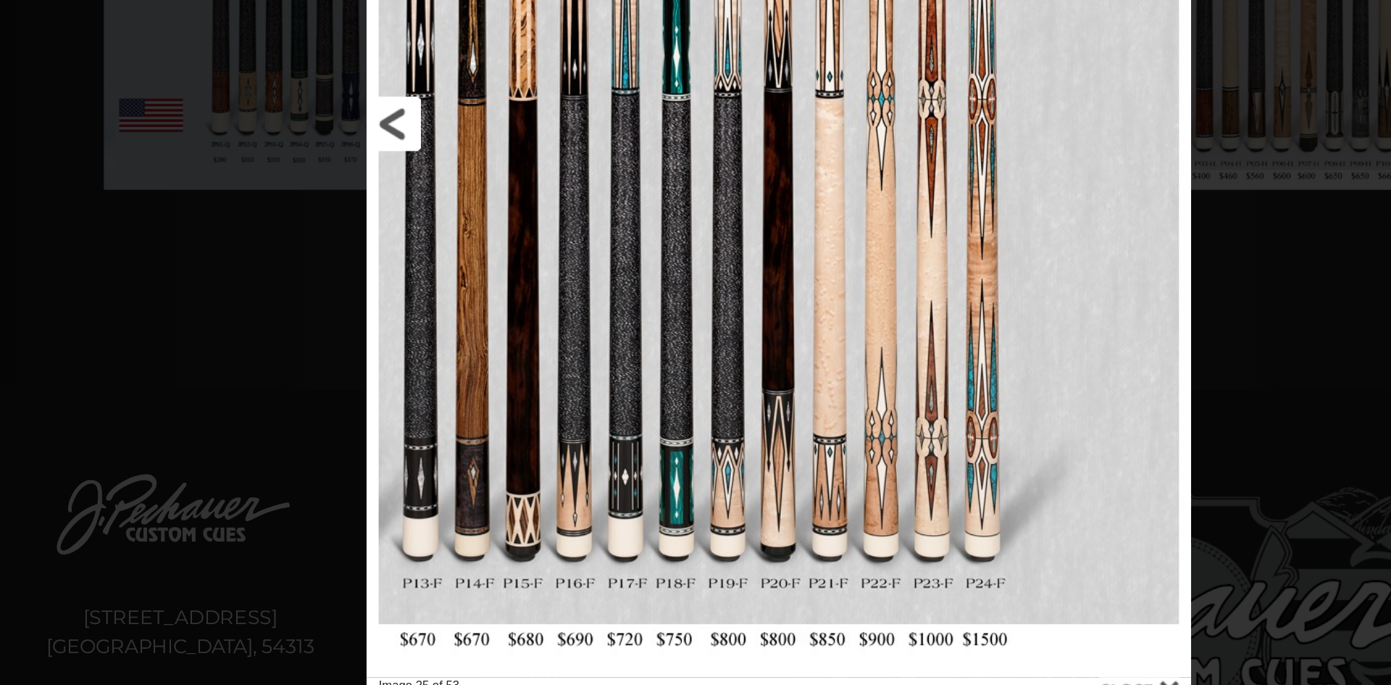
click at [474, 351] on link at bounding box center [559, 236] width 222 height 664
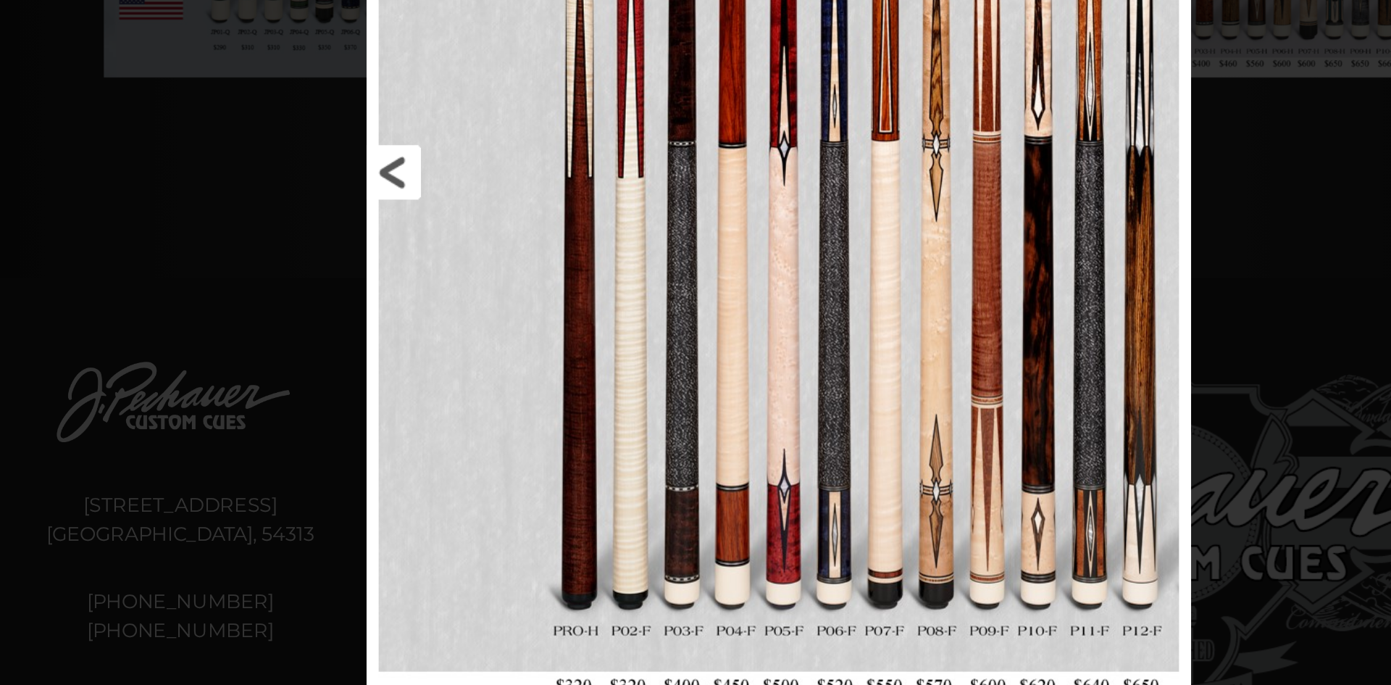
click at [480, 359] on link at bounding box center [559, 332] width 222 height 664
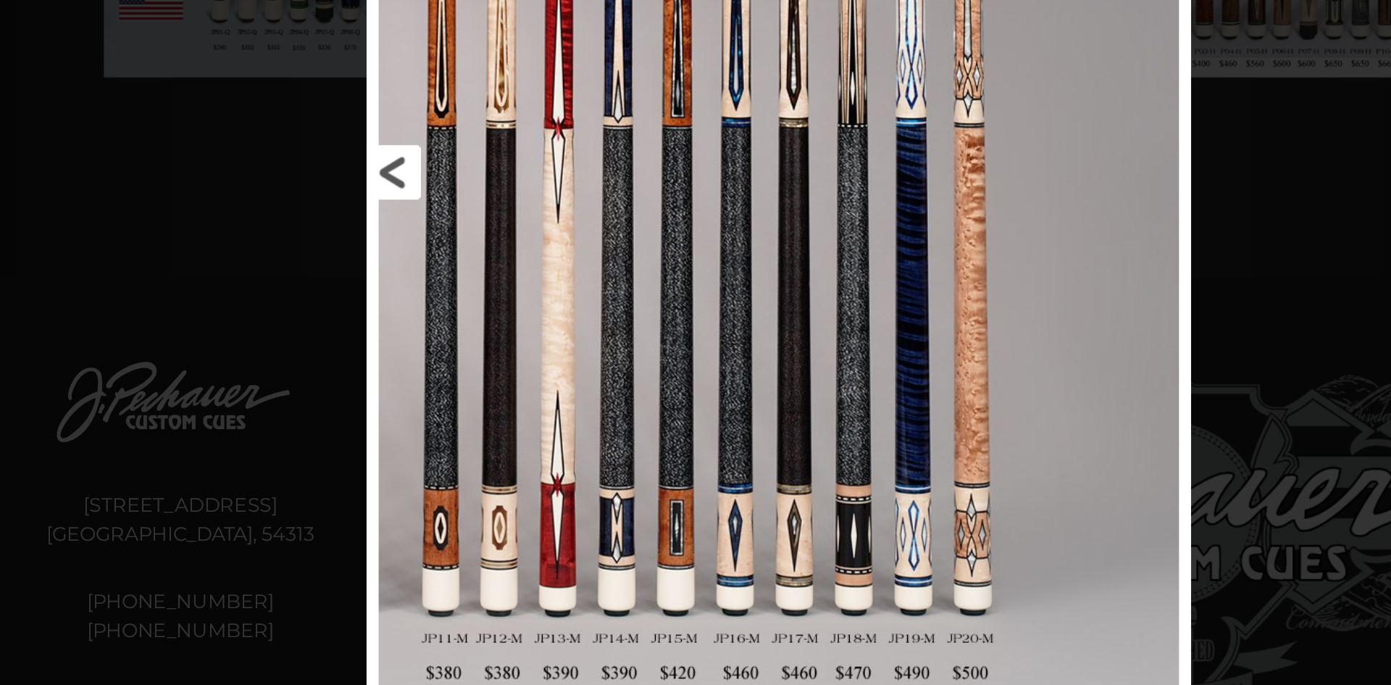
click at [480, 359] on link at bounding box center [559, 332] width 222 height 664
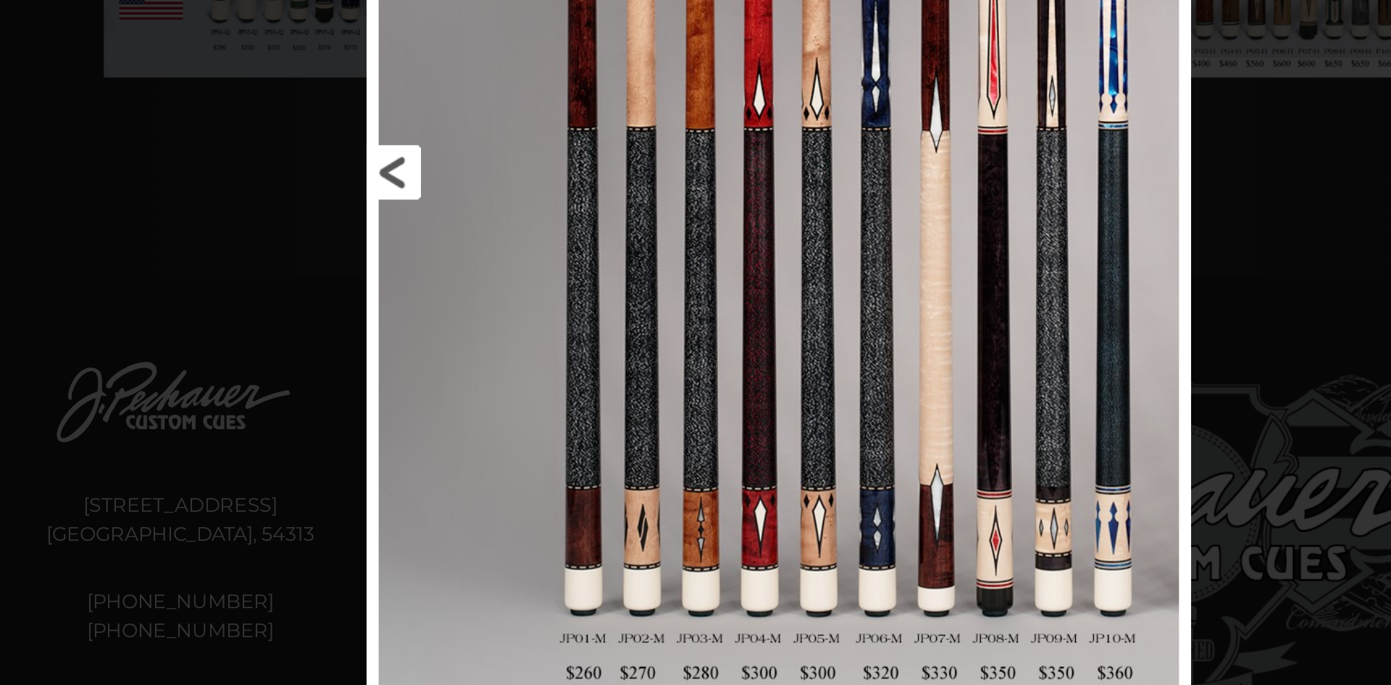
click at [480, 359] on link at bounding box center [559, 332] width 222 height 664
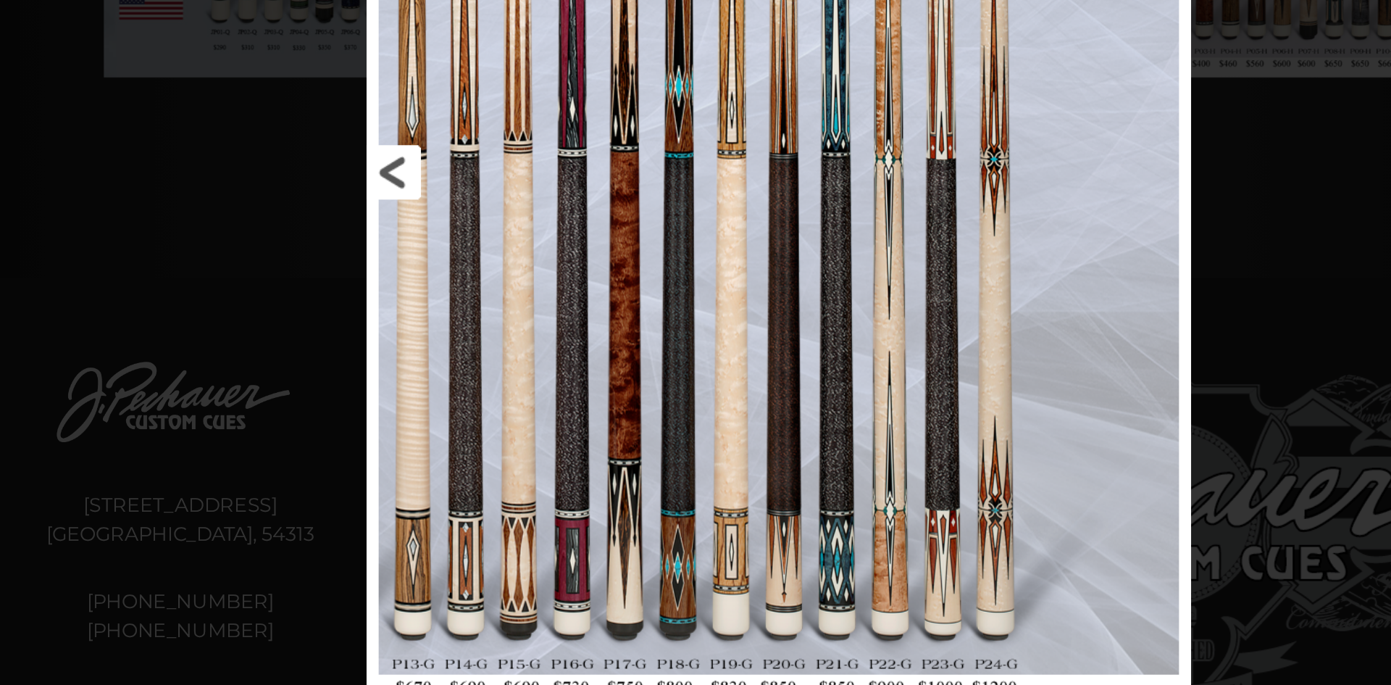
click at [473, 360] on link at bounding box center [559, 332] width 222 height 664
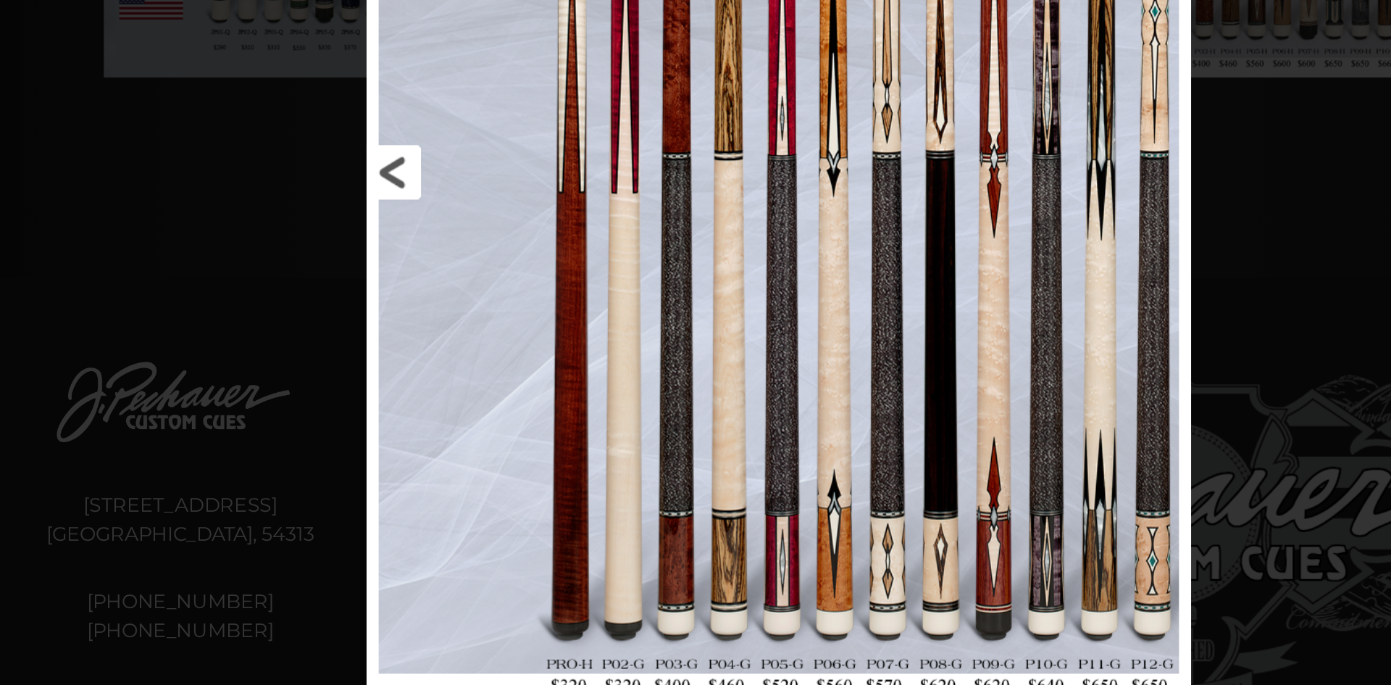
click at [473, 360] on link at bounding box center [559, 332] width 222 height 664
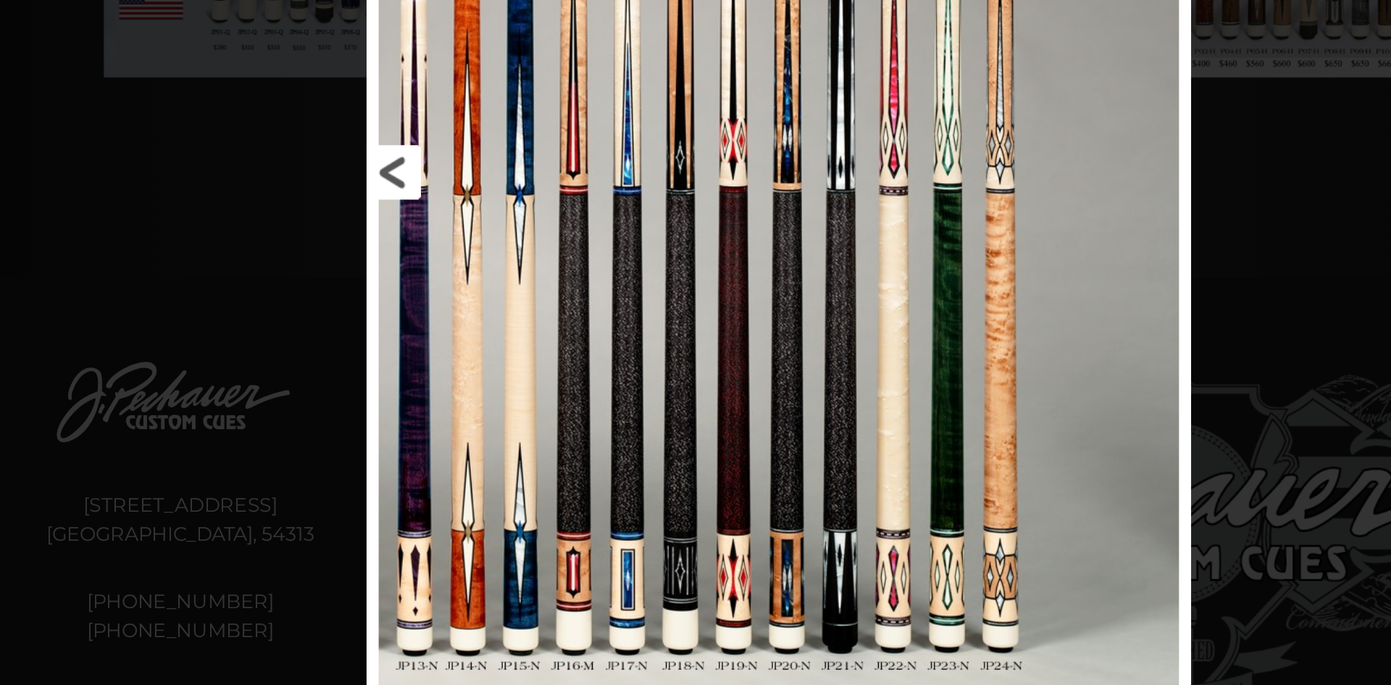
click at [473, 360] on link at bounding box center [559, 332] width 222 height 664
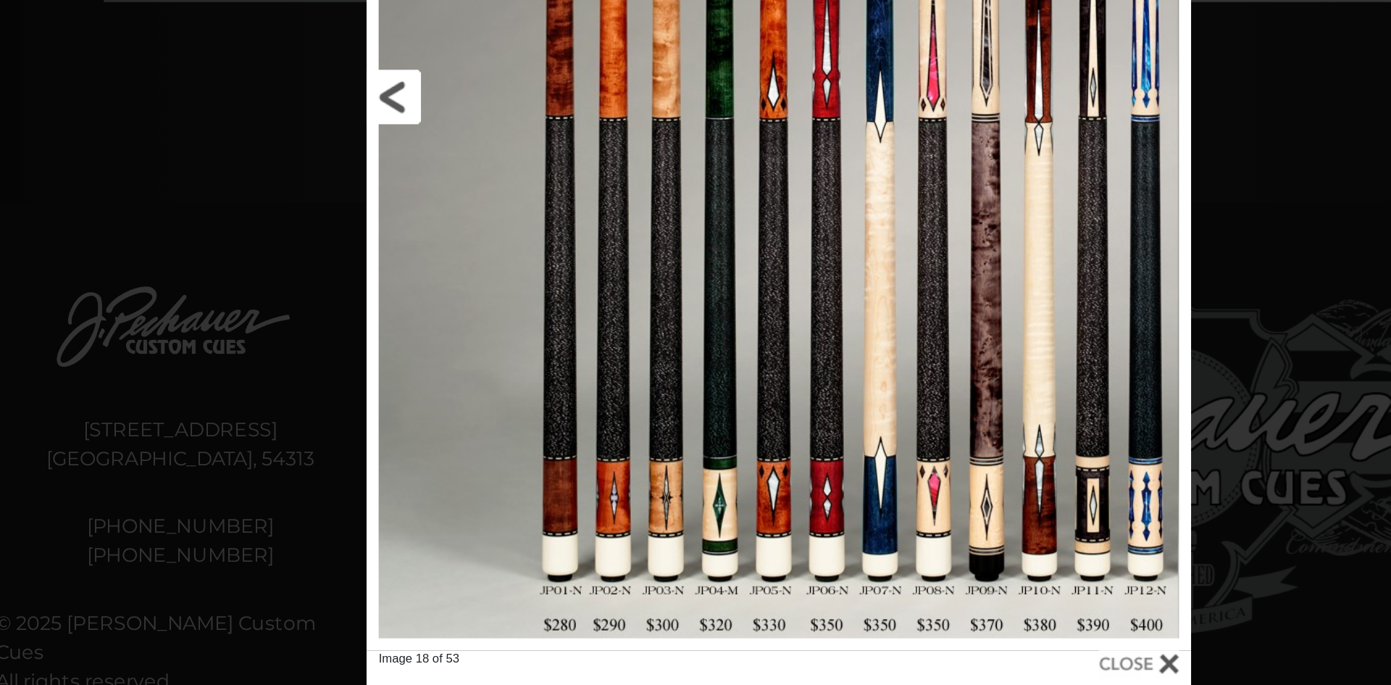
scroll to position [362, 0]
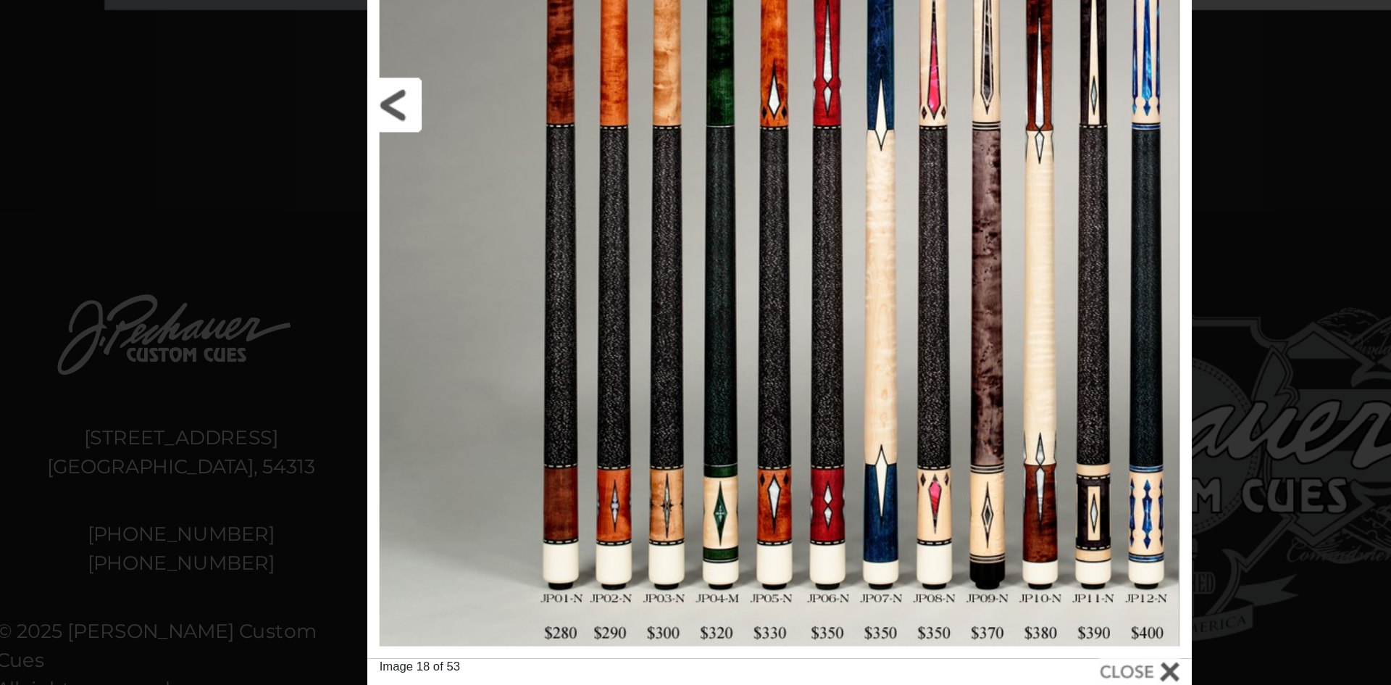
click at [472, 400] on link at bounding box center [559, 331] width 222 height 664
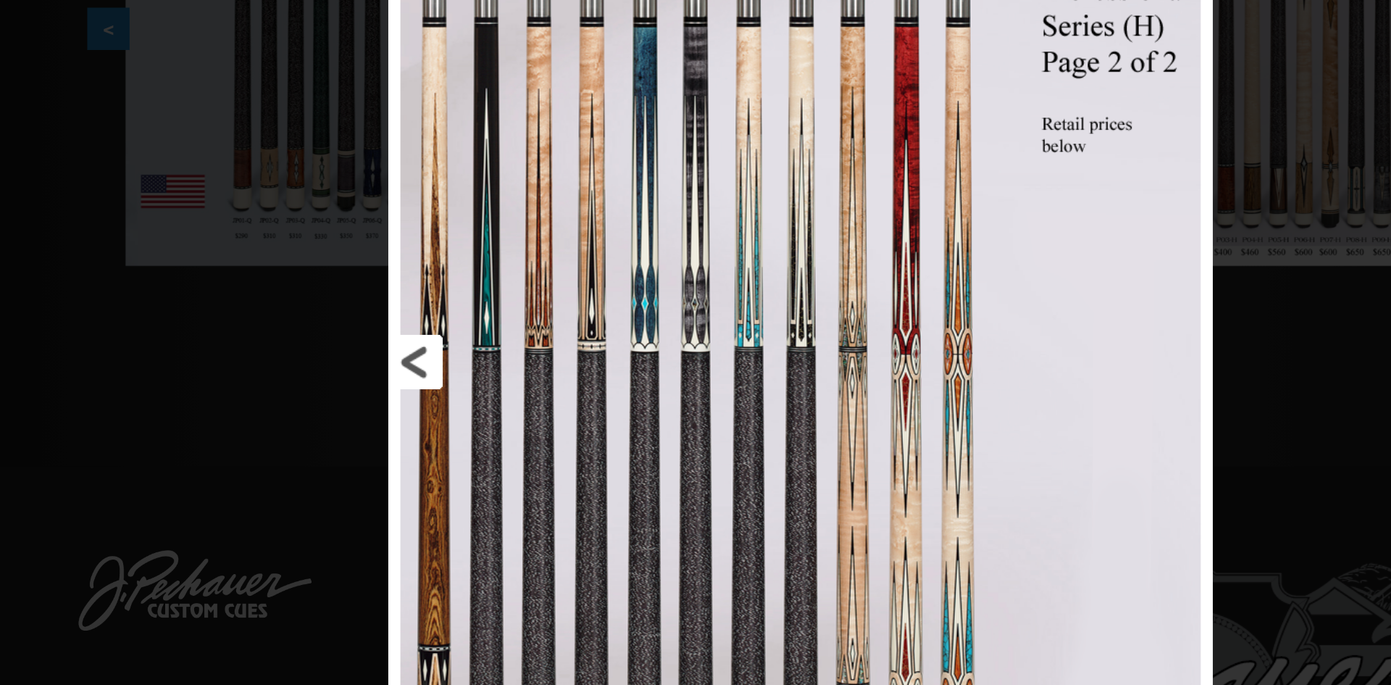
scroll to position [475, 0]
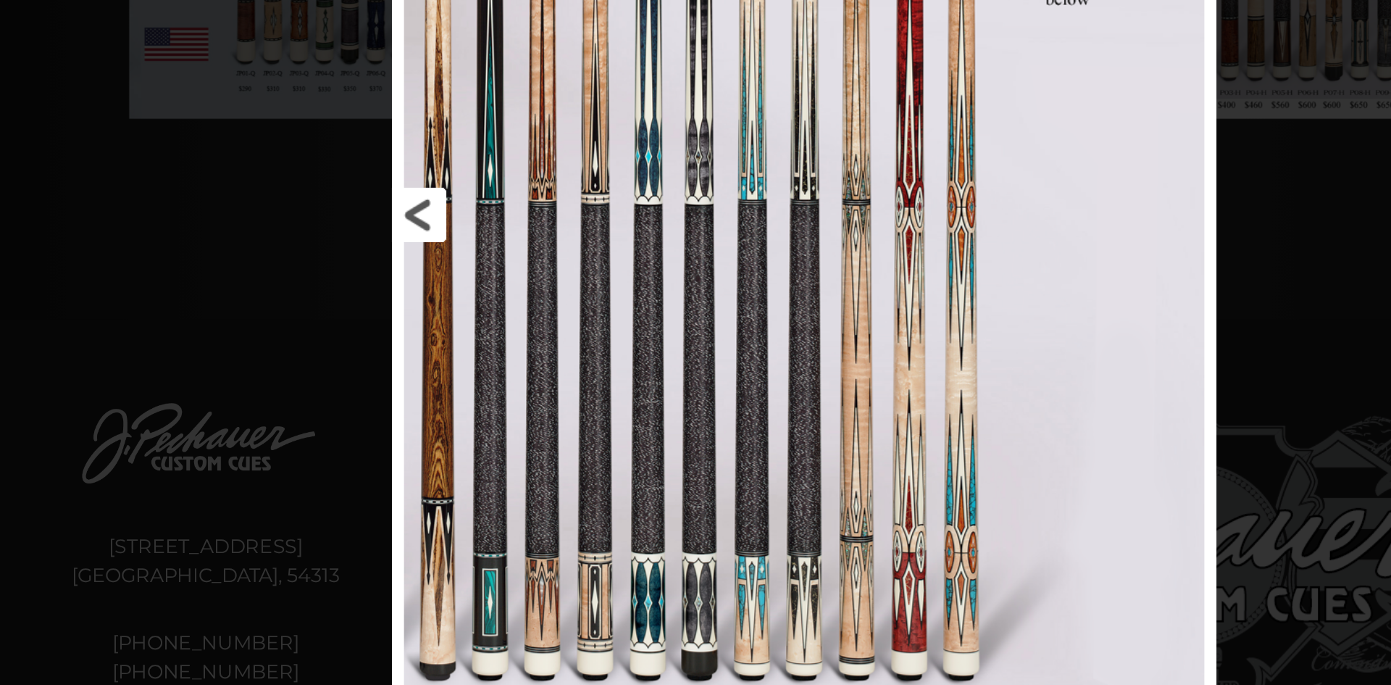
click at [458, 222] on link at bounding box center [559, 219] width 222 height 664
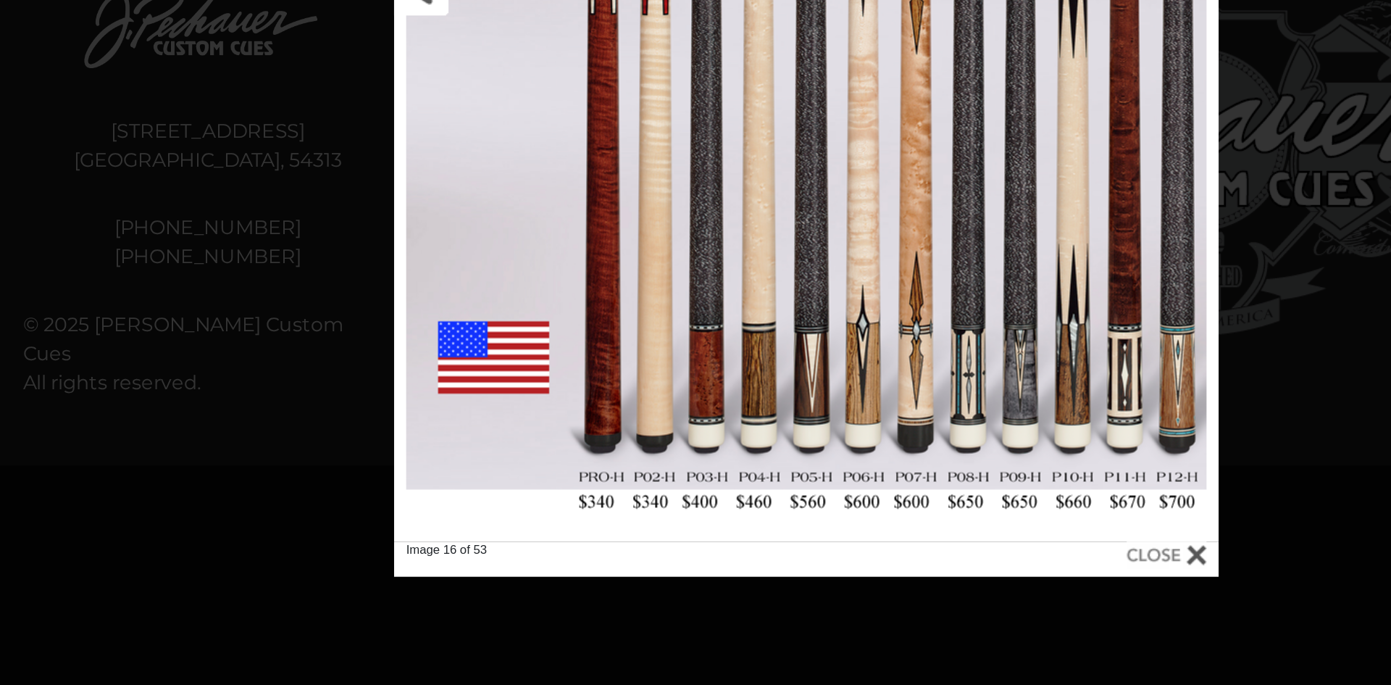
scroll to position [543, 0]
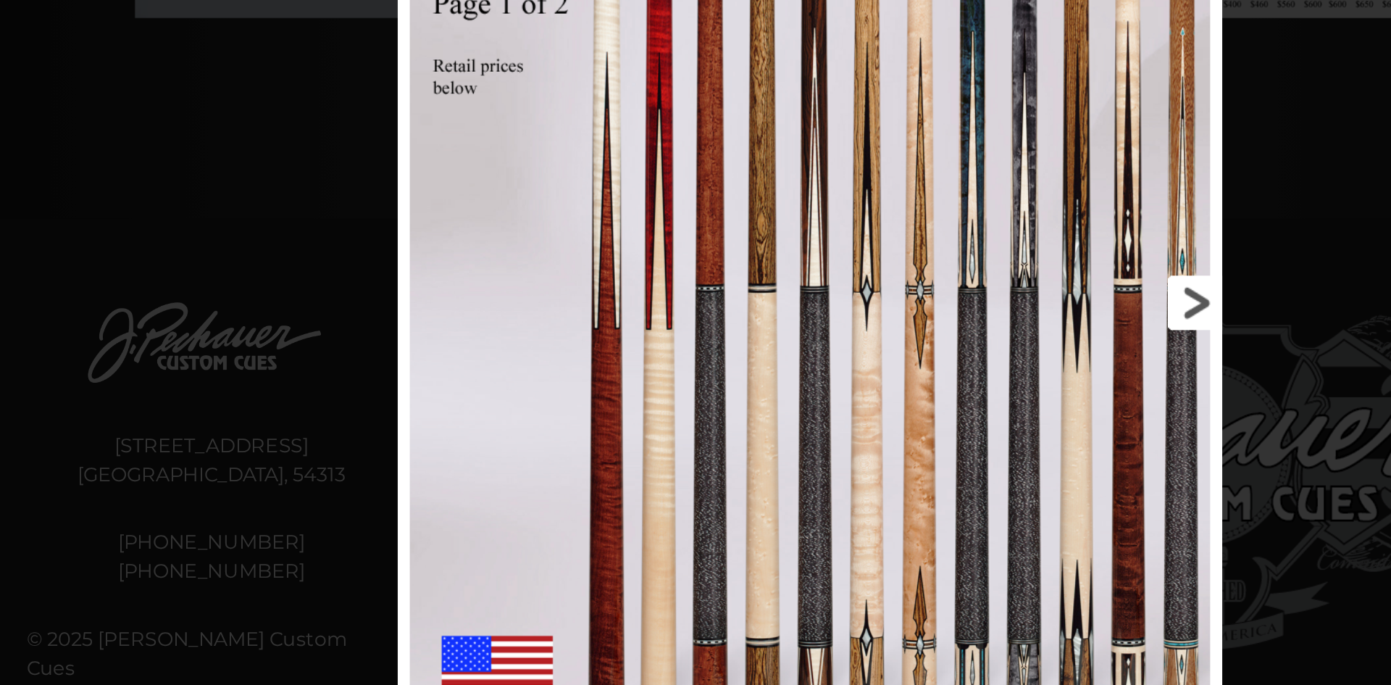
click at [918, 268] on link at bounding box center [831, 265] width 222 height 664
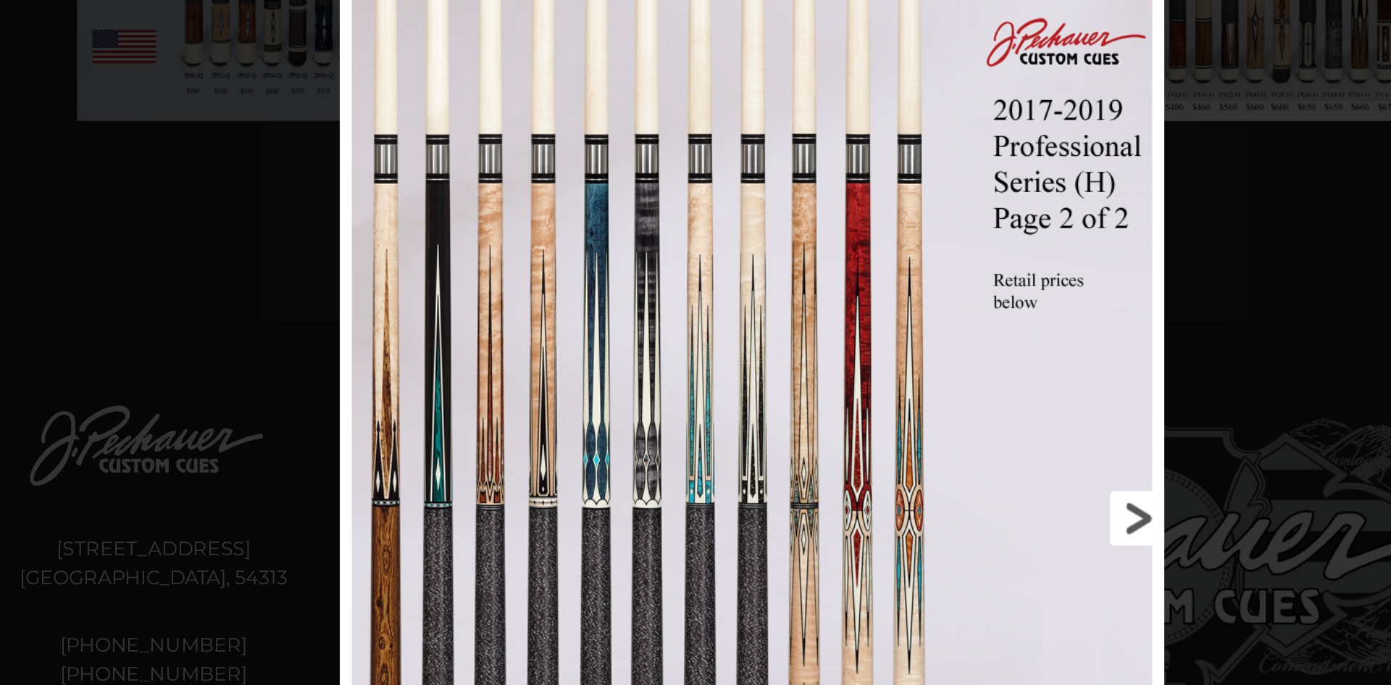
scroll to position [561, 0]
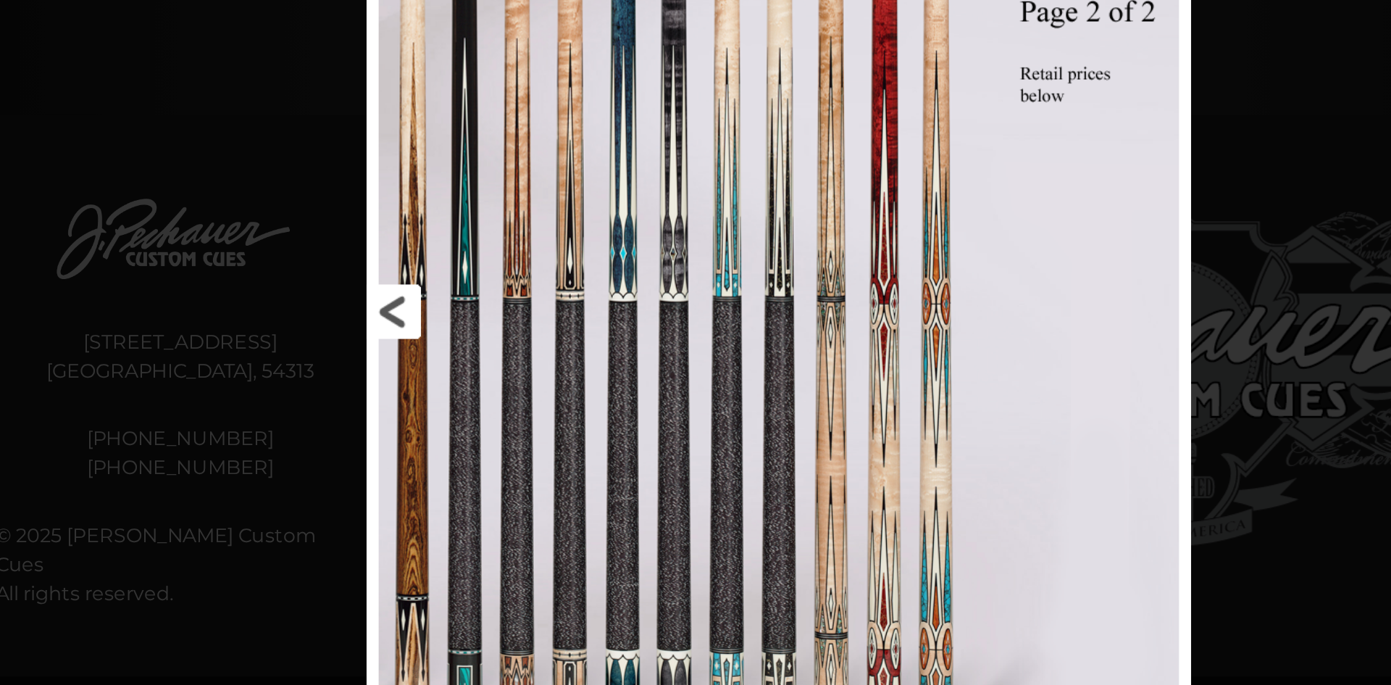
click at [482, 311] on link at bounding box center [559, 314] width 222 height 664
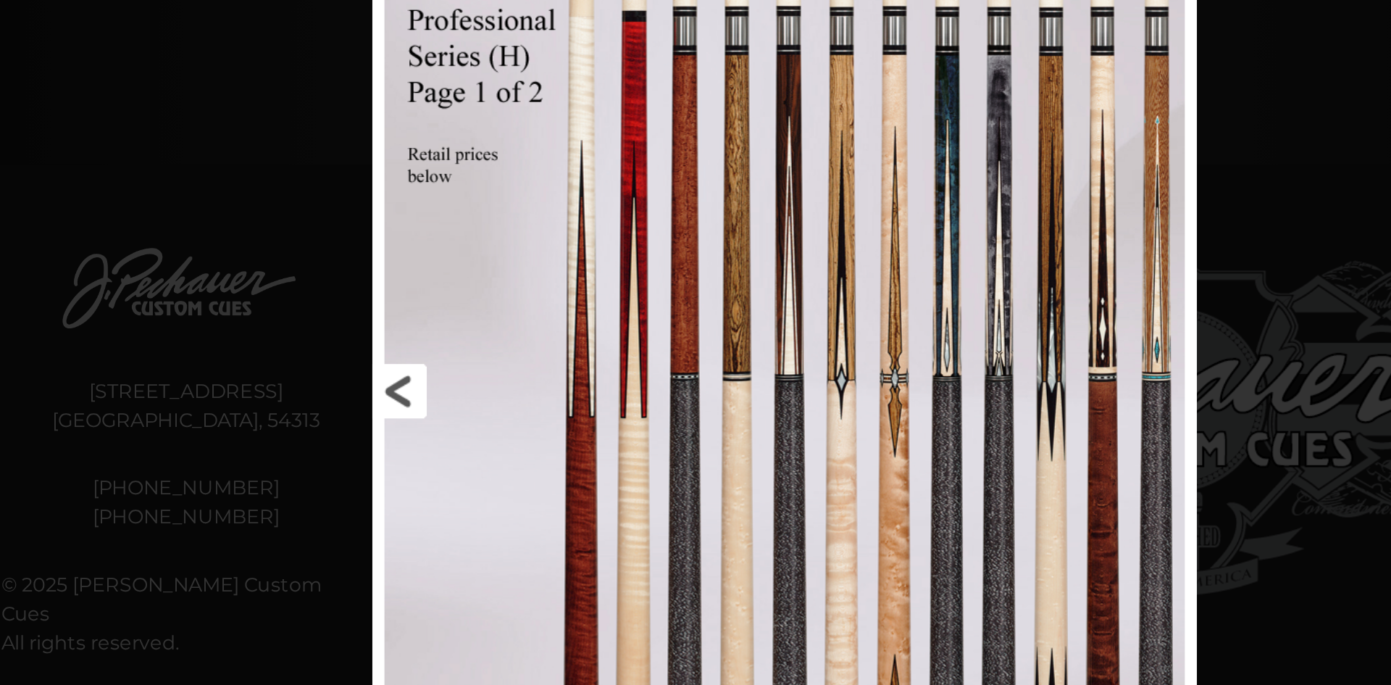
click at [475, 335] on link at bounding box center [559, 332] width 222 height 664
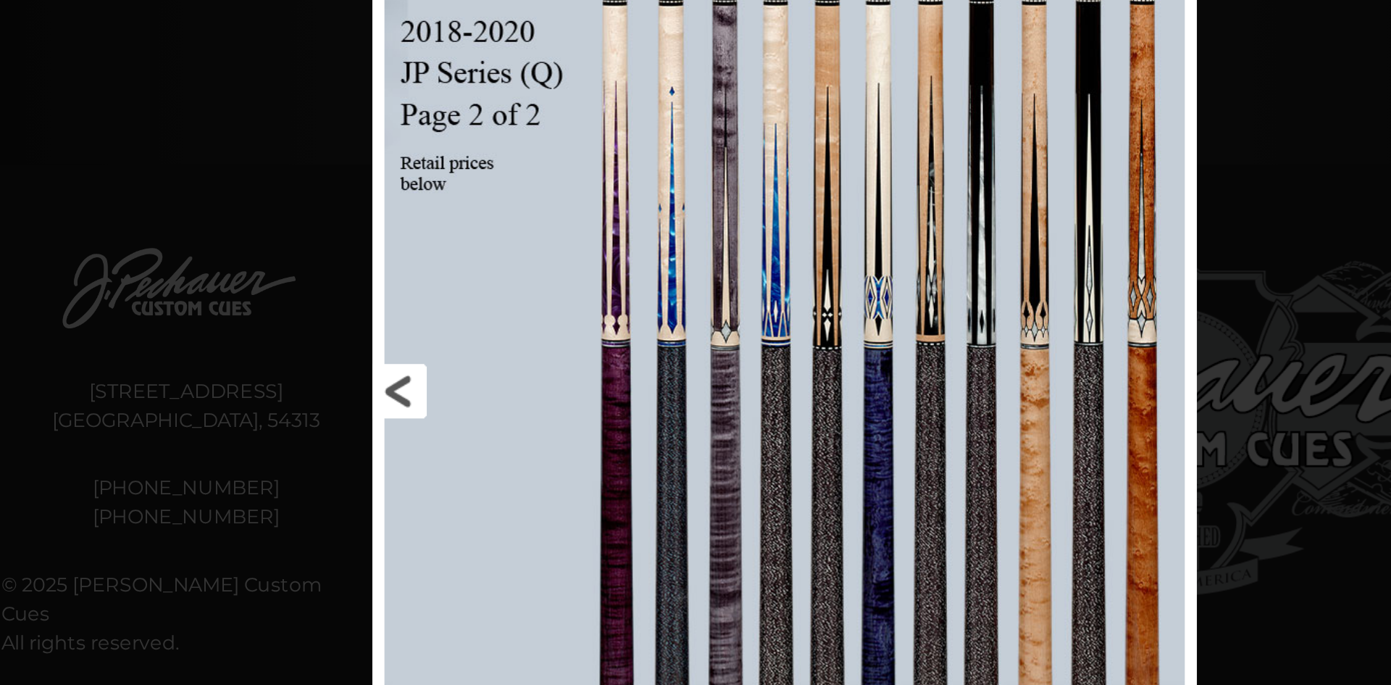
click at [475, 335] on link at bounding box center [559, 332] width 222 height 664
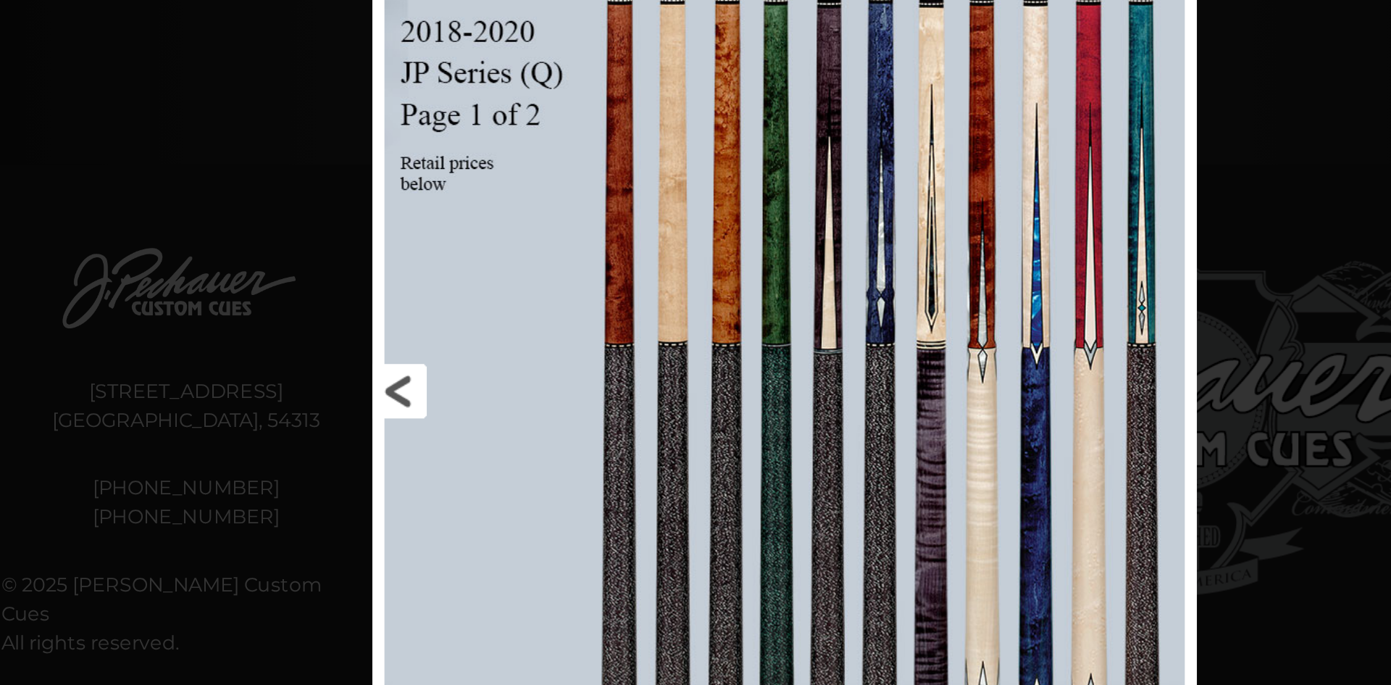
click at [475, 335] on link at bounding box center [559, 332] width 222 height 664
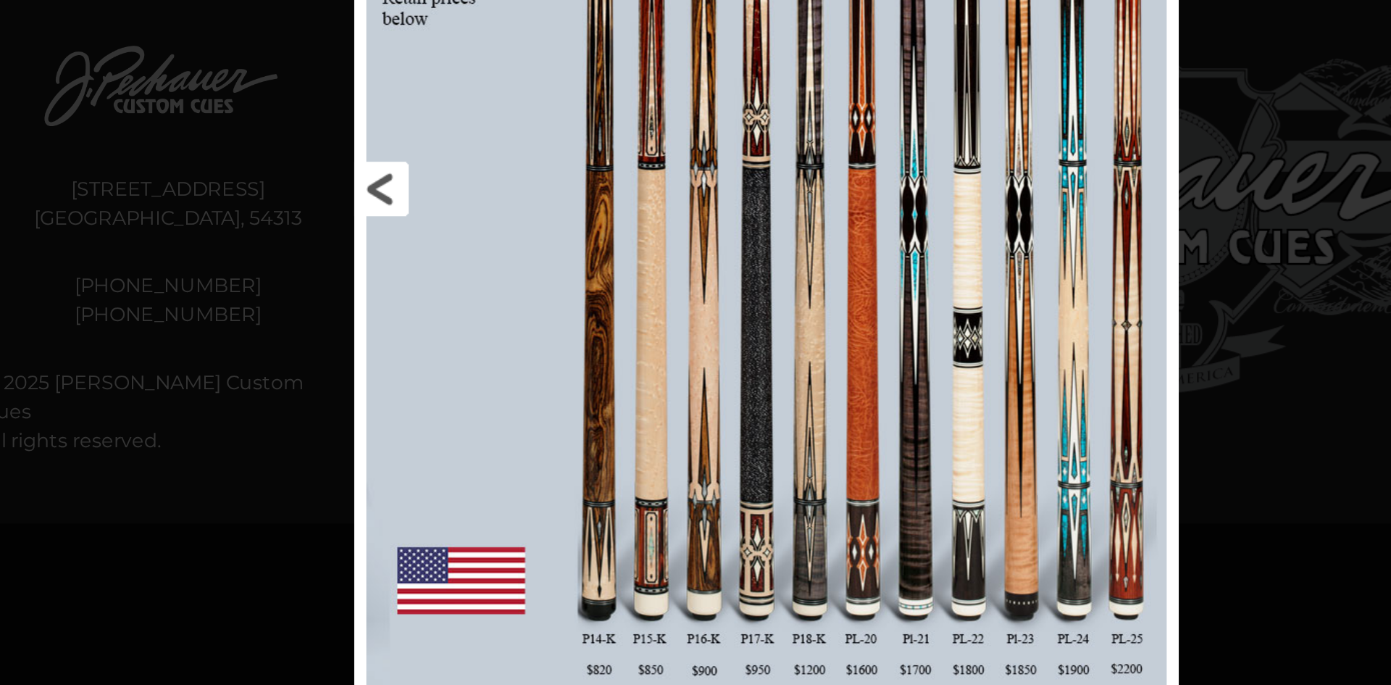
click at [459, 378] on link at bounding box center [559, 332] width 222 height 664
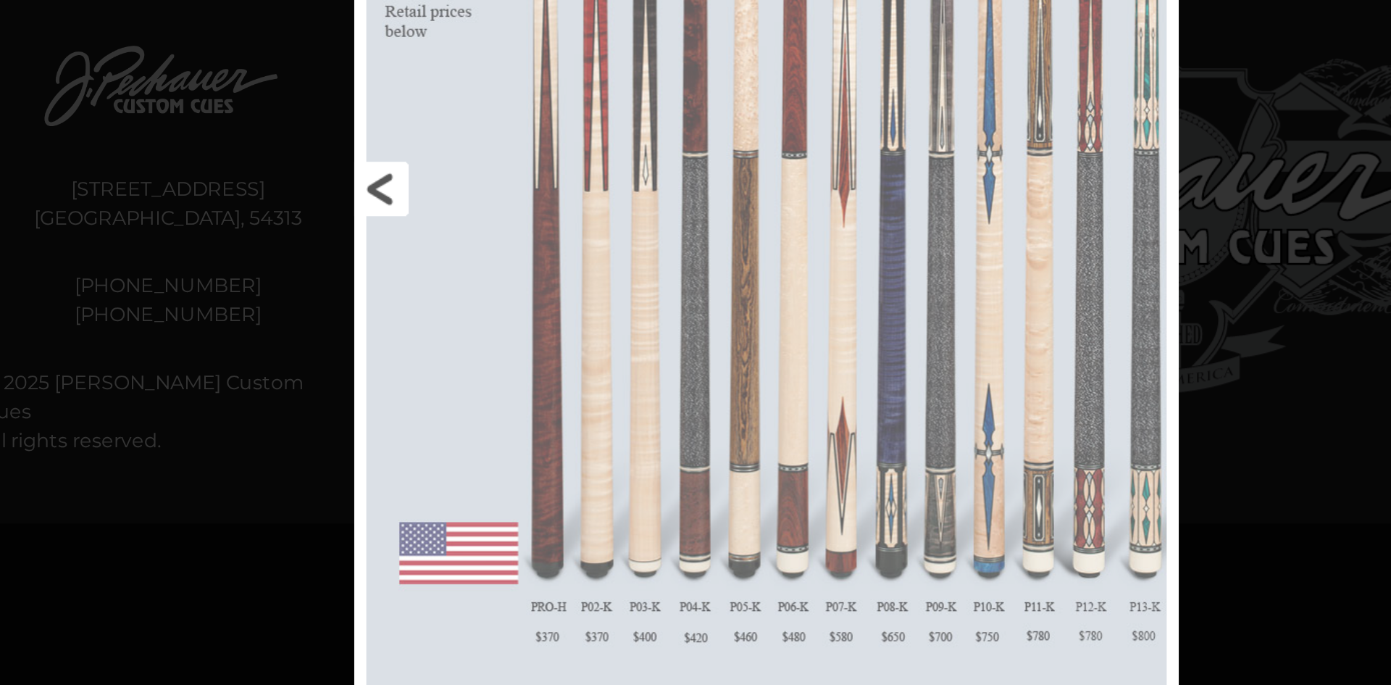
click at [459, 378] on link at bounding box center [559, 332] width 222 height 664
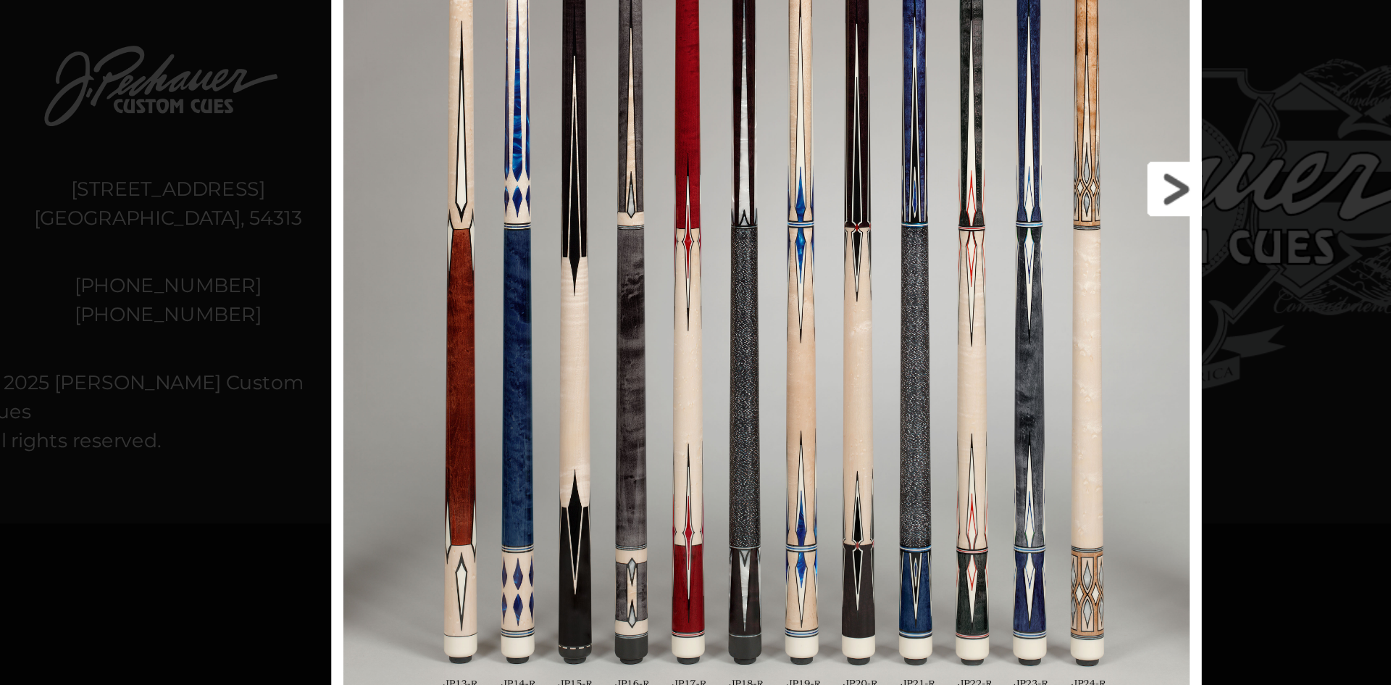
click at [885, 412] on link at bounding box center [839, 332] width 235 height 664
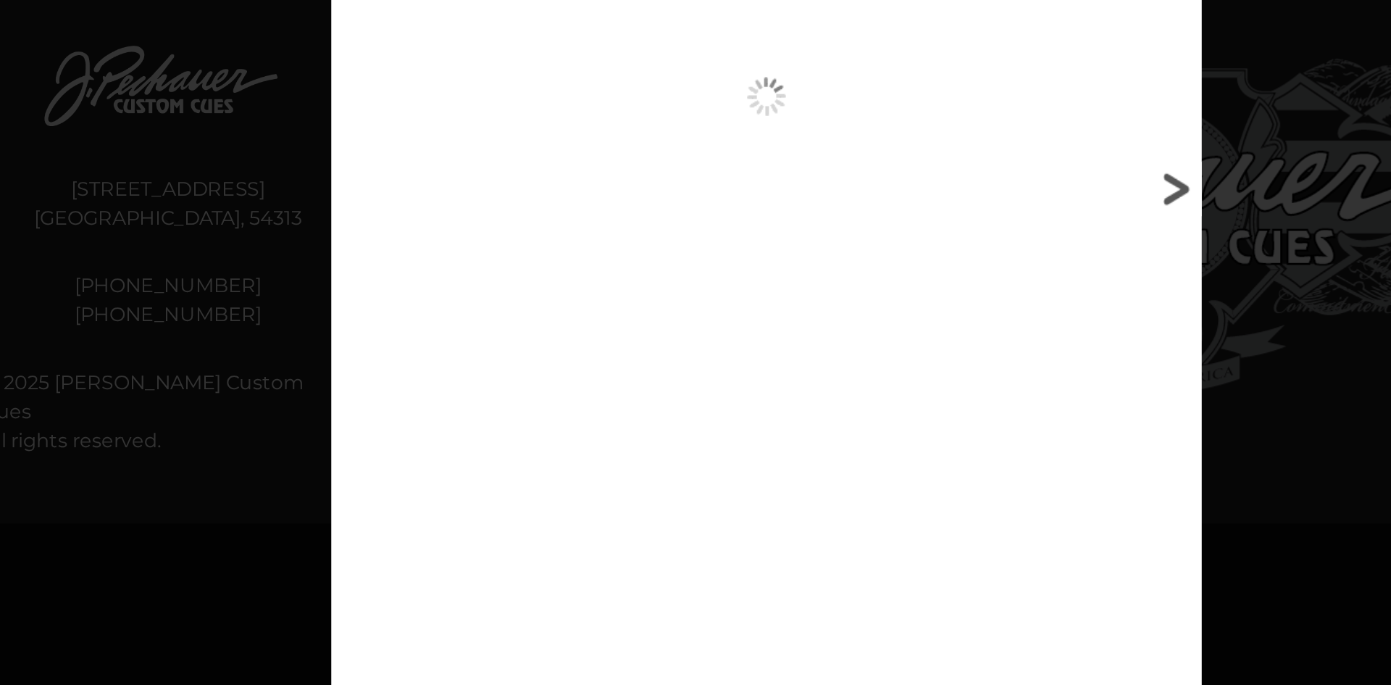
click at [885, 412] on link at bounding box center [839, 332] width 235 height 664
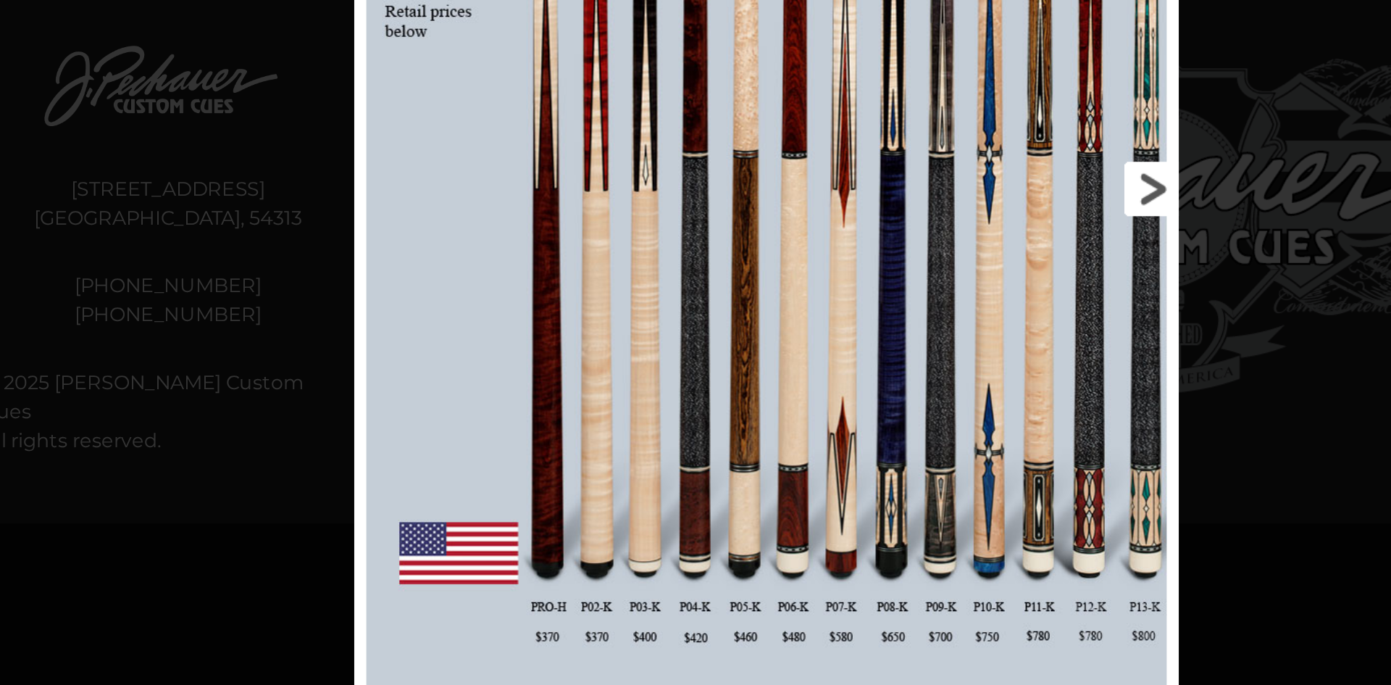
click at [912, 397] on link at bounding box center [831, 332] width 222 height 664
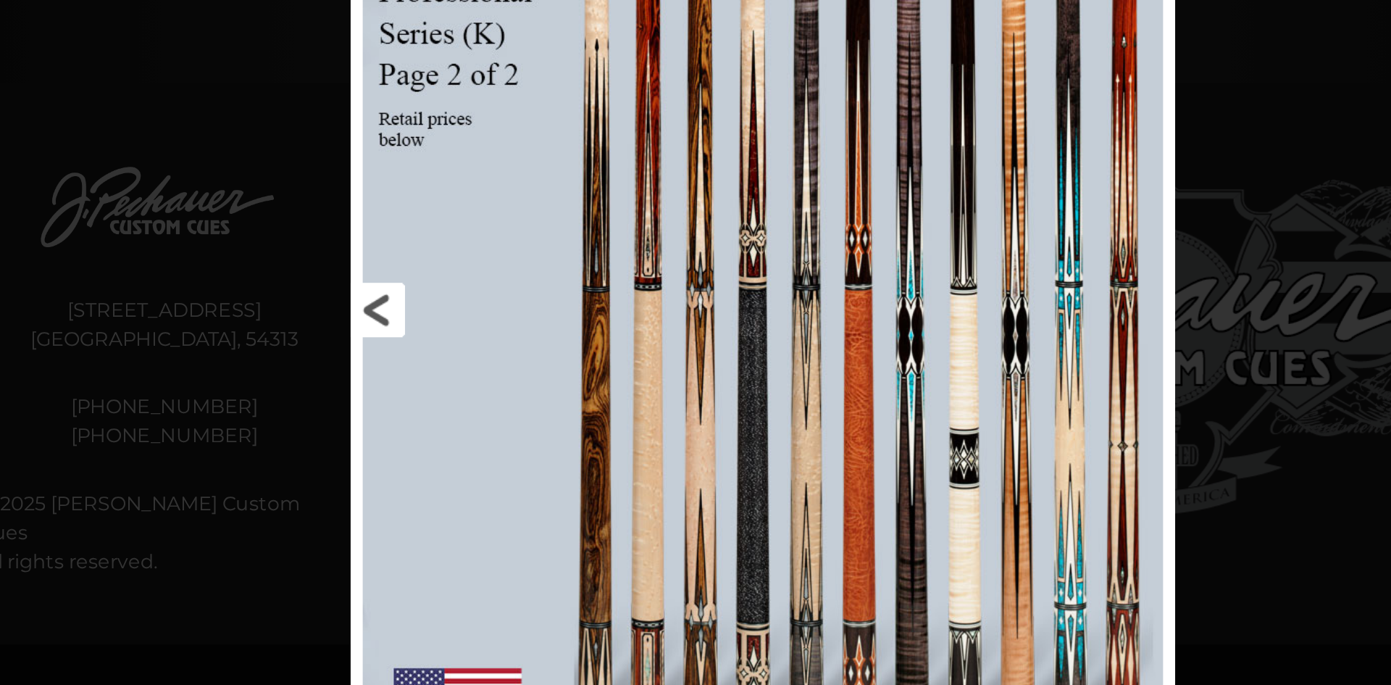
click at [479, 340] on link at bounding box center [559, 332] width 222 height 664
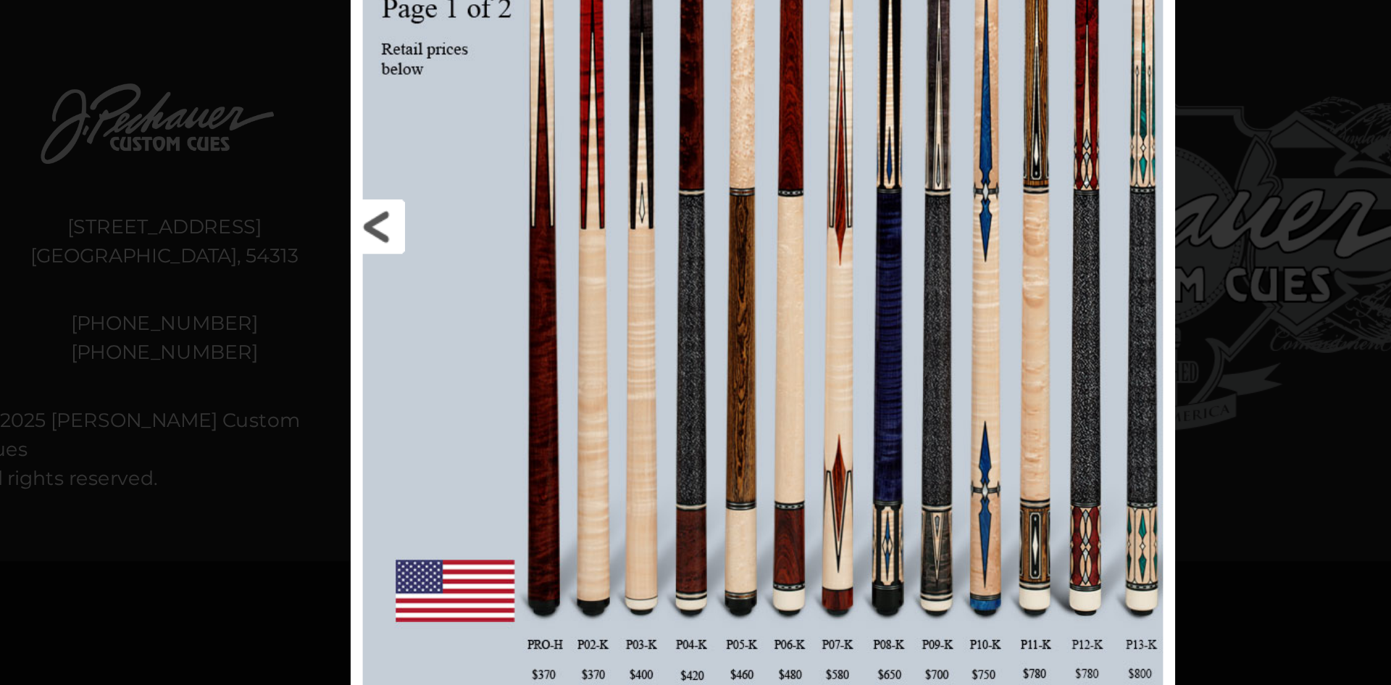
click at [477, 325] on link at bounding box center [559, 332] width 222 height 664
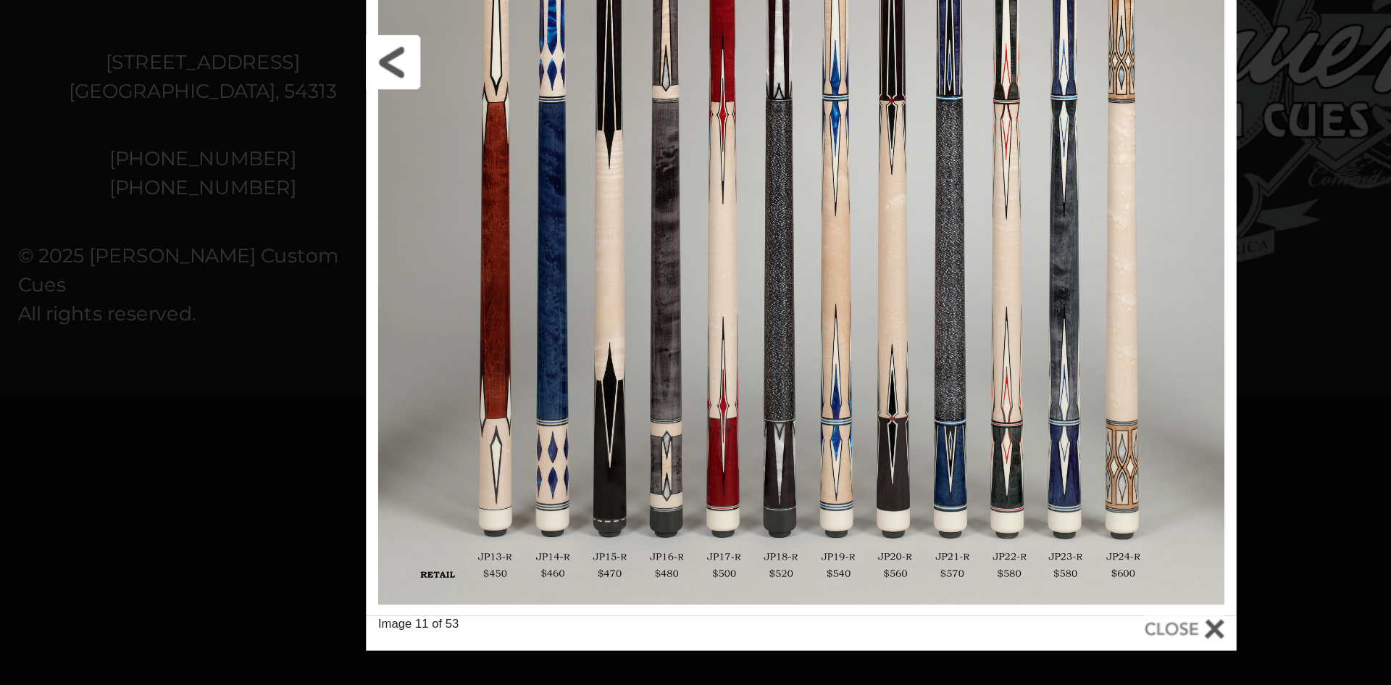
scroll to position [582, 0]
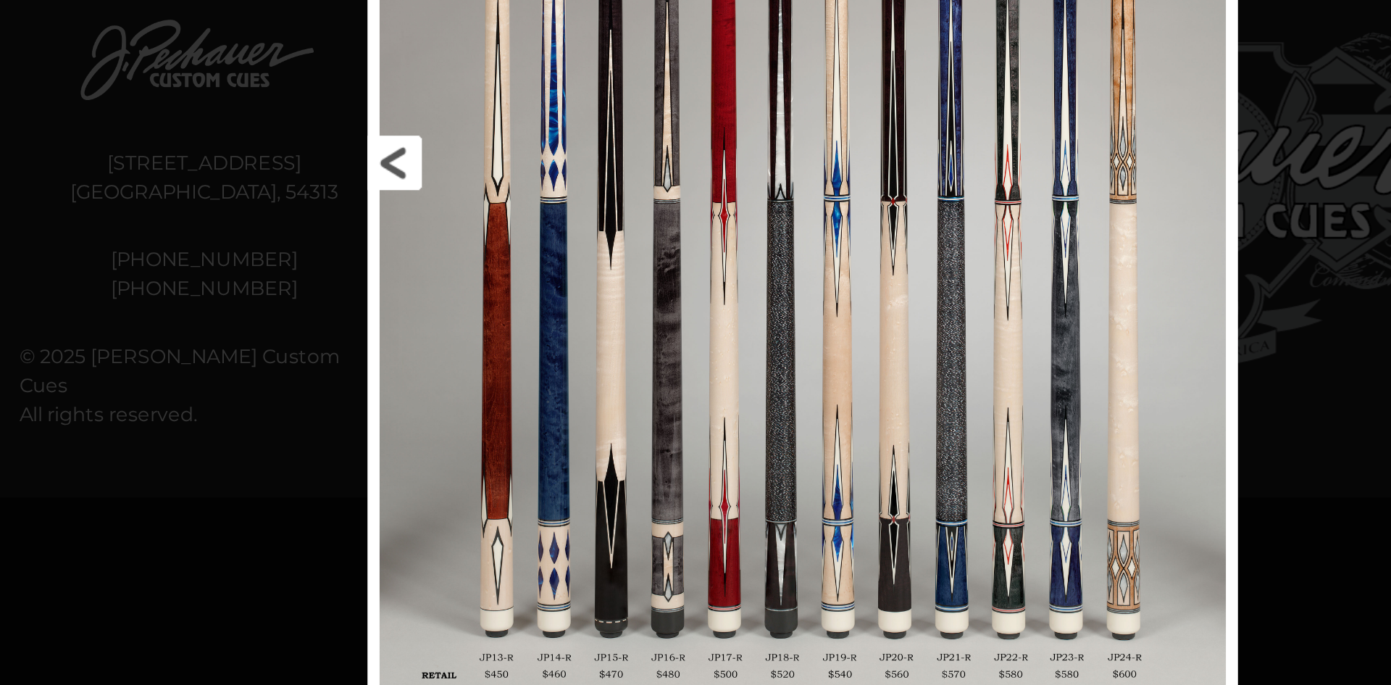
click at [448, 303] on link at bounding box center [552, 310] width 235 height 664
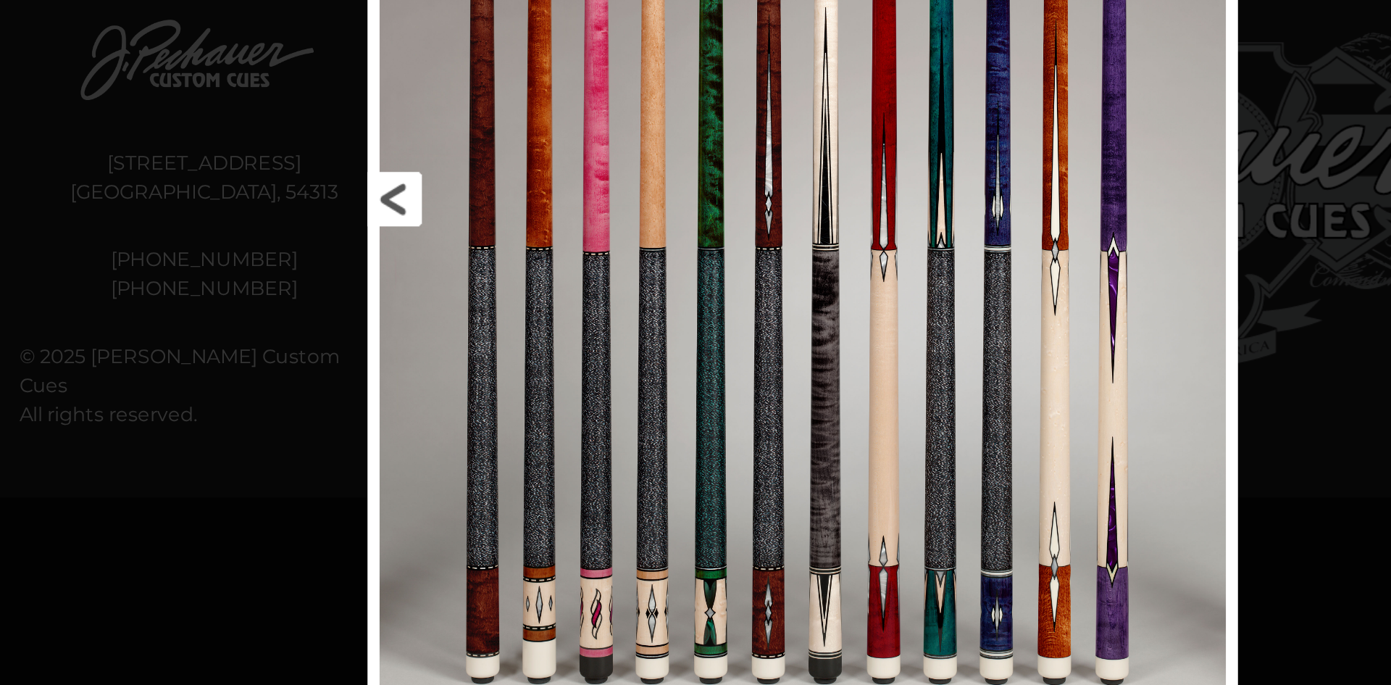
click at [445, 327] on link at bounding box center [552, 332] width 235 height 664
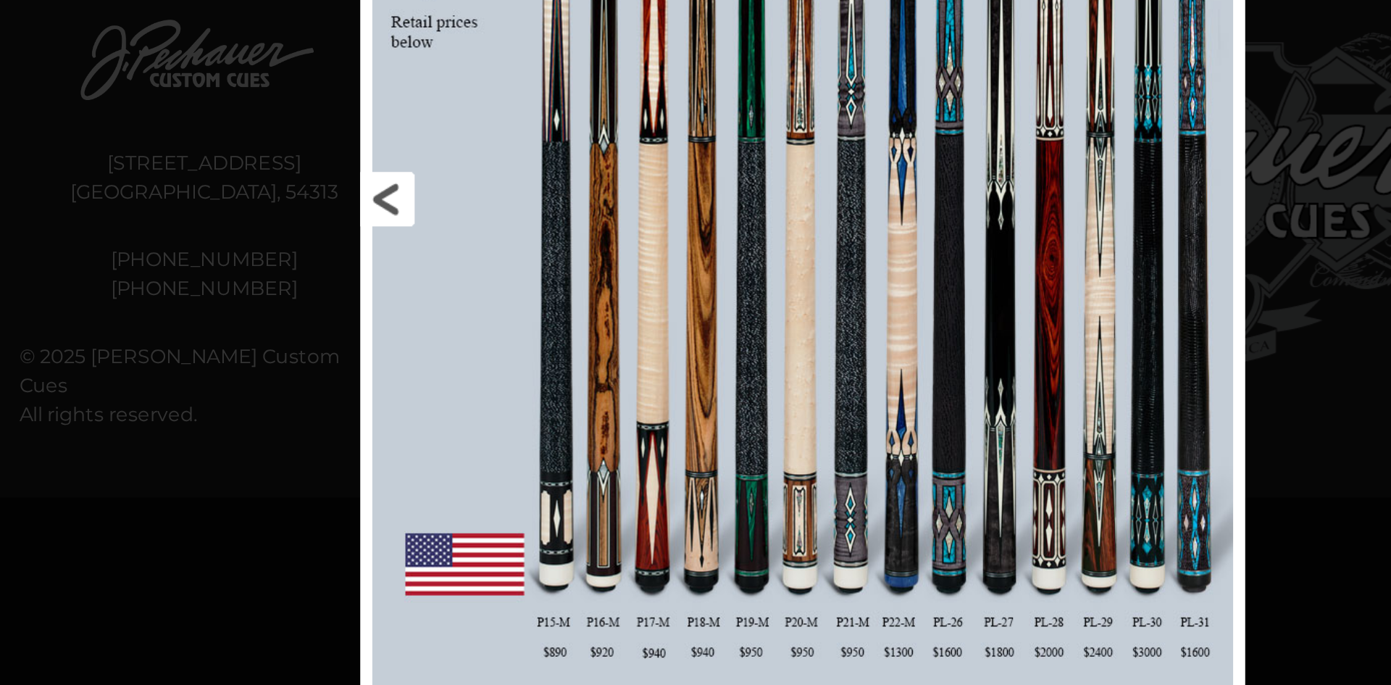
click at [445, 327] on link at bounding box center [549, 332] width 238 height 664
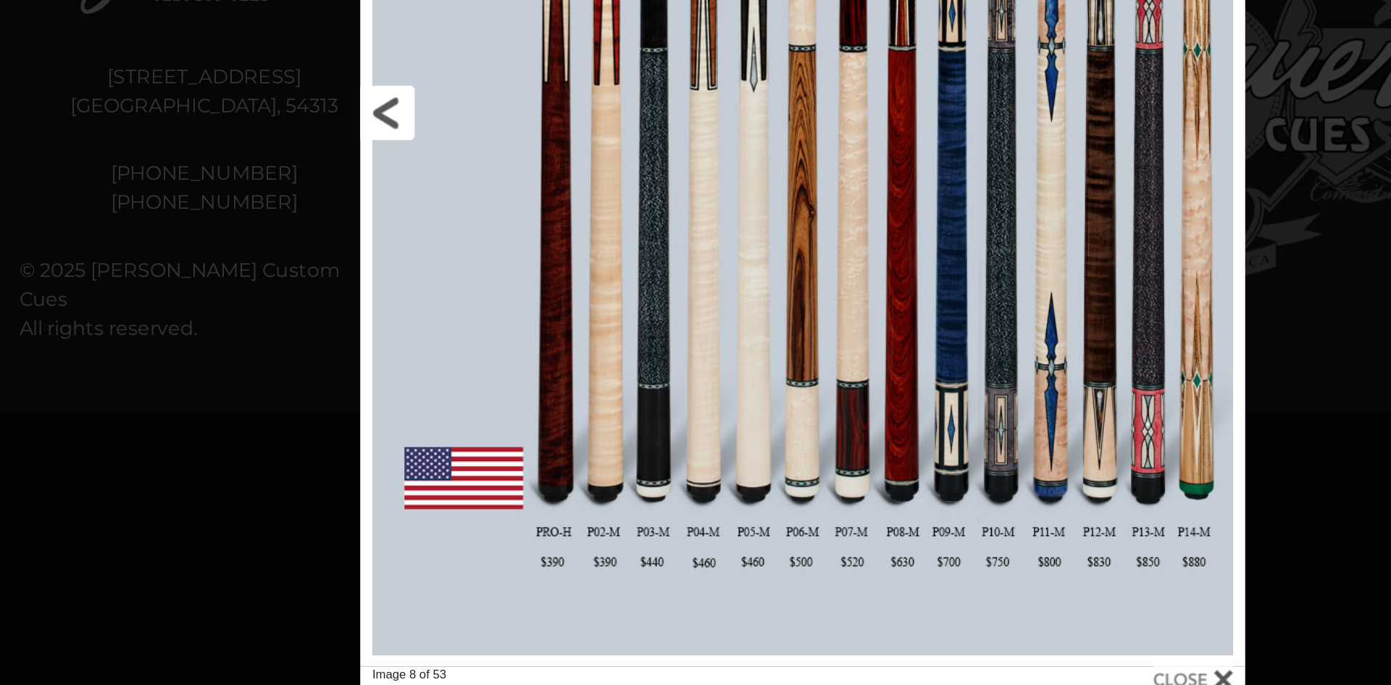
scroll to position [615, 0]
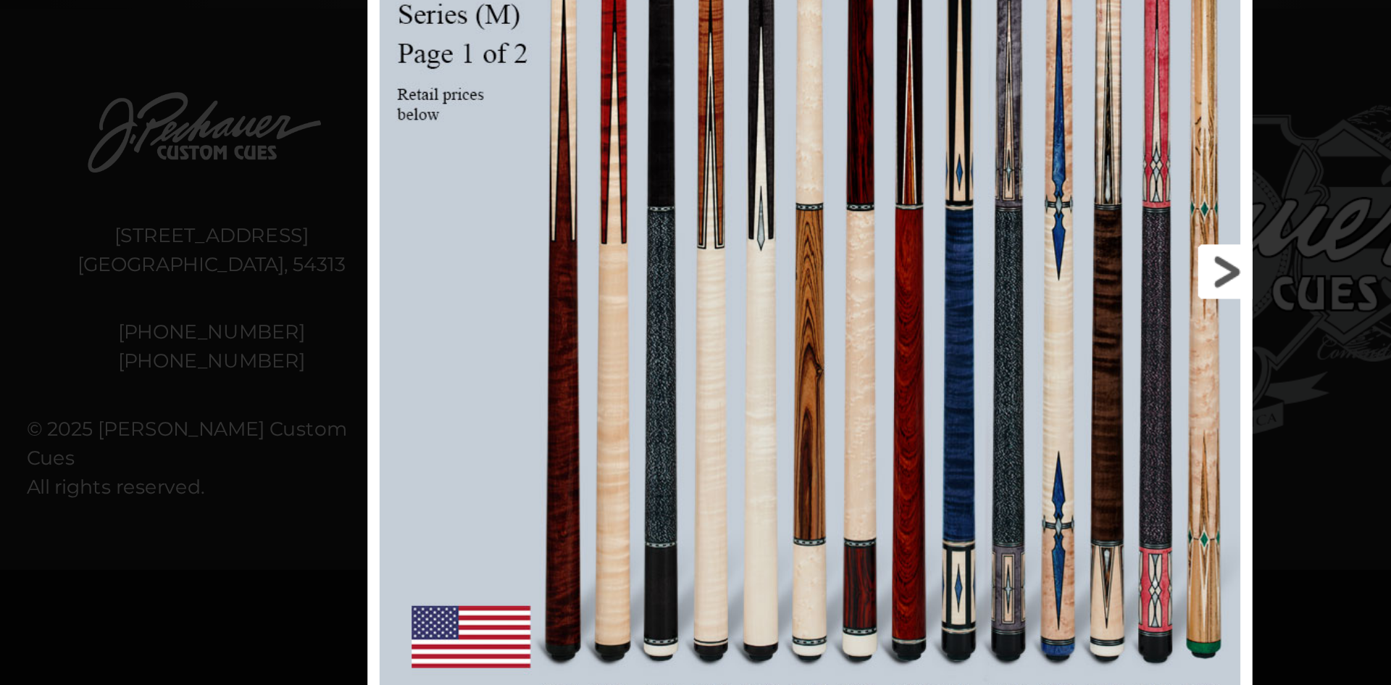
click at [775, 316] on link at bounding box center [841, 299] width 238 height 664
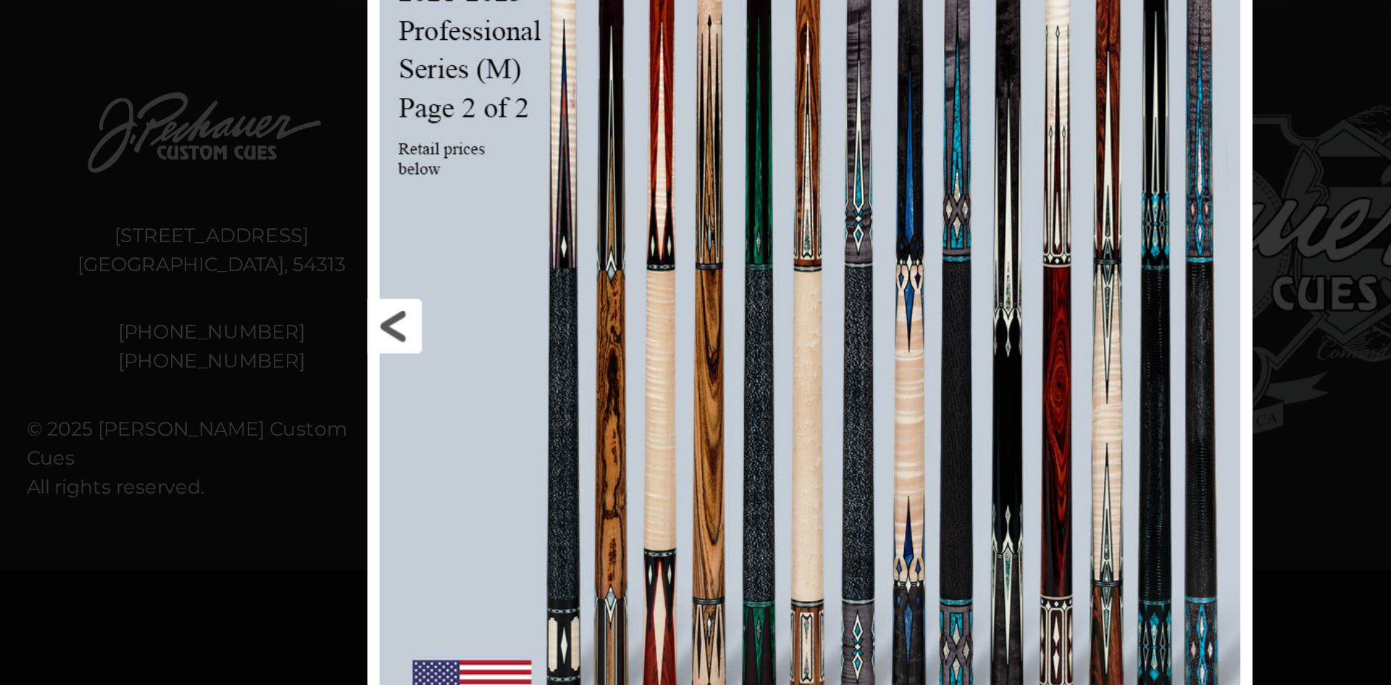
click at [475, 333] on link at bounding box center [549, 332] width 238 height 664
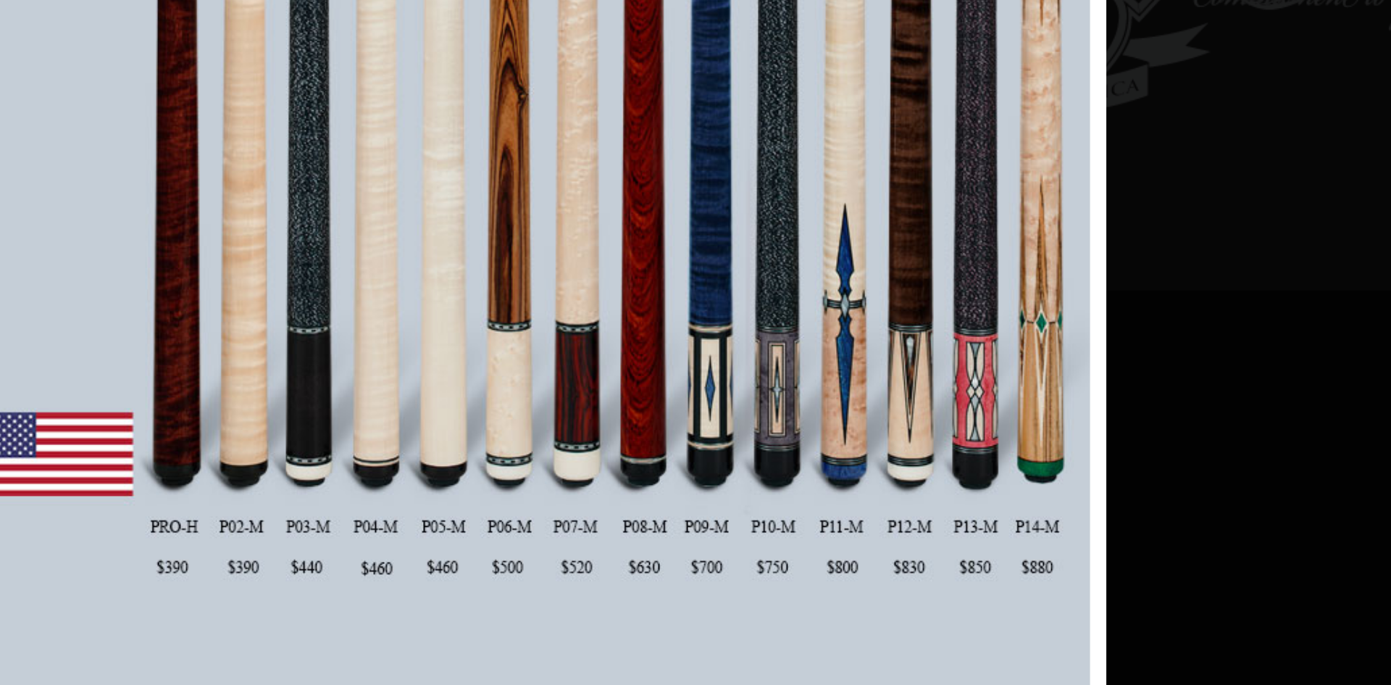
scroll to position [0, 0]
